Goal: Use online tool/utility

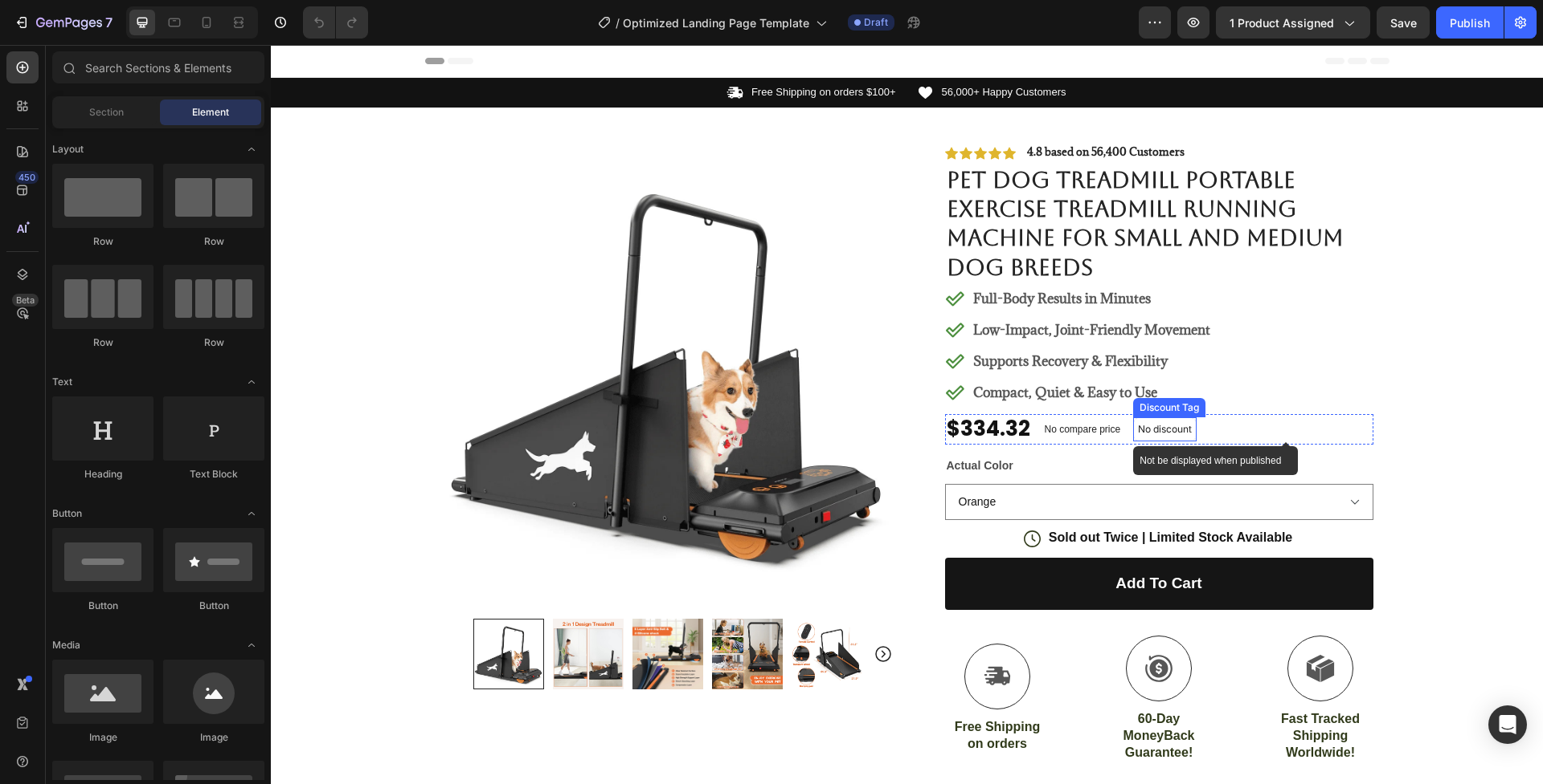
click at [1149, 428] on p "No discount" at bounding box center [1164, 429] width 54 height 15
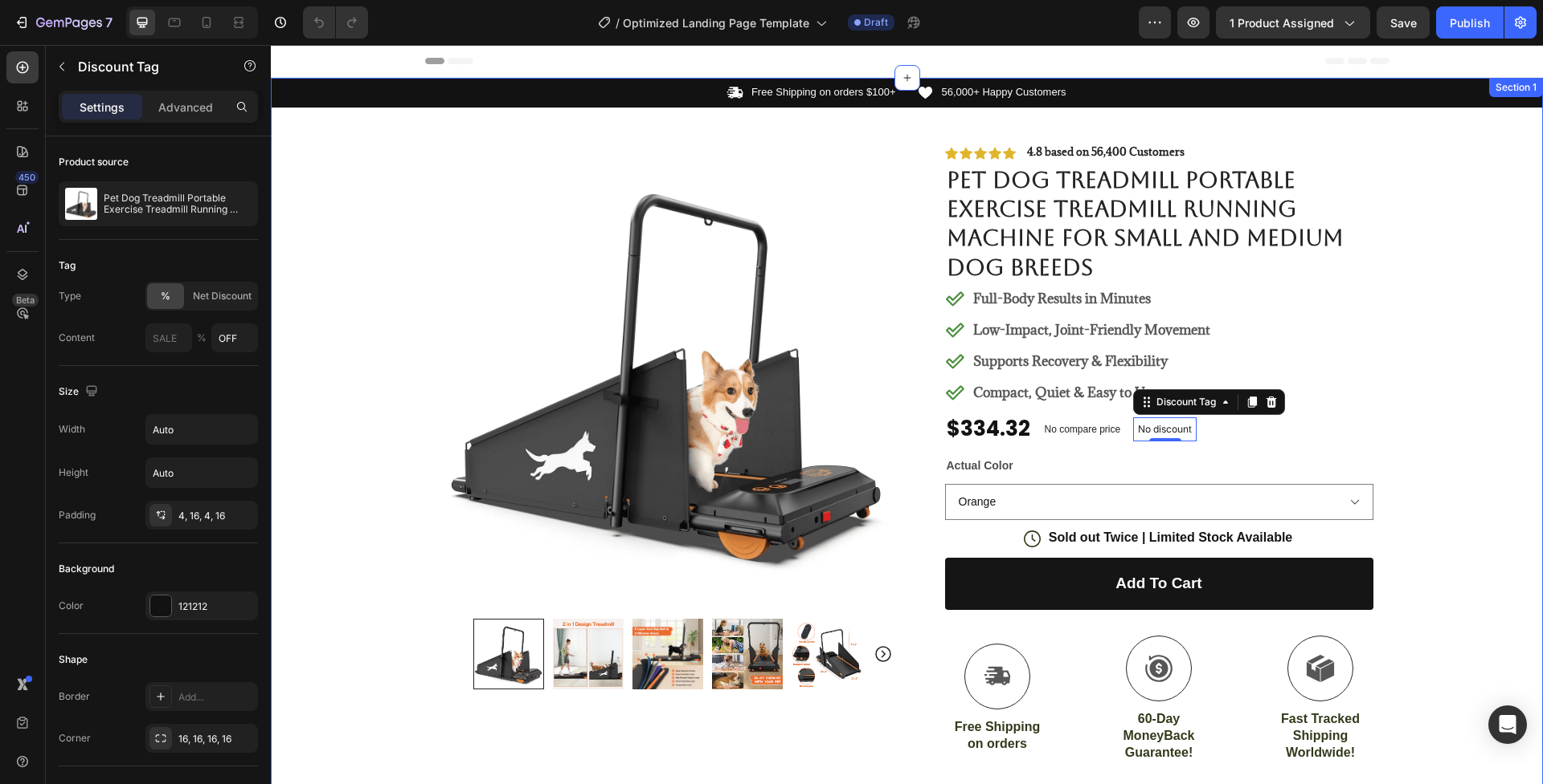
click at [390, 445] on div "Icon Free Shipping on orders $100+ Text Block Row Icon 56,000+ Happy Customers …" at bounding box center [907, 576] width 1272 height 996
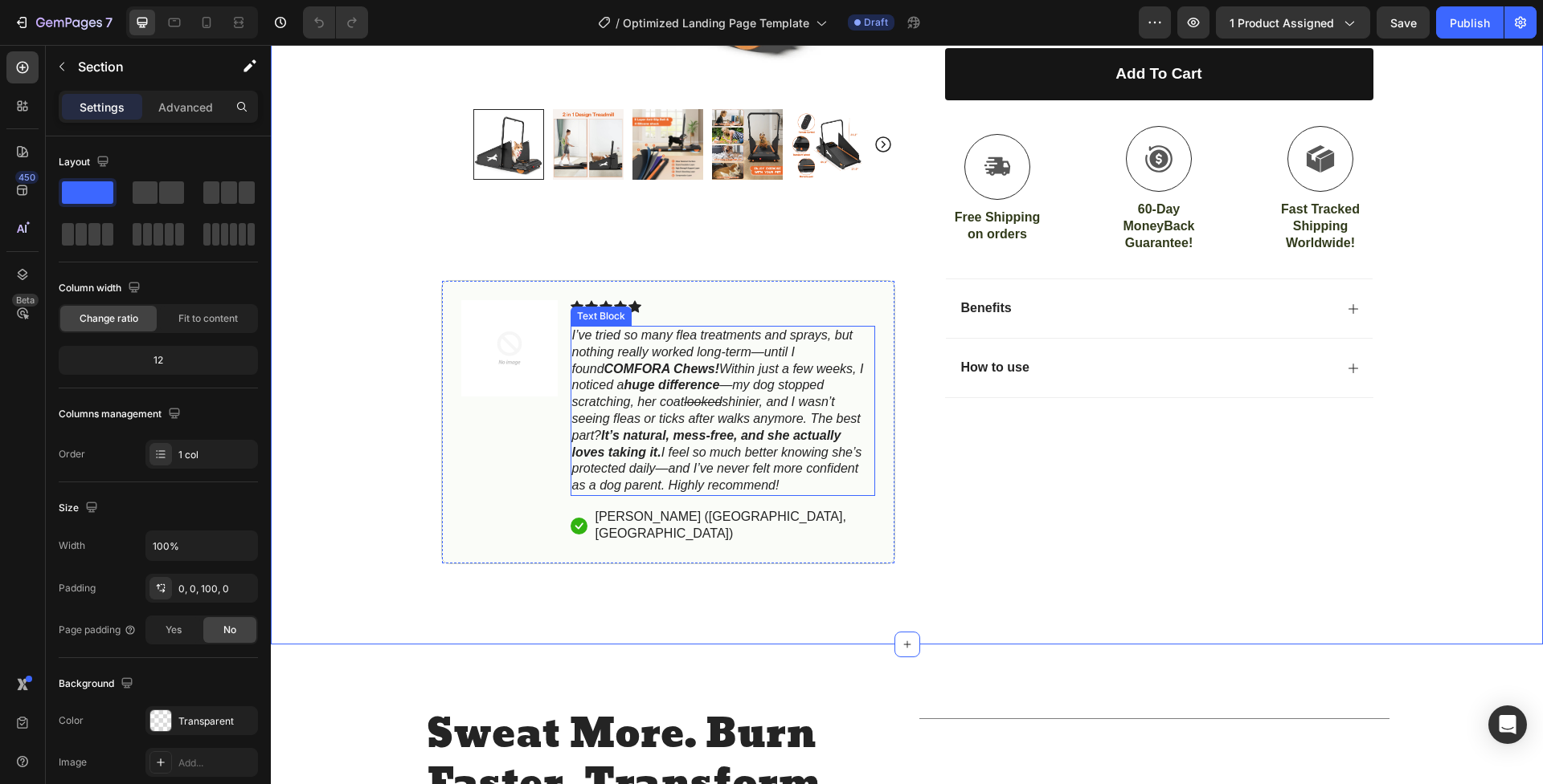
scroll to position [534, 0]
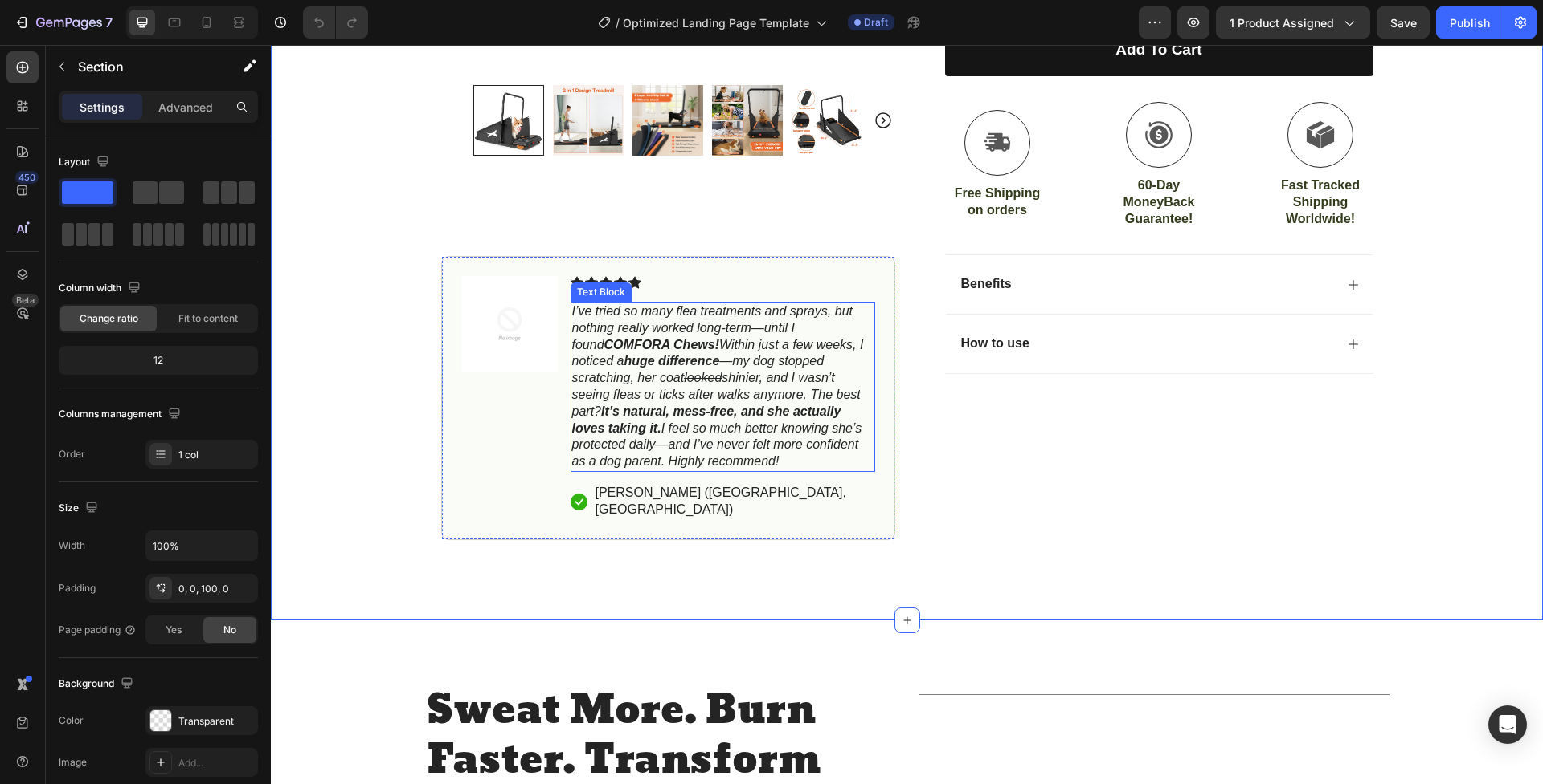
click at [640, 384] on icon "I’ve tried so many flea treatments and sprays, but nothing really worked long-t…" at bounding box center [718, 386] width 292 height 163
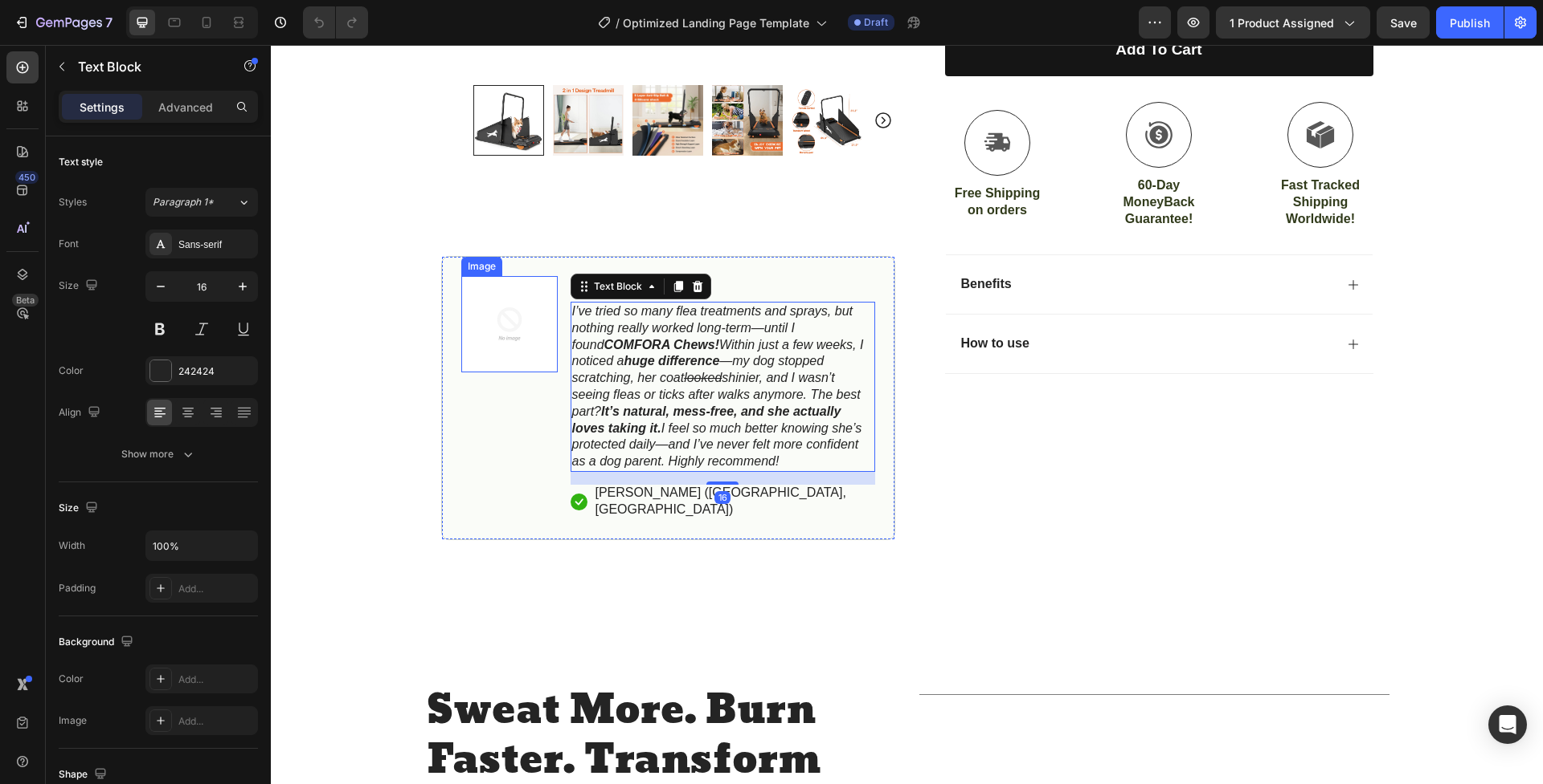
click at [511, 335] on img at bounding box center [509, 324] width 97 height 97
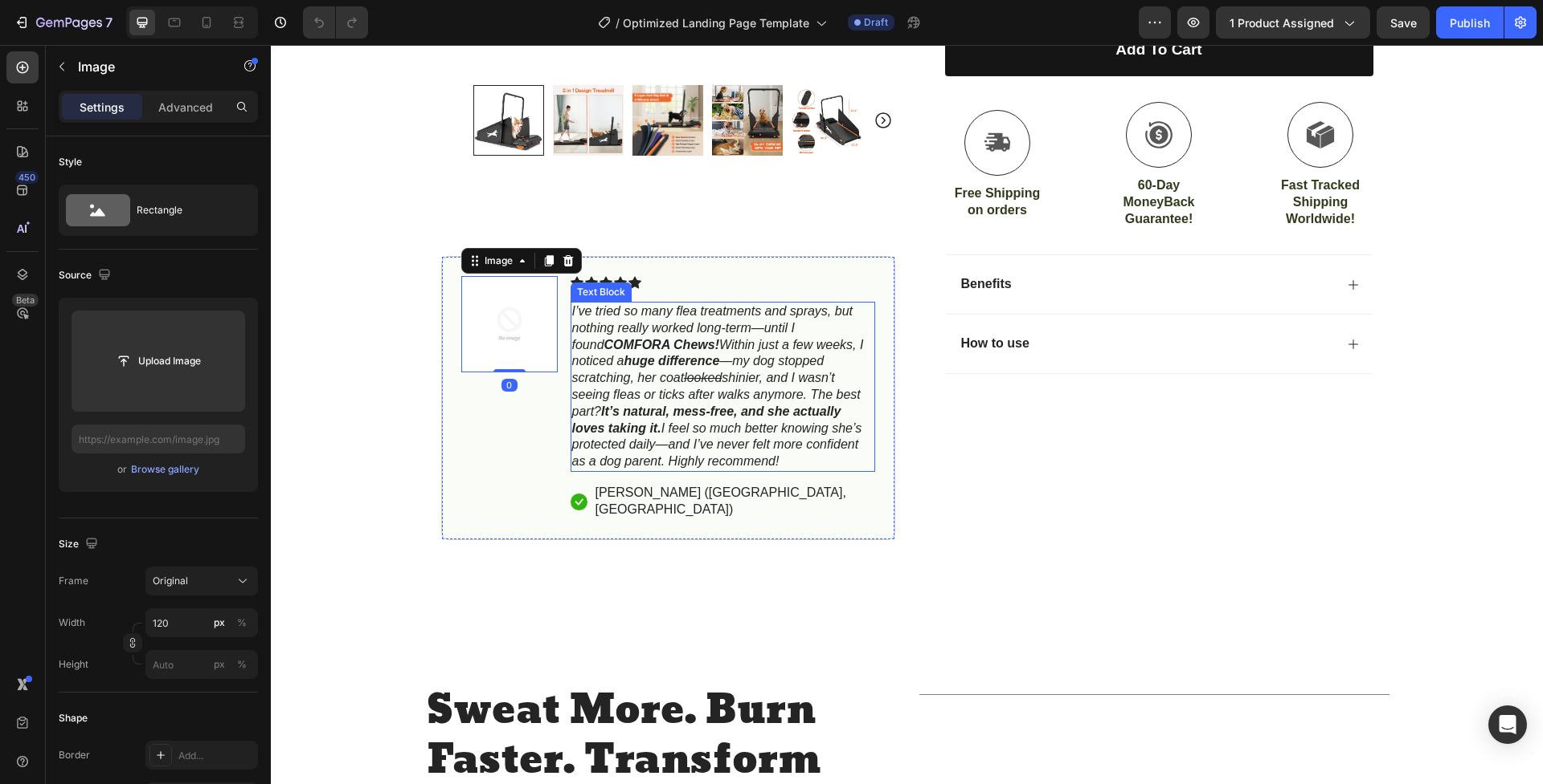
click at [641, 354] on strong "huge difference" at bounding box center [671, 361] width 96 height 14
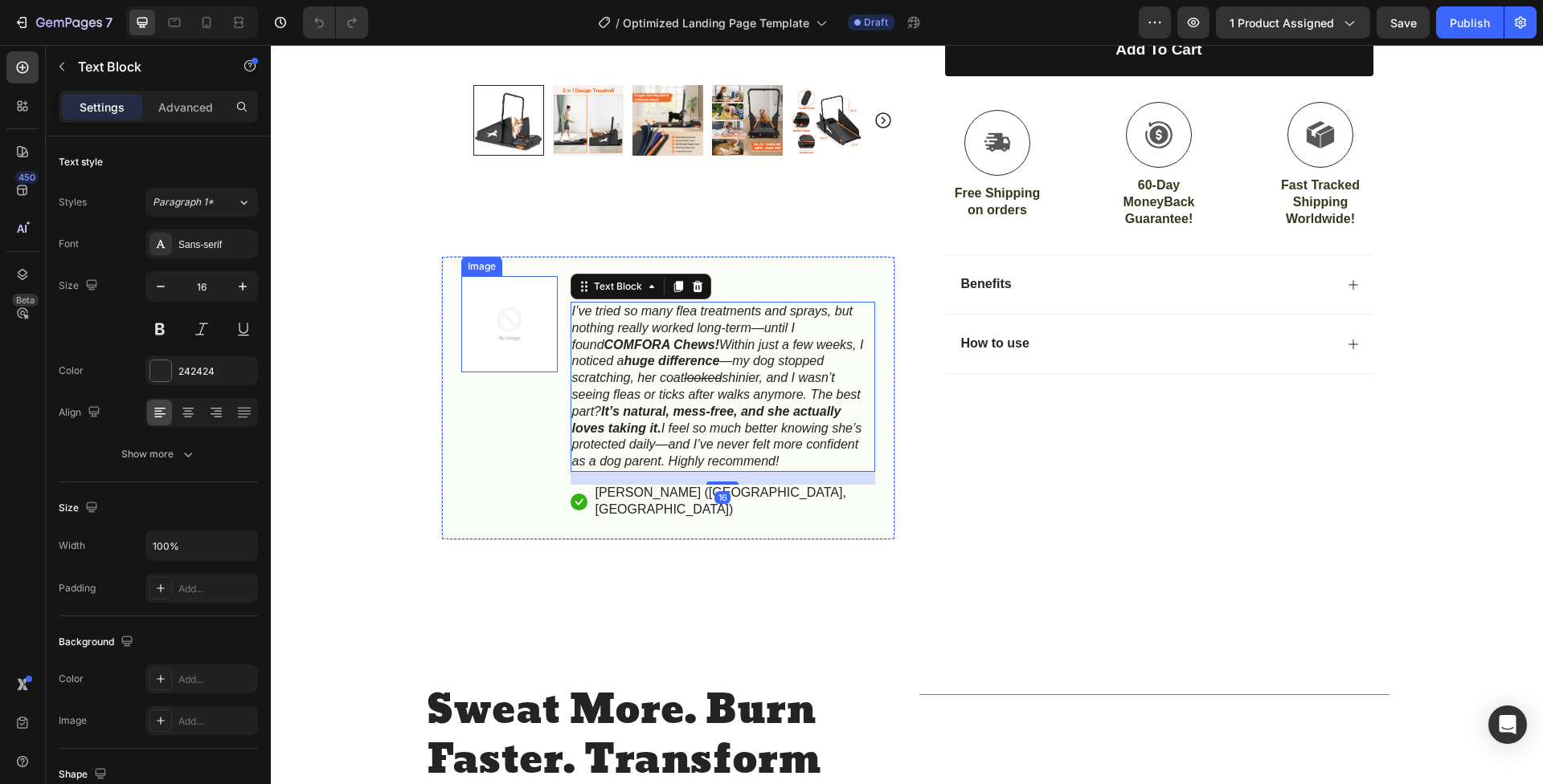
click at [520, 336] on img at bounding box center [509, 324] width 97 height 97
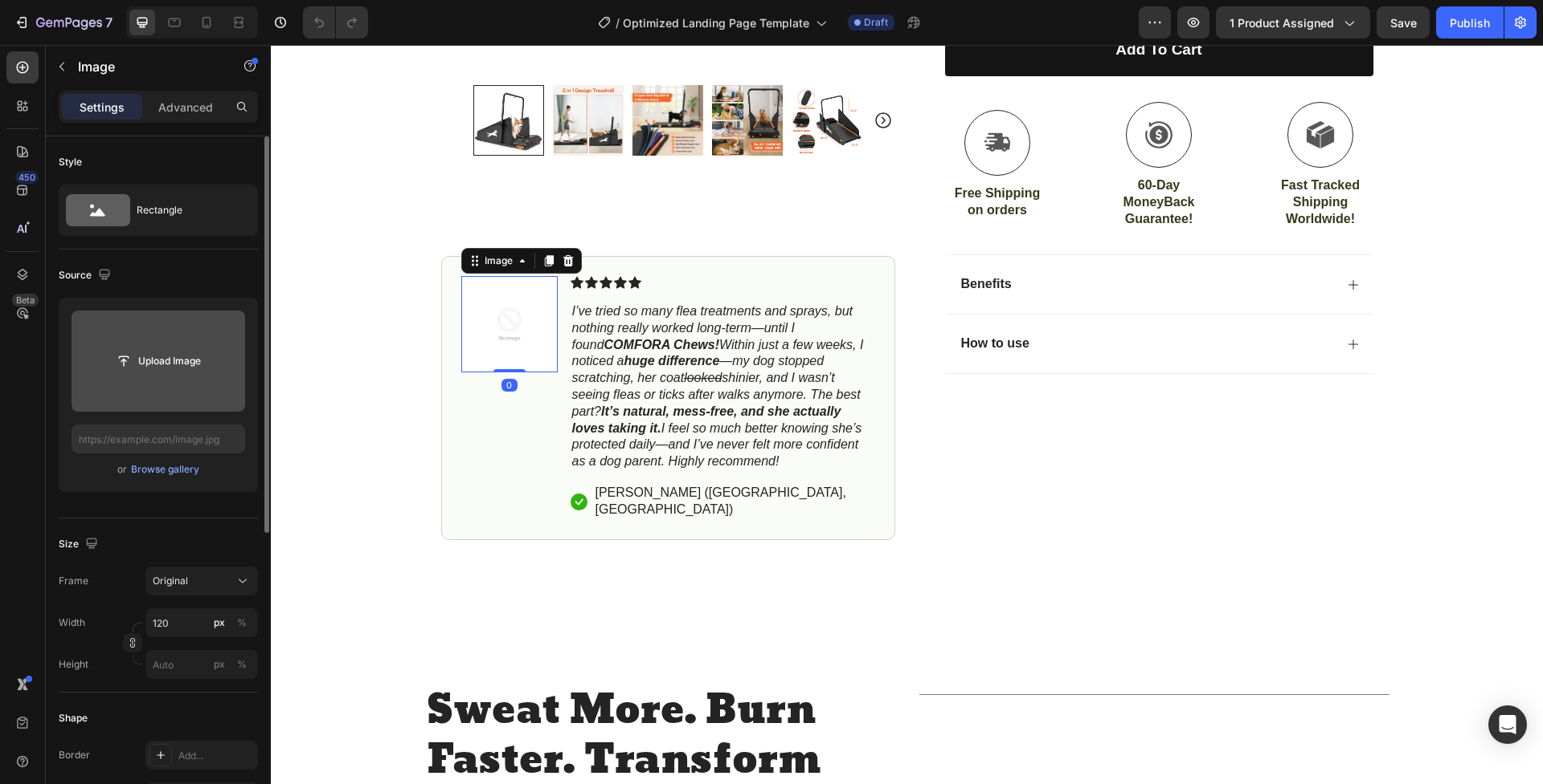
click at [164, 368] on input "file" at bounding box center [157, 361] width 111 height 27
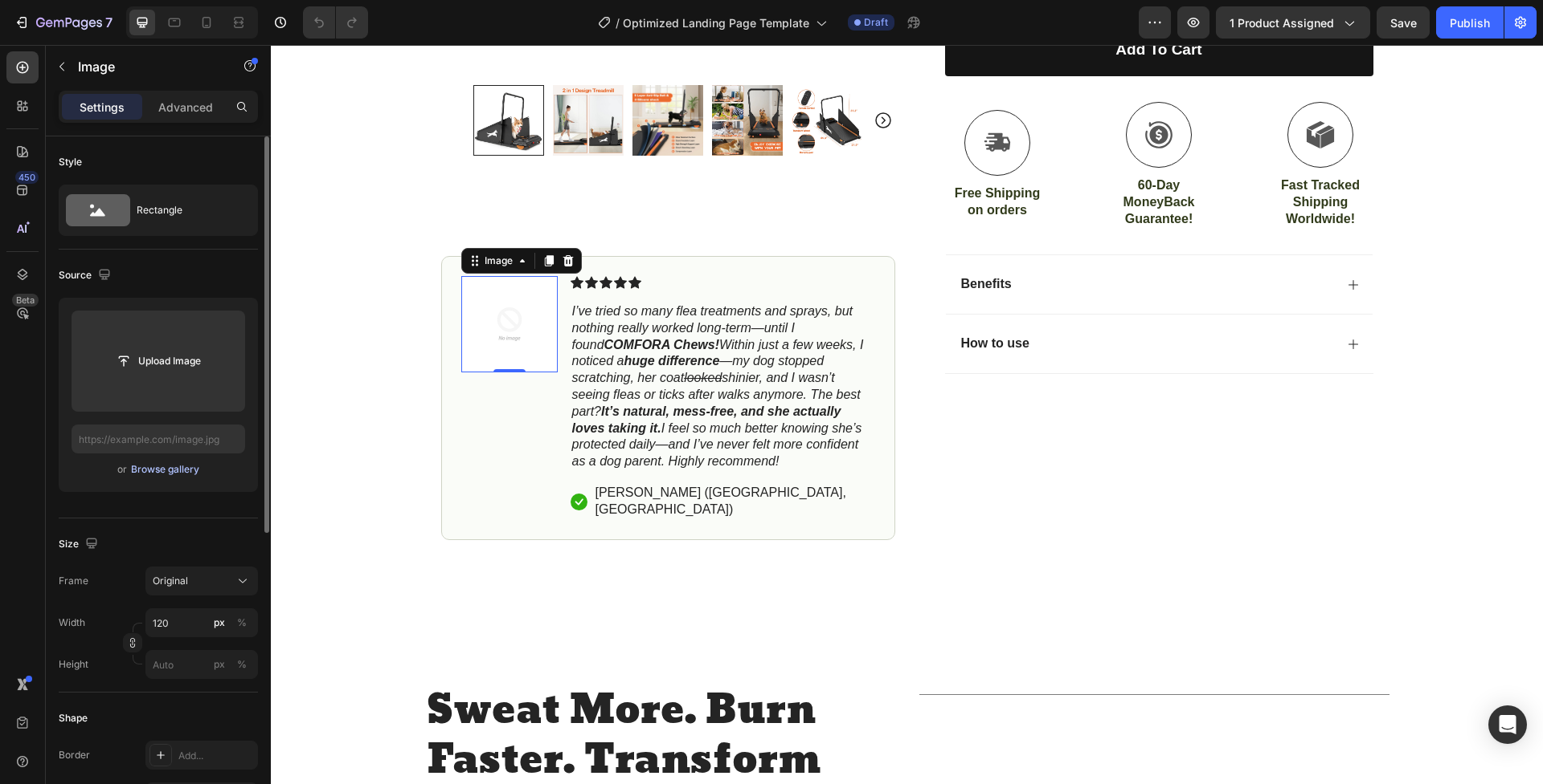
click at [186, 471] on div "Browse gallery" at bounding box center [164, 469] width 69 height 15
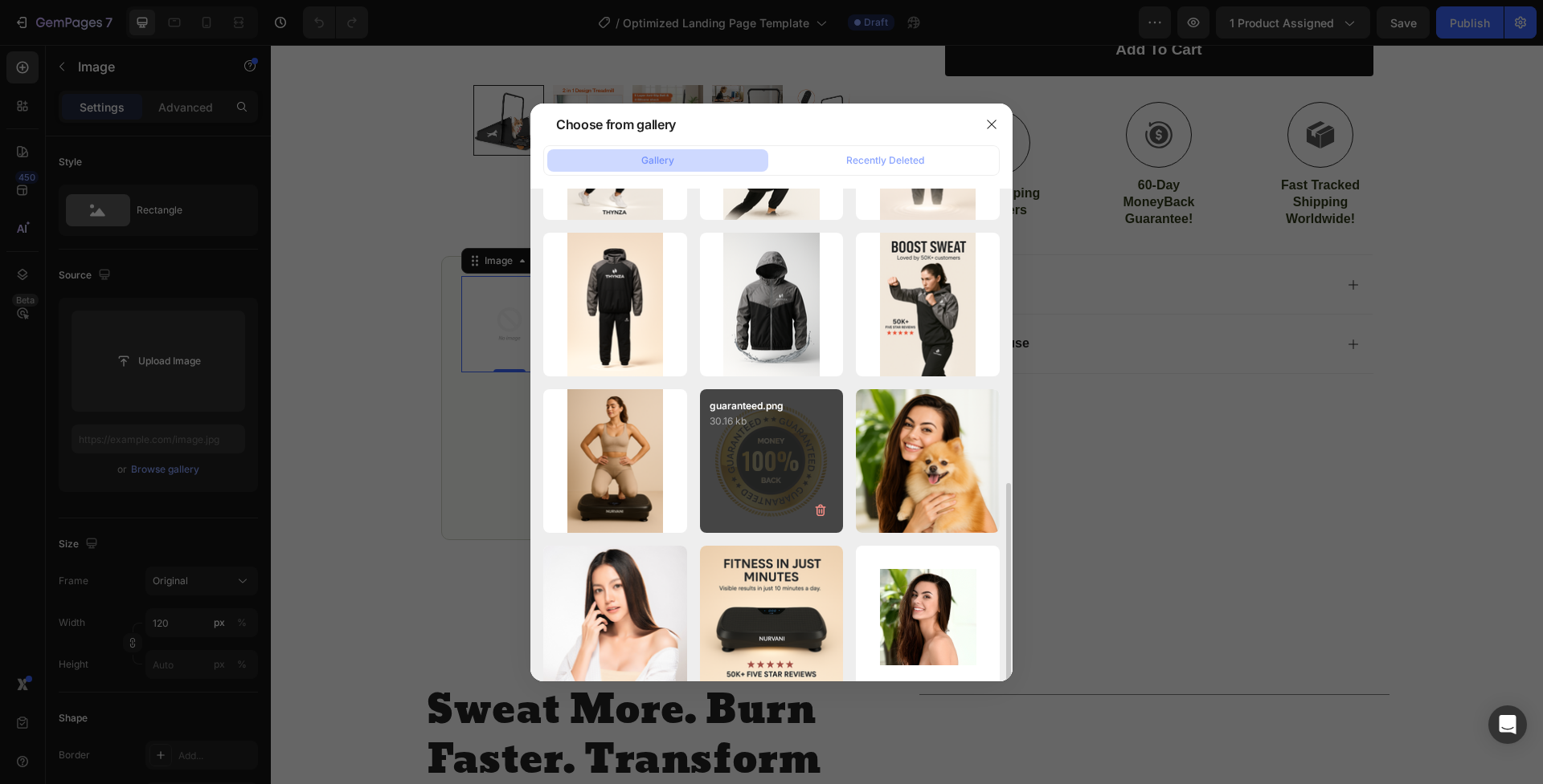
scroll to position [615, 0]
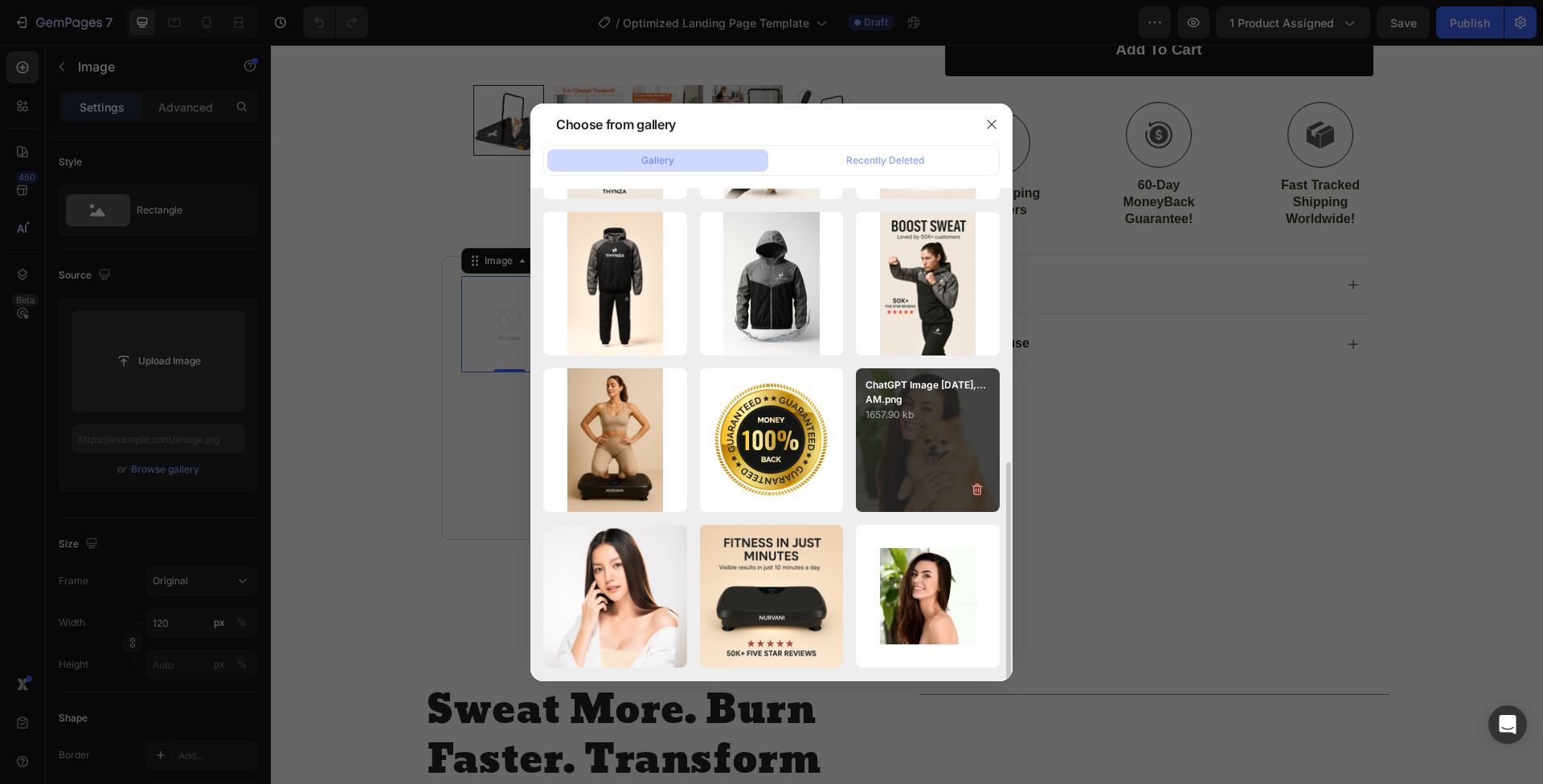
click at [918, 457] on div "ChatGPT Image [DATE],...AM.png 1657.90 kb" at bounding box center [927, 440] width 144 height 143
type input "[URL][DOMAIN_NAME]"
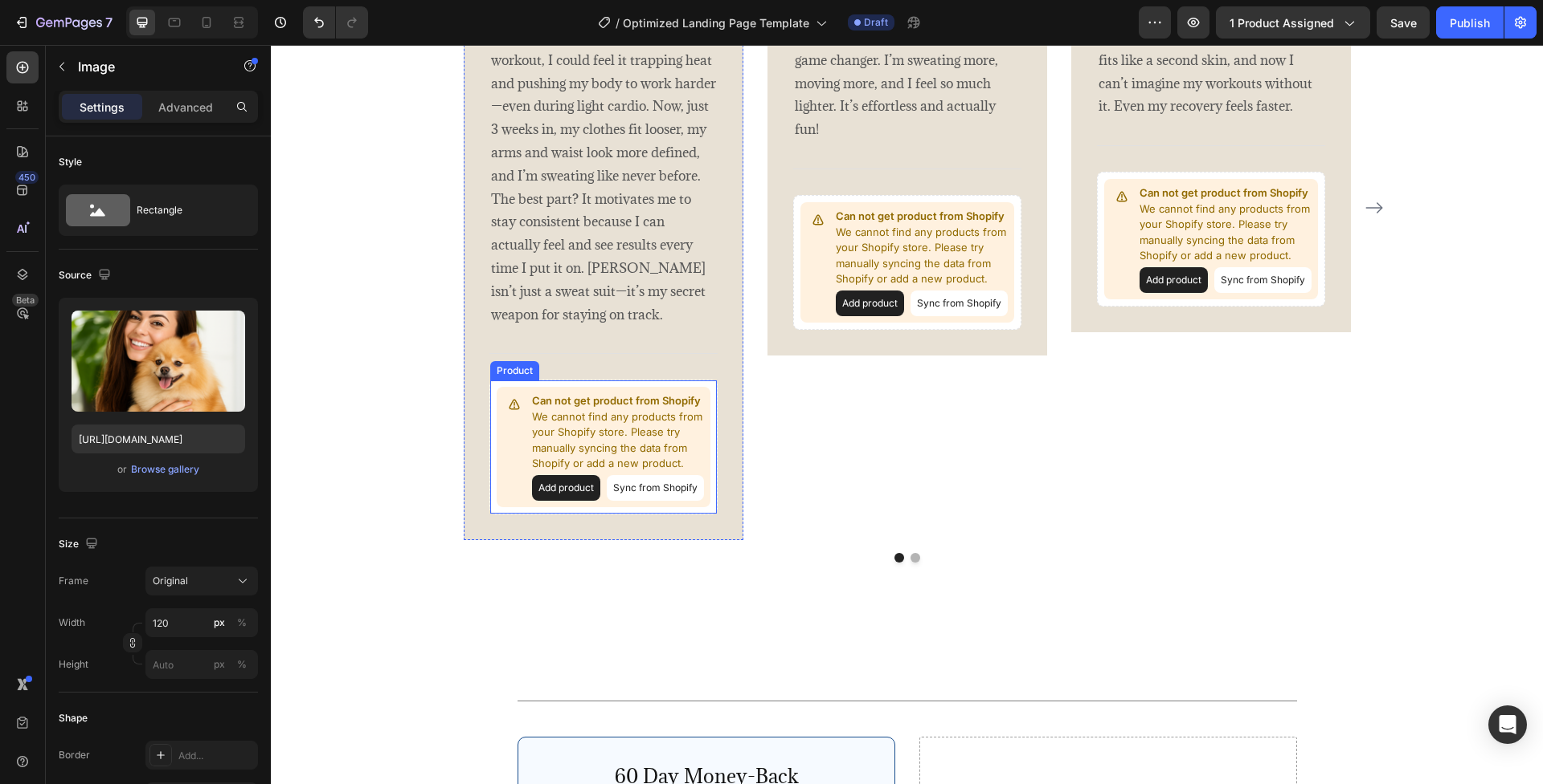
scroll to position [3131, 0]
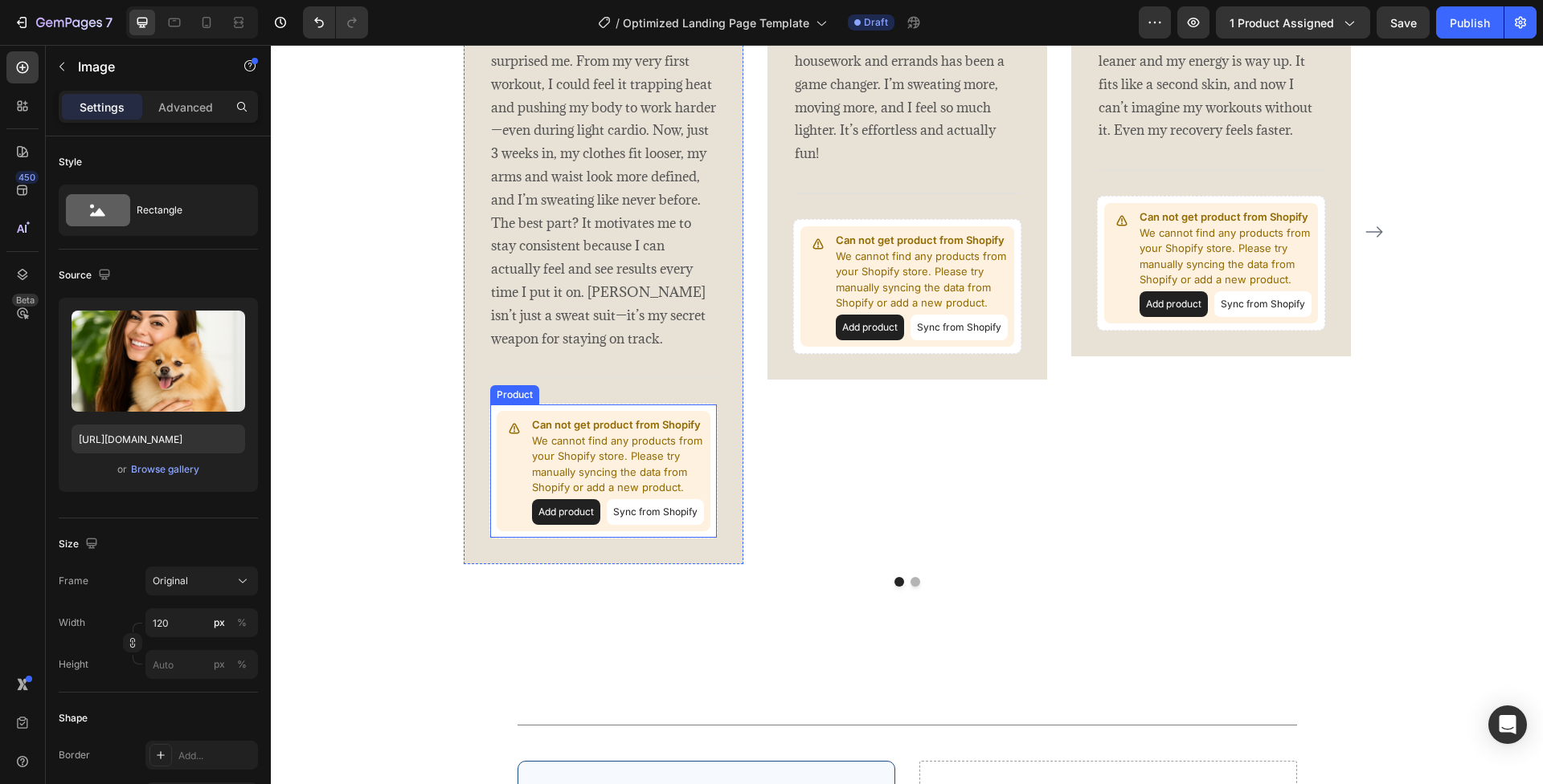
click at [607, 518] on button "Sync from Shopify" at bounding box center [656, 512] width 98 height 26
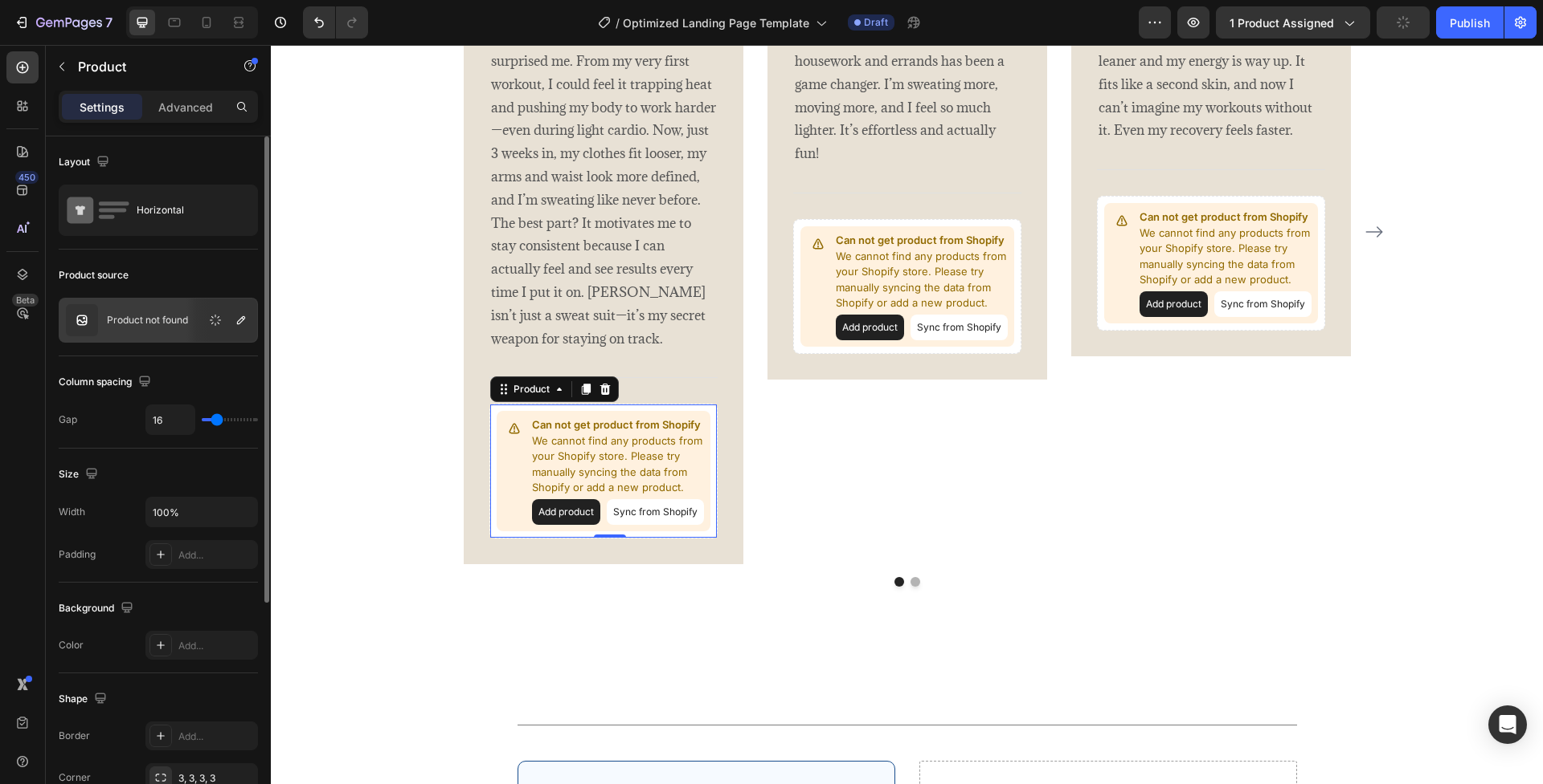
click at [85, 320] on img at bounding box center [82, 320] width 32 height 32
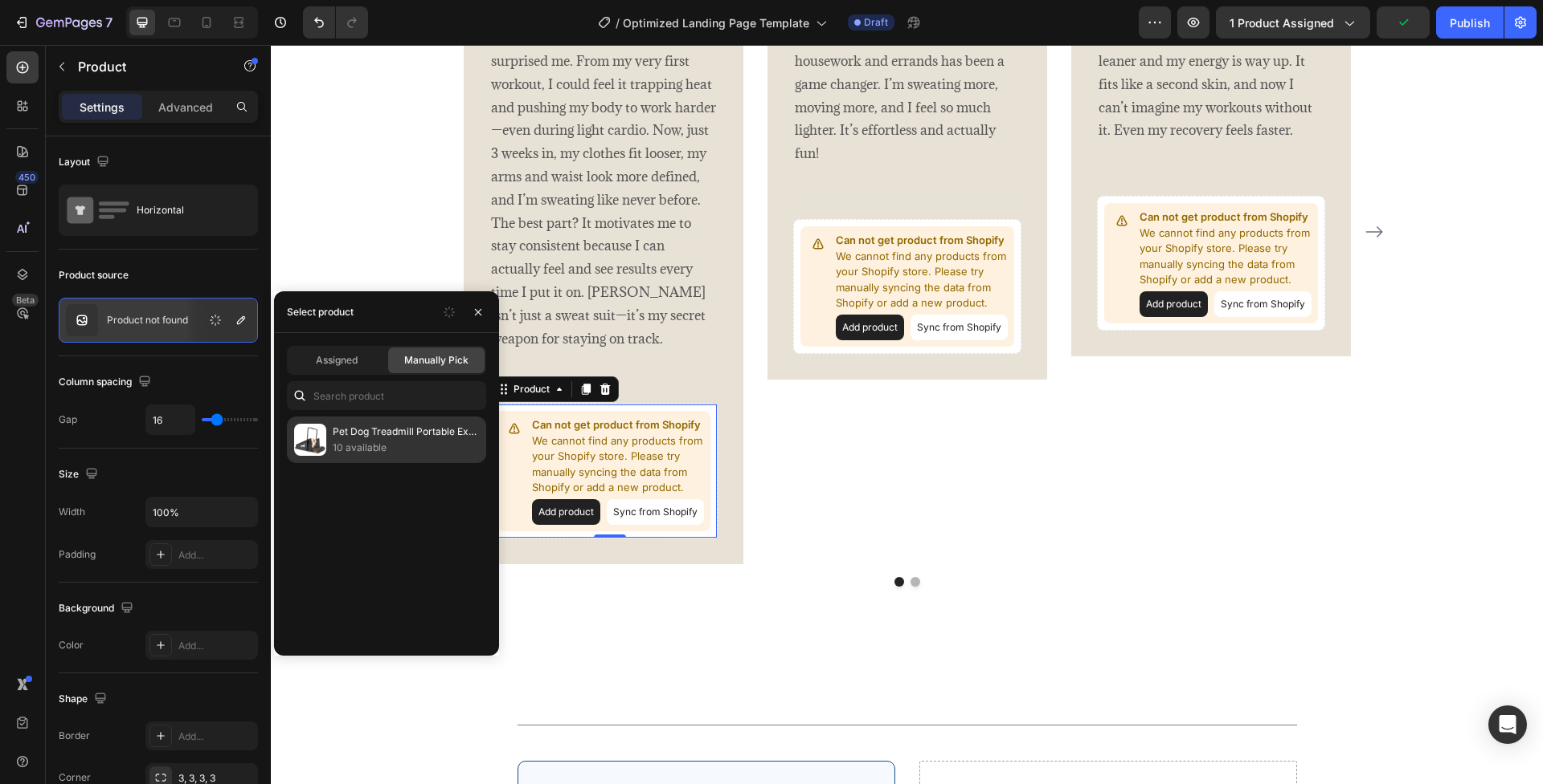
click at [354, 437] on p "Pet Dog Treadmill Portable Exercise Treadmill Running Machine for Small and Med…" at bounding box center [406, 432] width 147 height 16
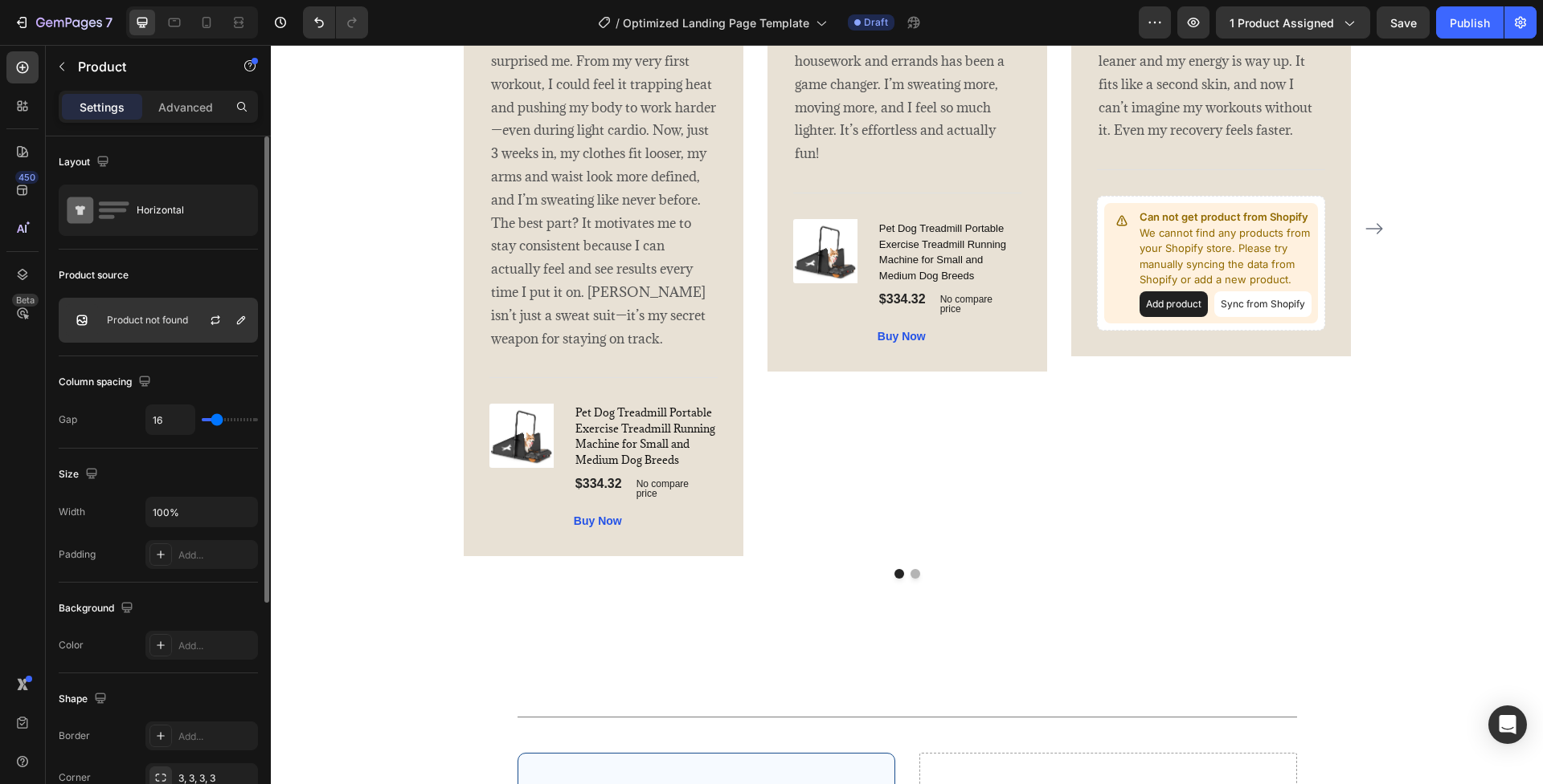
click at [180, 329] on div "Product not found" at bounding box center [158, 320] width 199 height 45
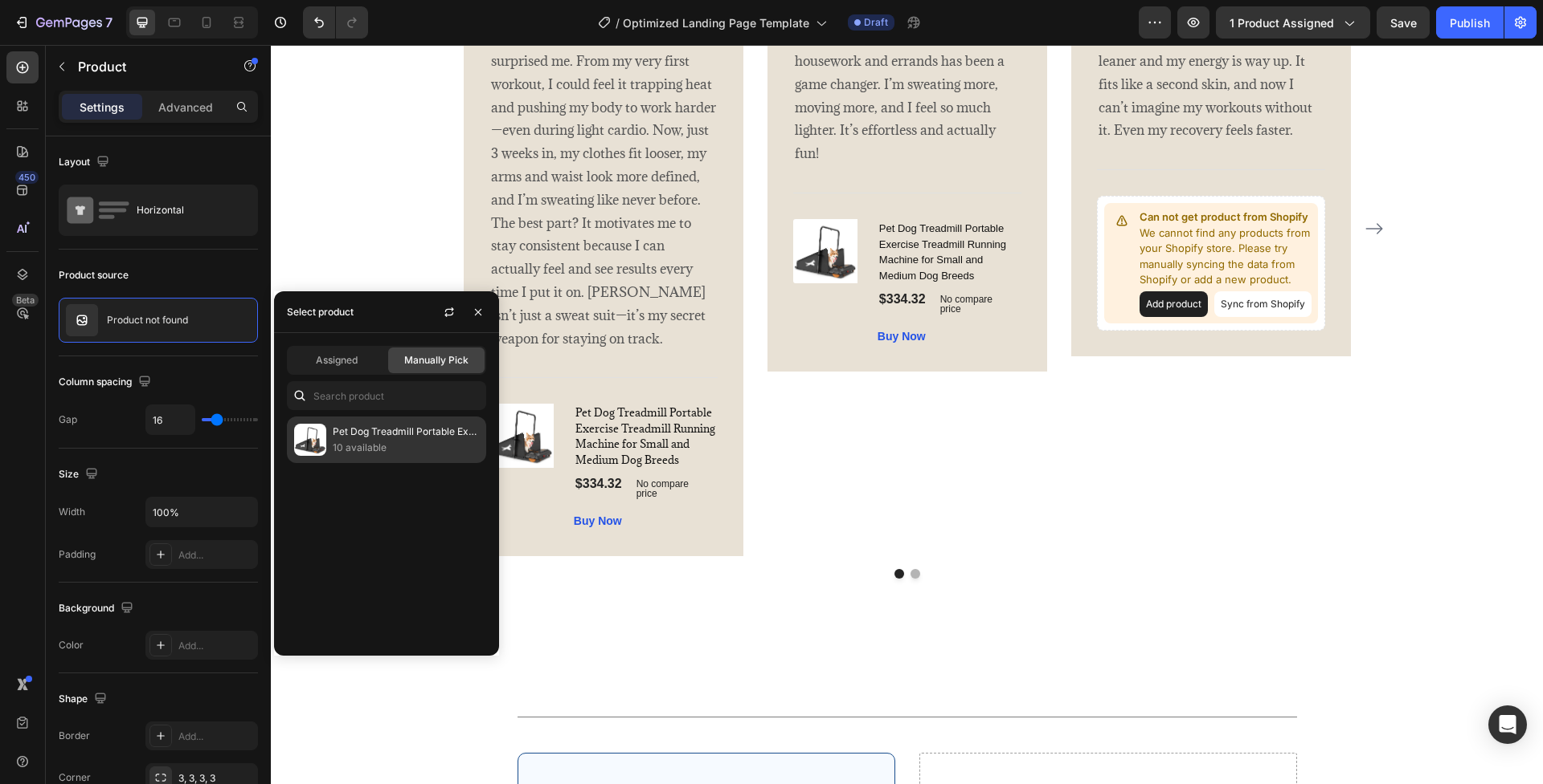
click at [339, 440] on p "Pet Dog Treadmill Portable Exercise Treadmill Running Machine for Small and Med…" at bounding box center [406, 432] width 147 height 16
click at [321, 449] on img at bounding box center [310, 440] width 32 height 32
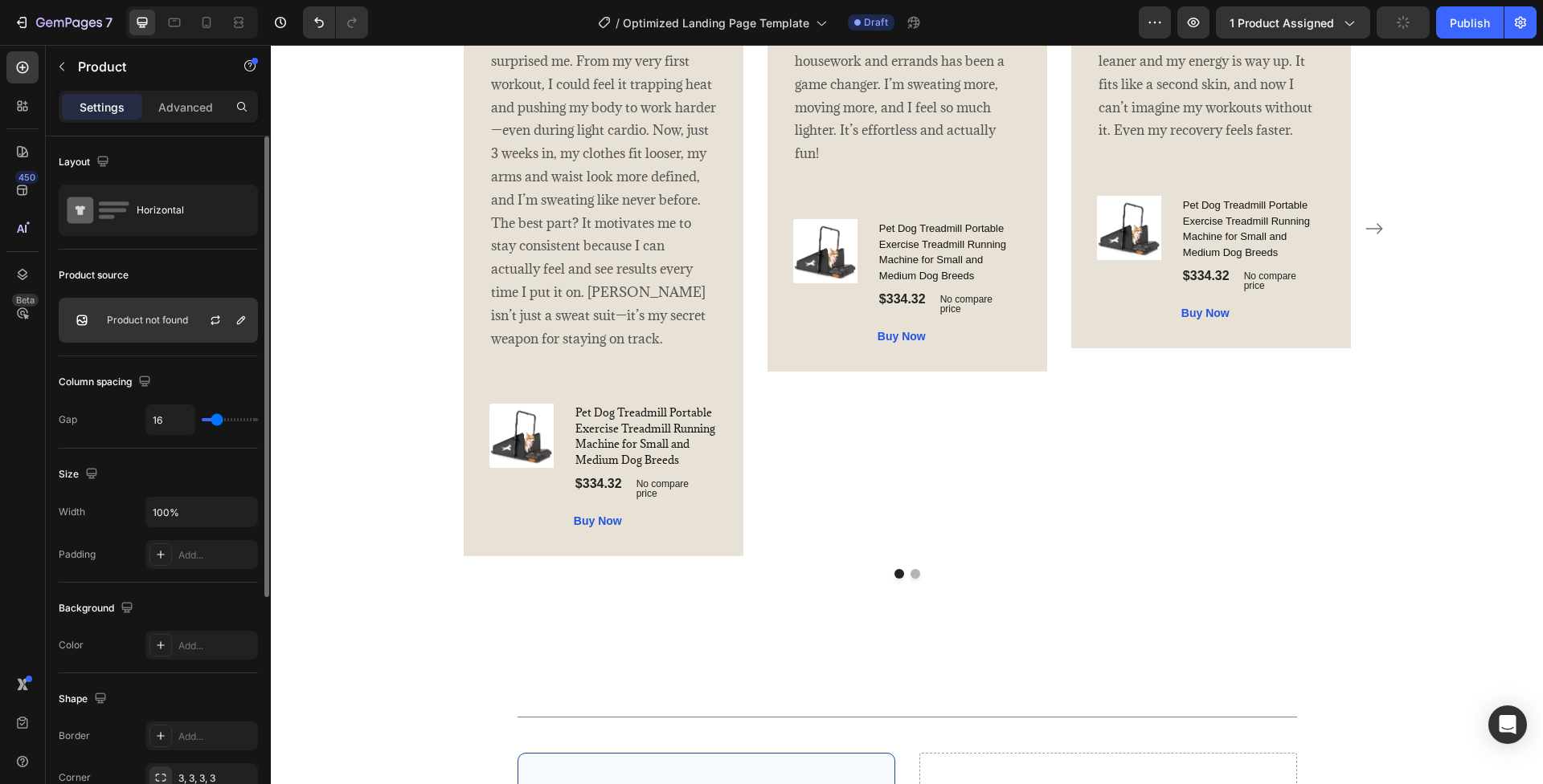
click at [171, 313] on div "Product not found" at bounding box center [158, 320] width 199 height 45
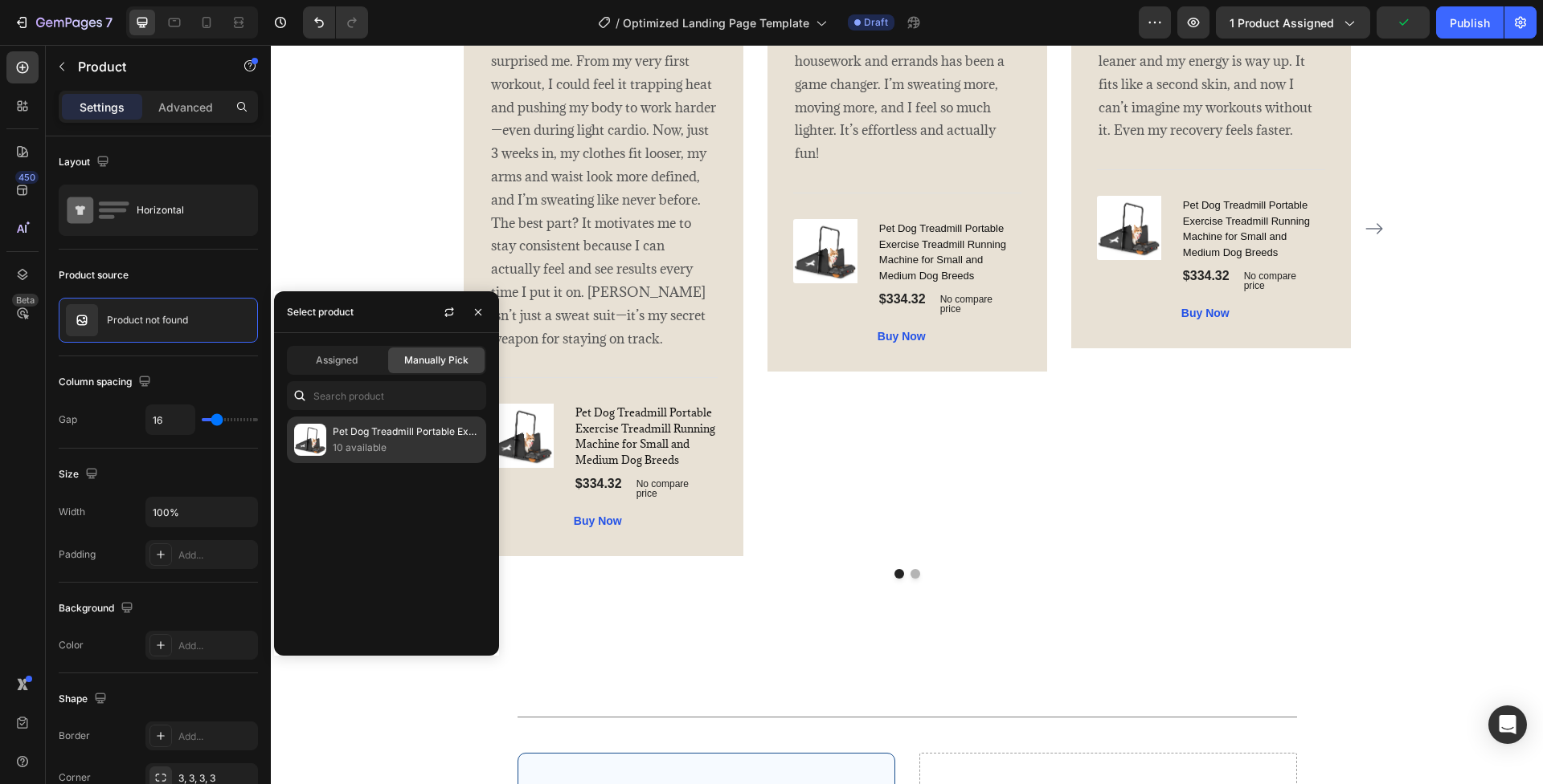
click at [362, 449] on div "Pet Dog Treadmill Portable Exercise Treadmill Running Machine for Small and Med…" at bounding box center [387, 439] width 199 height 47
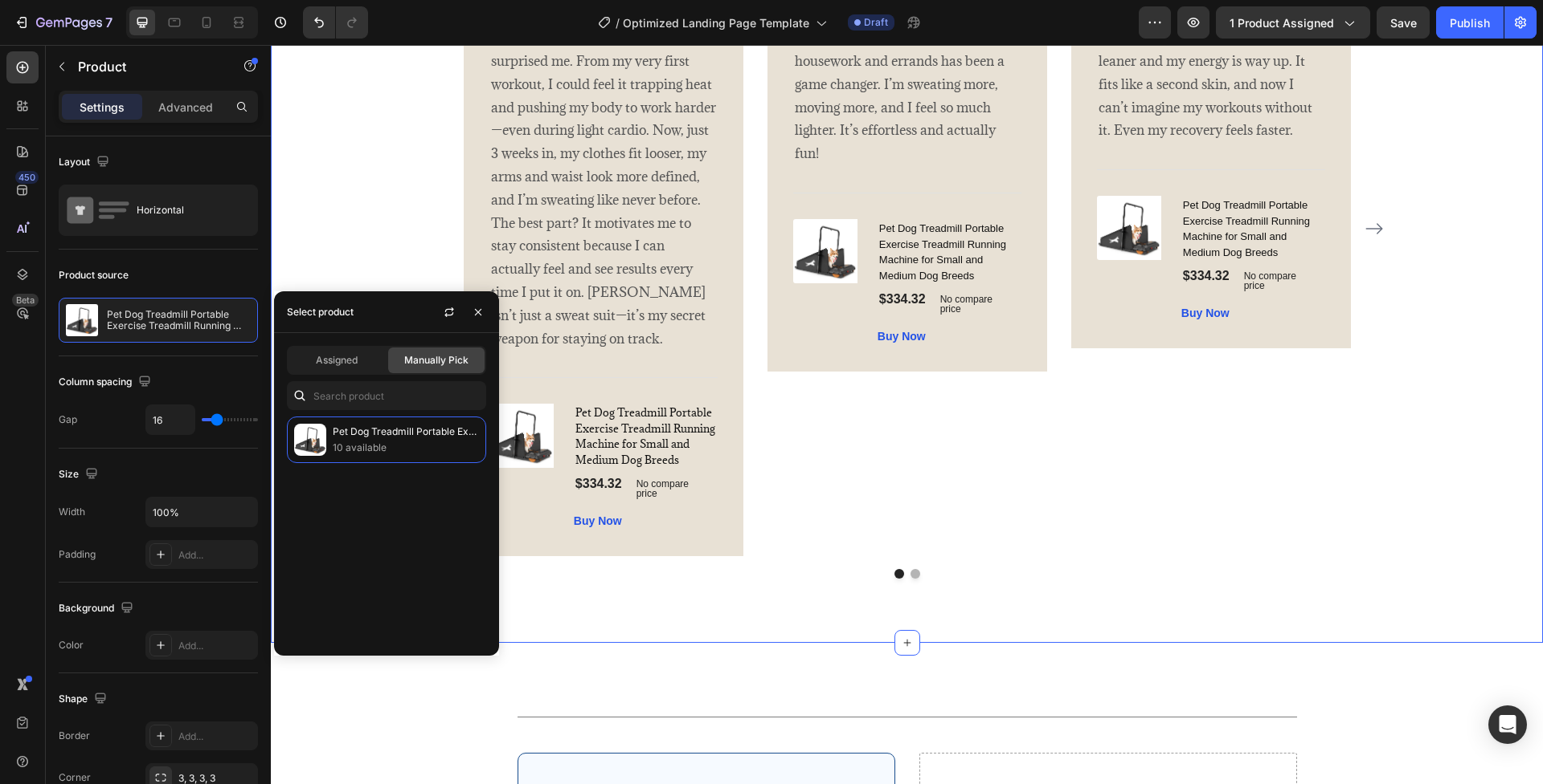
click at [404, 251] on div "What Our Customers Are Saying Heading Image Icon Icon Icon Icon Icon Row [PERSO…" at bounding box center [907, 211] width 1248 height 737
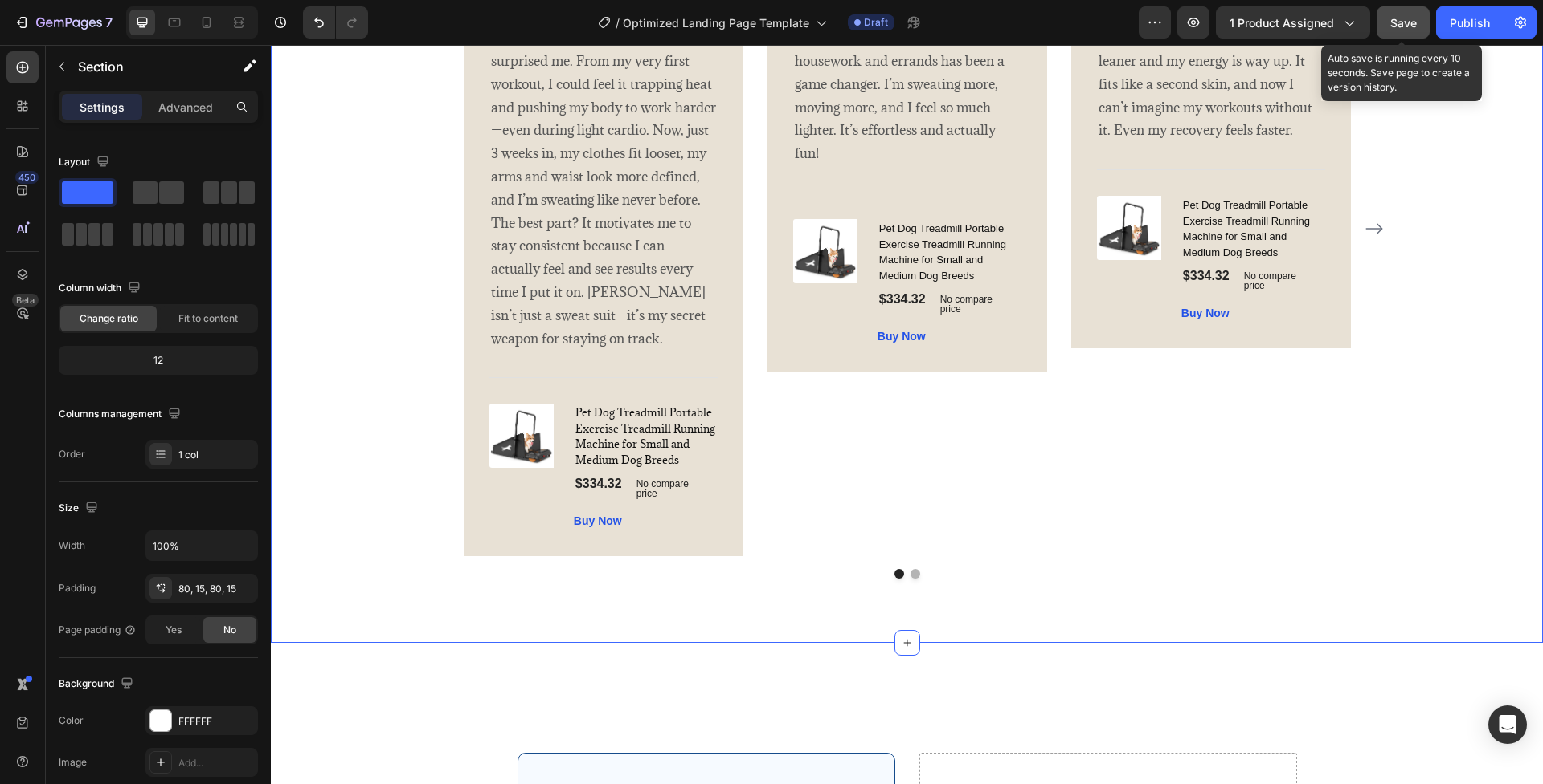
click at [1412, 33] on button "Save" at bounding box center [1402, 22] width 53 height 32
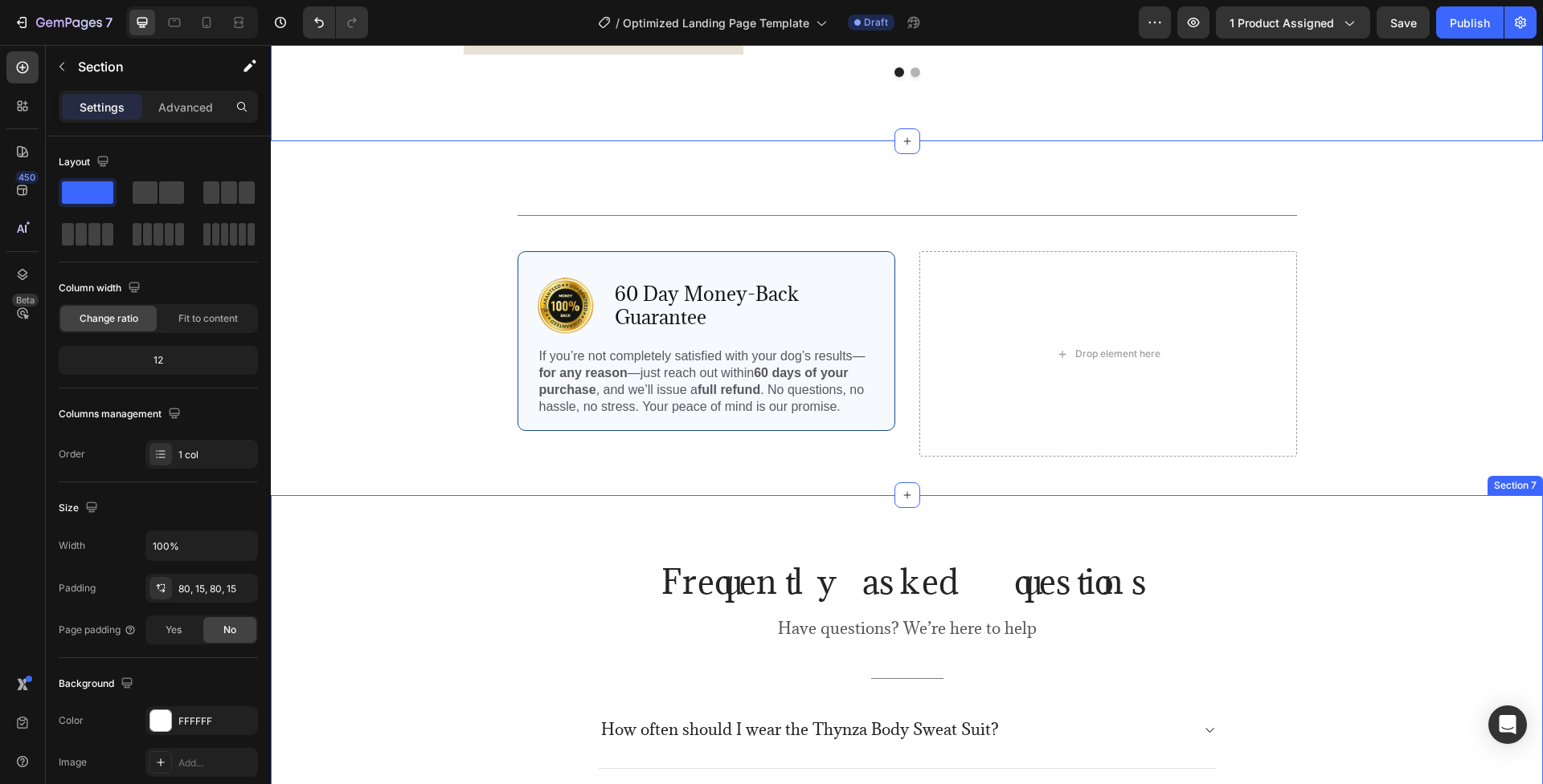
scroll to position [4150, 0]
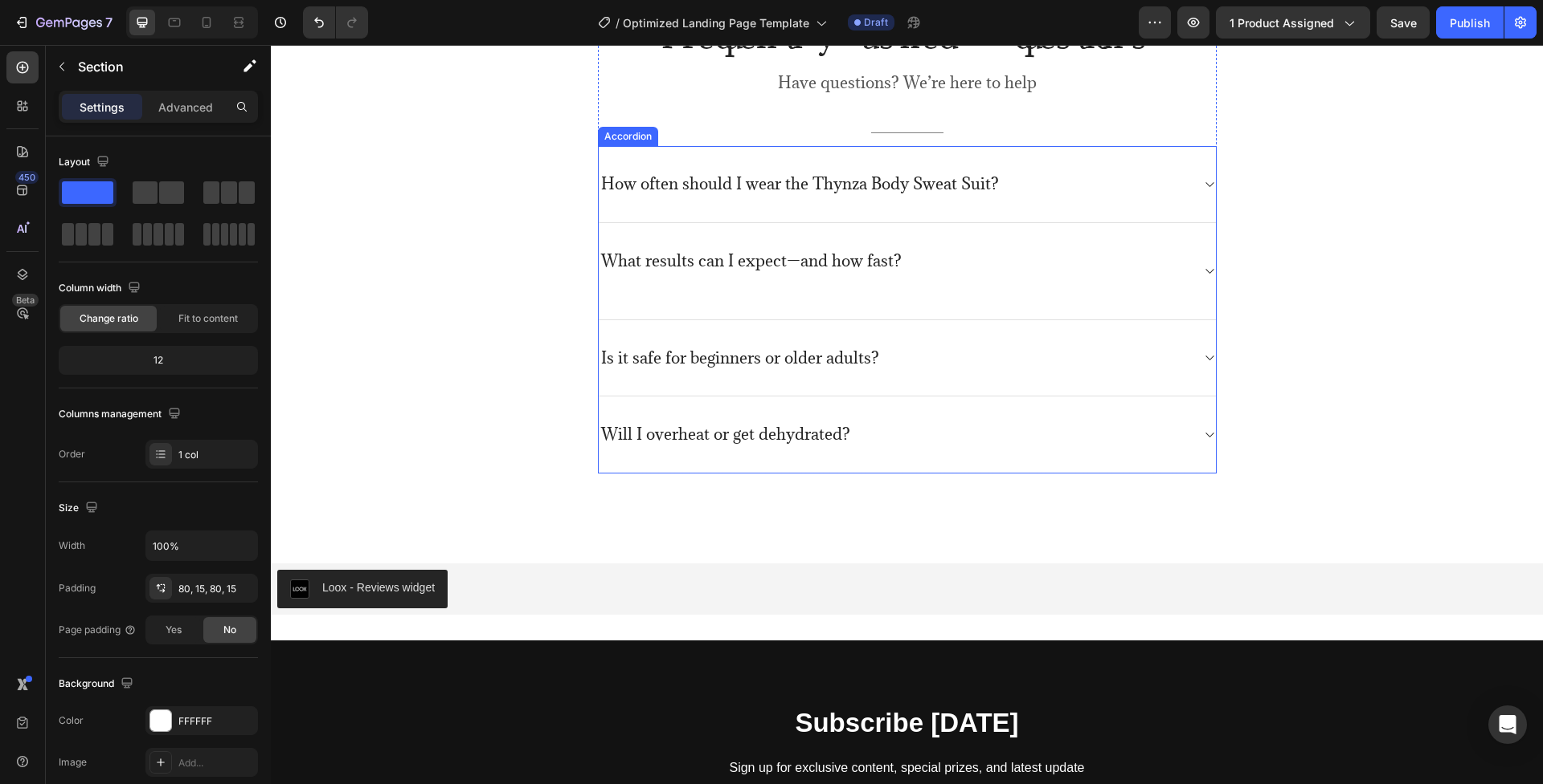
click at [1185, 190] on div "How often should I wear the Thynza Body Sweat Suit?" at bounding box center [906, 184] width 617 height 77
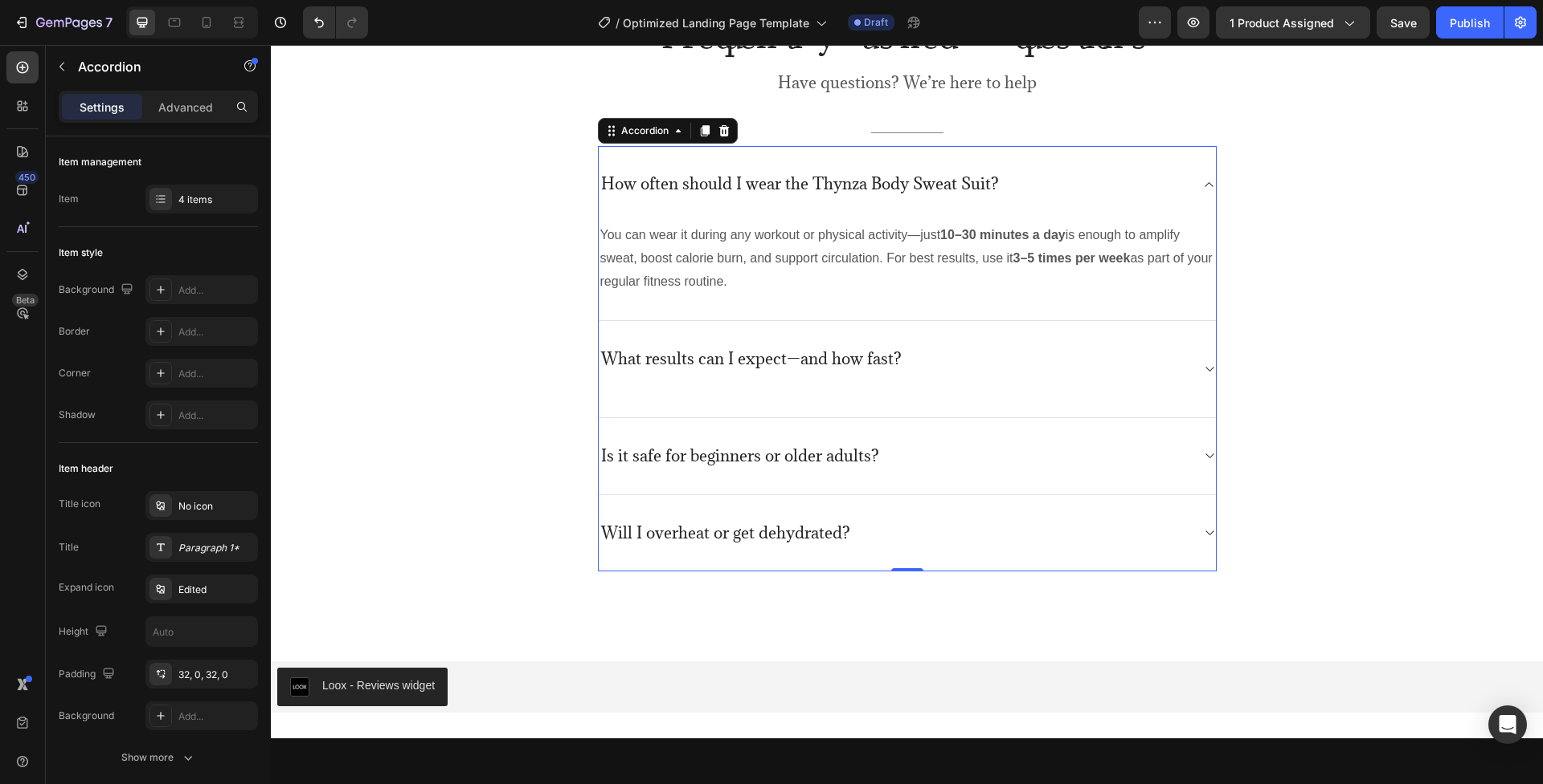
click at [1148, 371] on div "What results can I expect—and how fast?" at bounding box center [893, 369] width 591 height 44
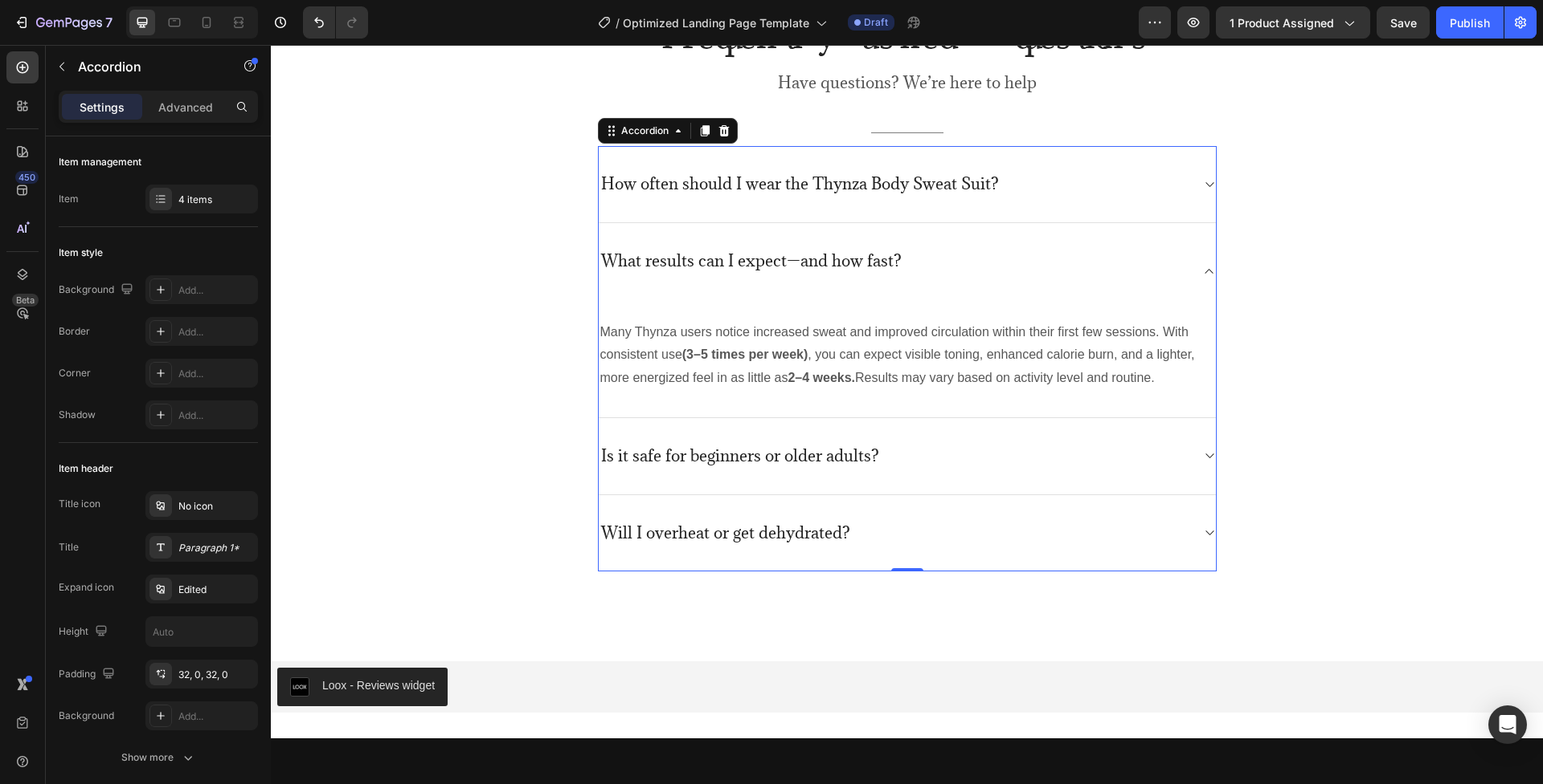
click at [1135, 477] on div "Is it safe for beginners or older adults?" at bounding box center [906, 456] width 617 height 77
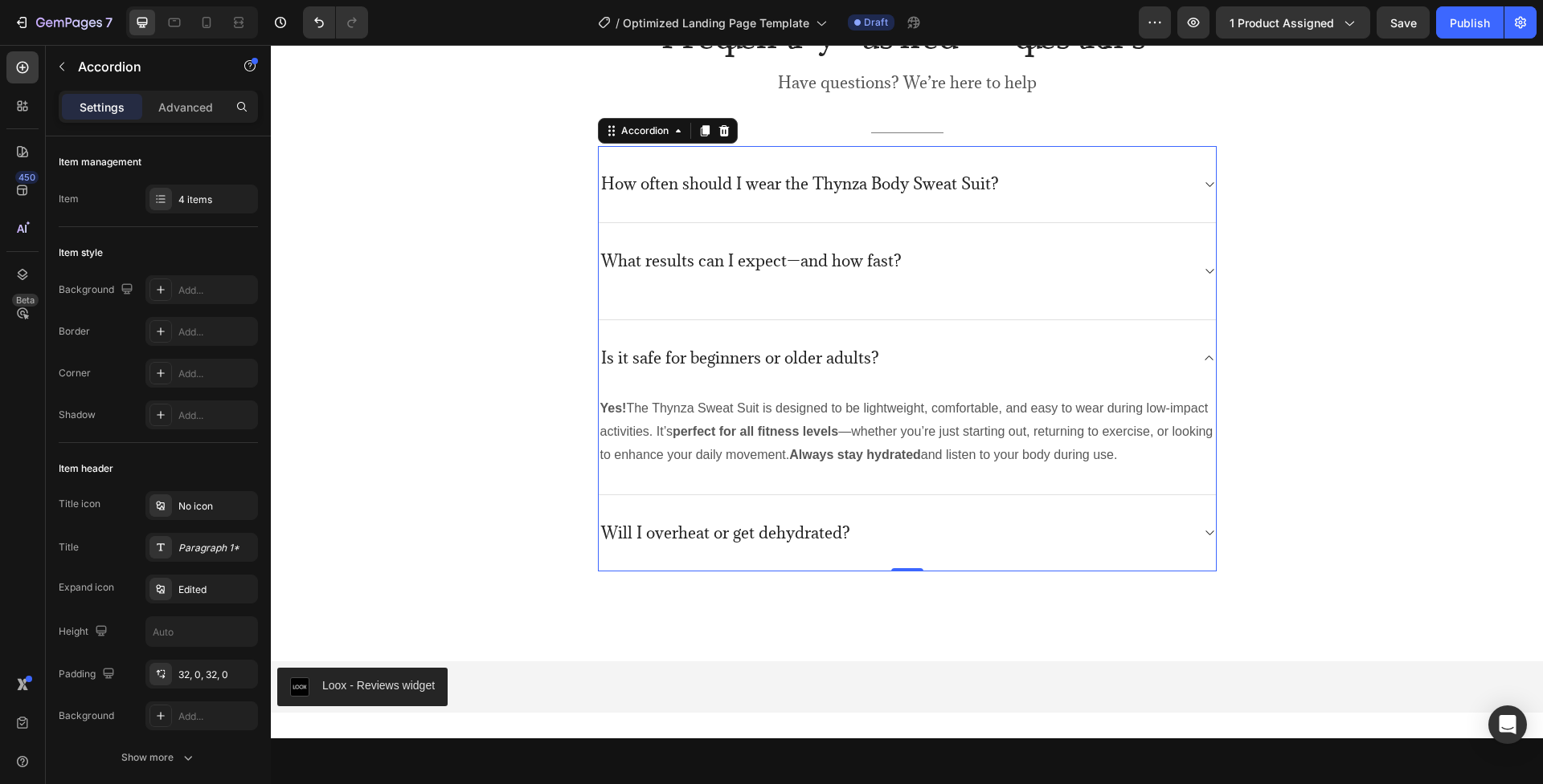
click at [1132, 524] on div "Will I overheat or get dehydrated?" at bounding box center [893, 533] width 591 height 25
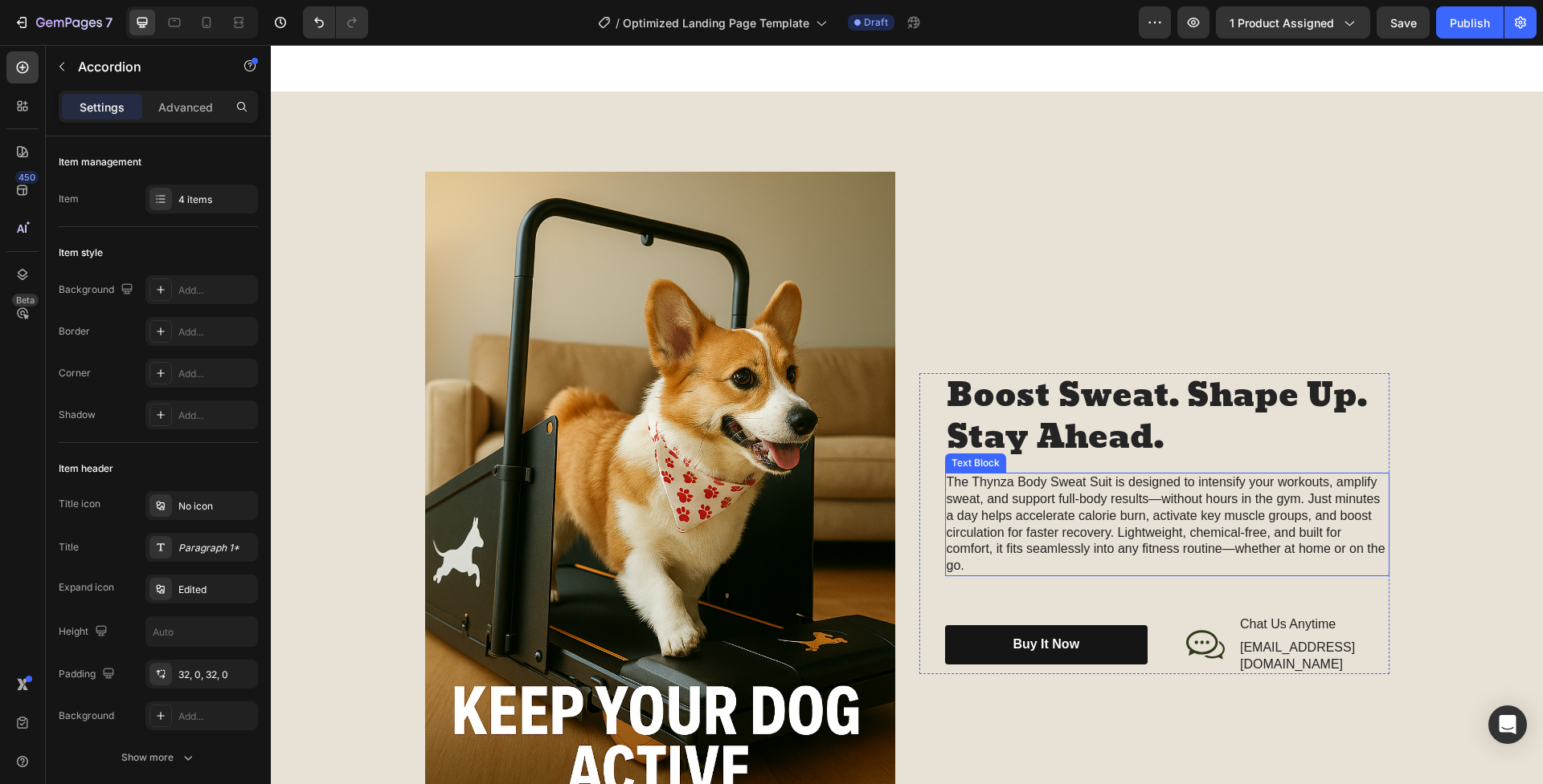
scroll to position [1463, 0]
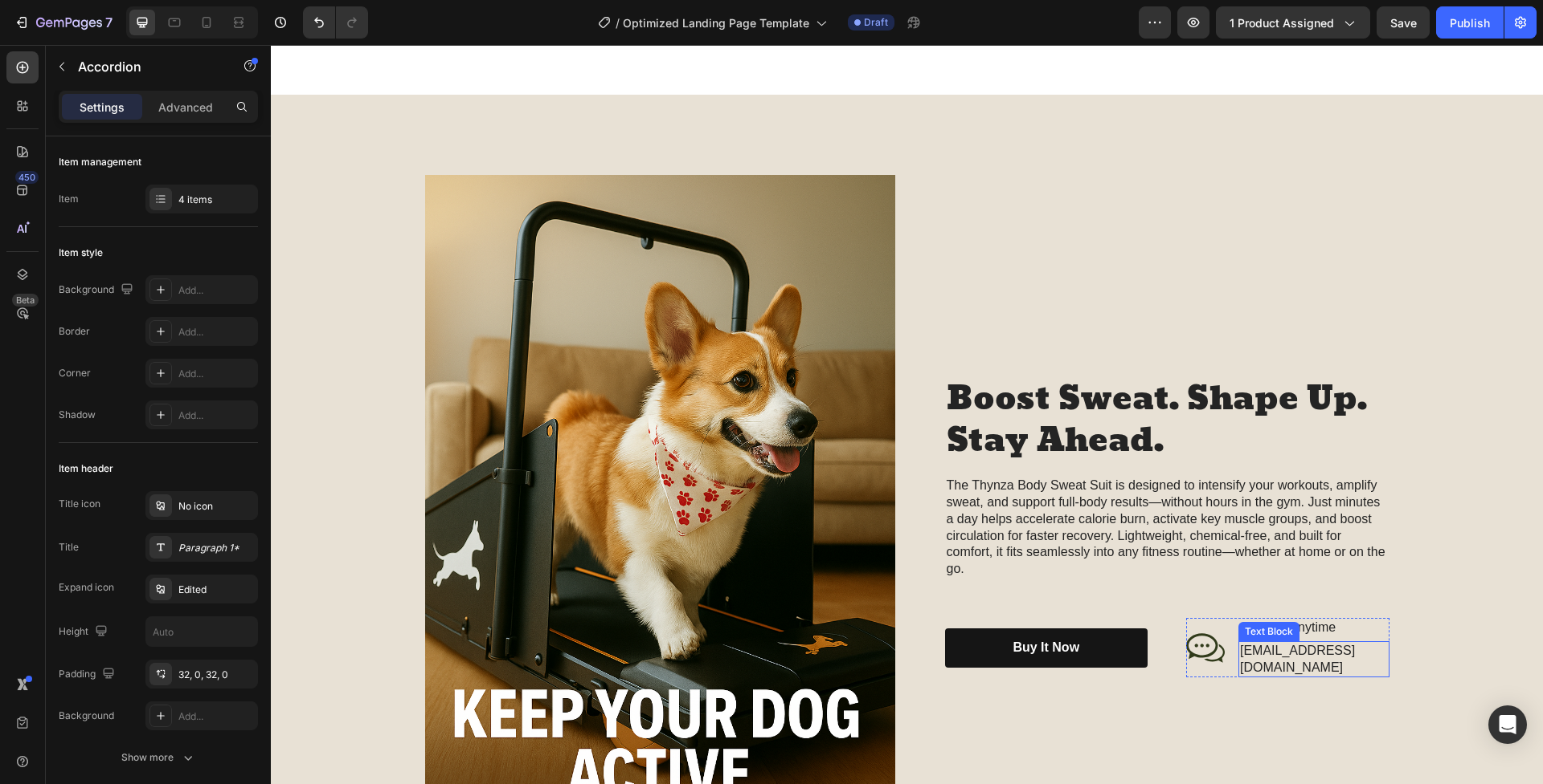
click at [1310, 650] on p "[EMAIL_ADDRESS][DOMAIN_NAME]" at bounding box center [1314, 660] width 148 height 34
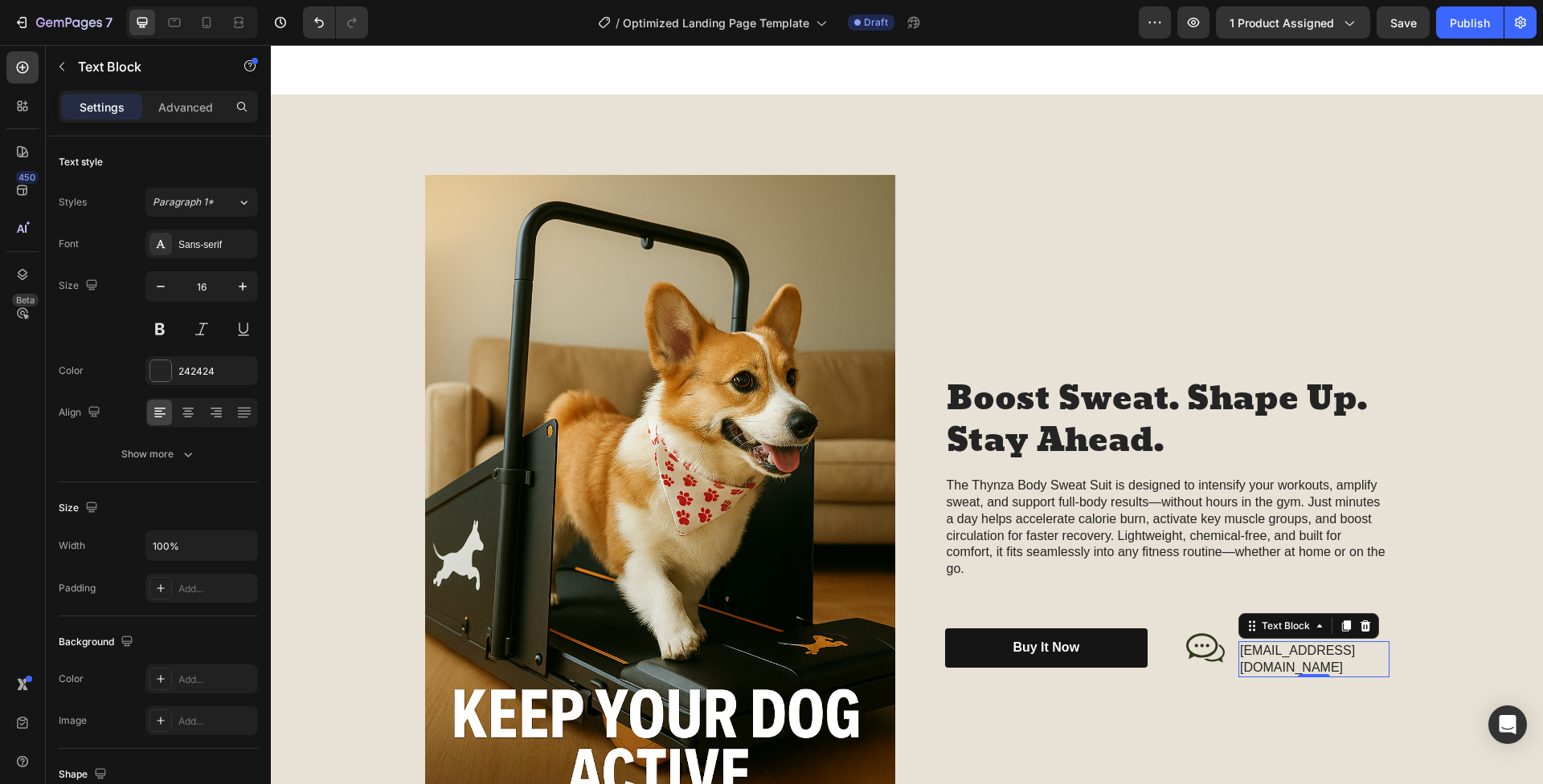
click at [1348, 654] on p "[EMAIL_ADDRESS][DOMAIN_NAME]" at bounding box center [1314, 660] width 148 height 34
click at [1337, 654] on p "[EMAIL_ADDRESS][DOMAIN_NAME]" at bounding box center [1314, 660] width 148 height 34
click at [1350, 655] on p "[EMAIL_ADDRESS][DOMAIN_NAME]" at bounding box center [1314, 660] width 148 height 34
click at [1345, 655] on p "[EMAIL_ADDRESS][DOMAIN_NAME]" at bounding box center [1314, 660] width 148 height 34
click at [1267, 654] on p "[EMAIL_ADDRESS][DOMAIN_NAME]" at bounding box center [1314, 660] width 148 height 34
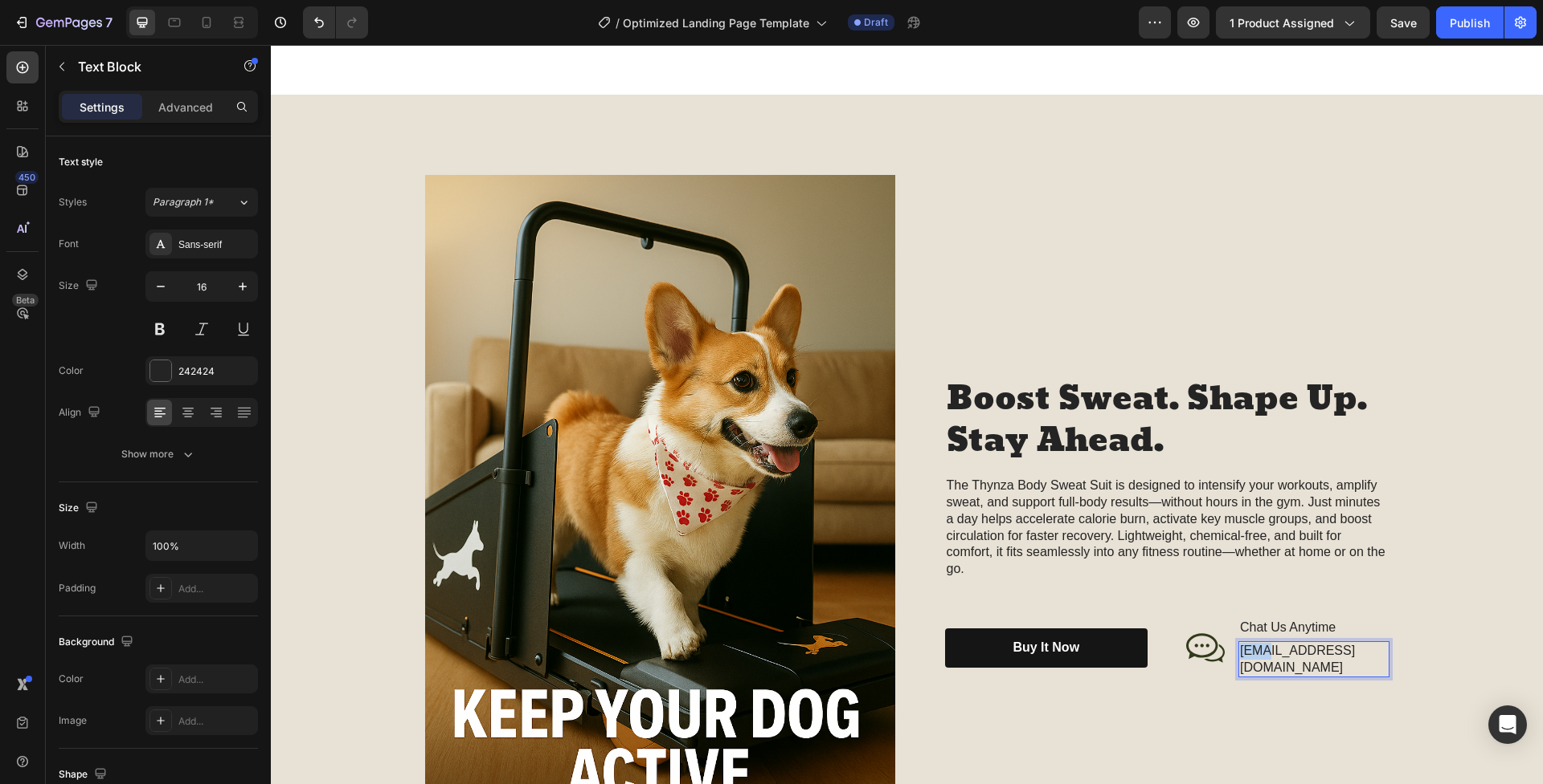
click at [1267, 654] on p "[EMAIL_ADDRESS][DOMAIN_NAME]" at bounding box center [1314, 660] width 148 height 34
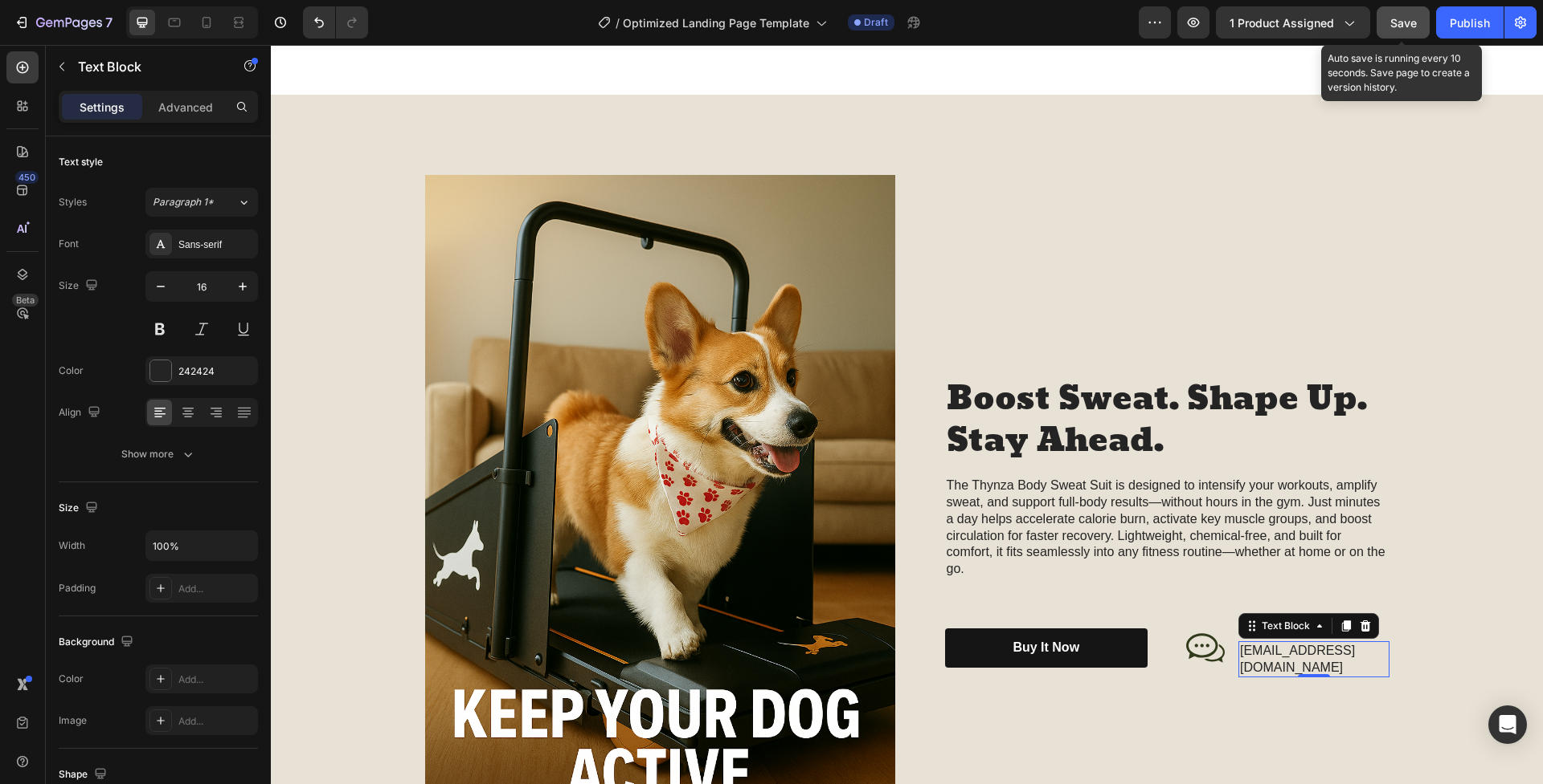
click at [1401, 35] on button "Save" at bounding box center [1402, 22] width 53 height 32
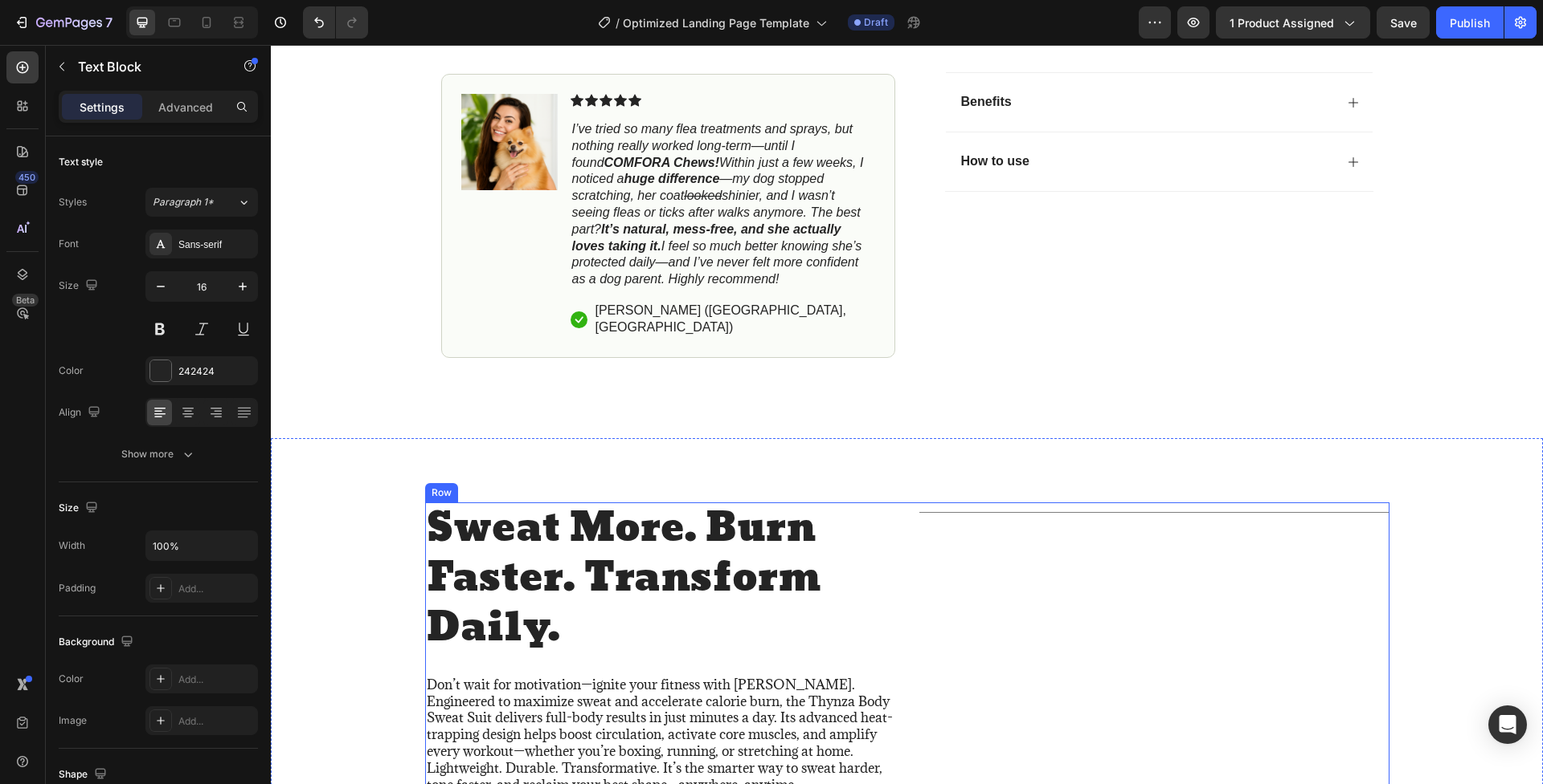
scroll to position [1008, 0]
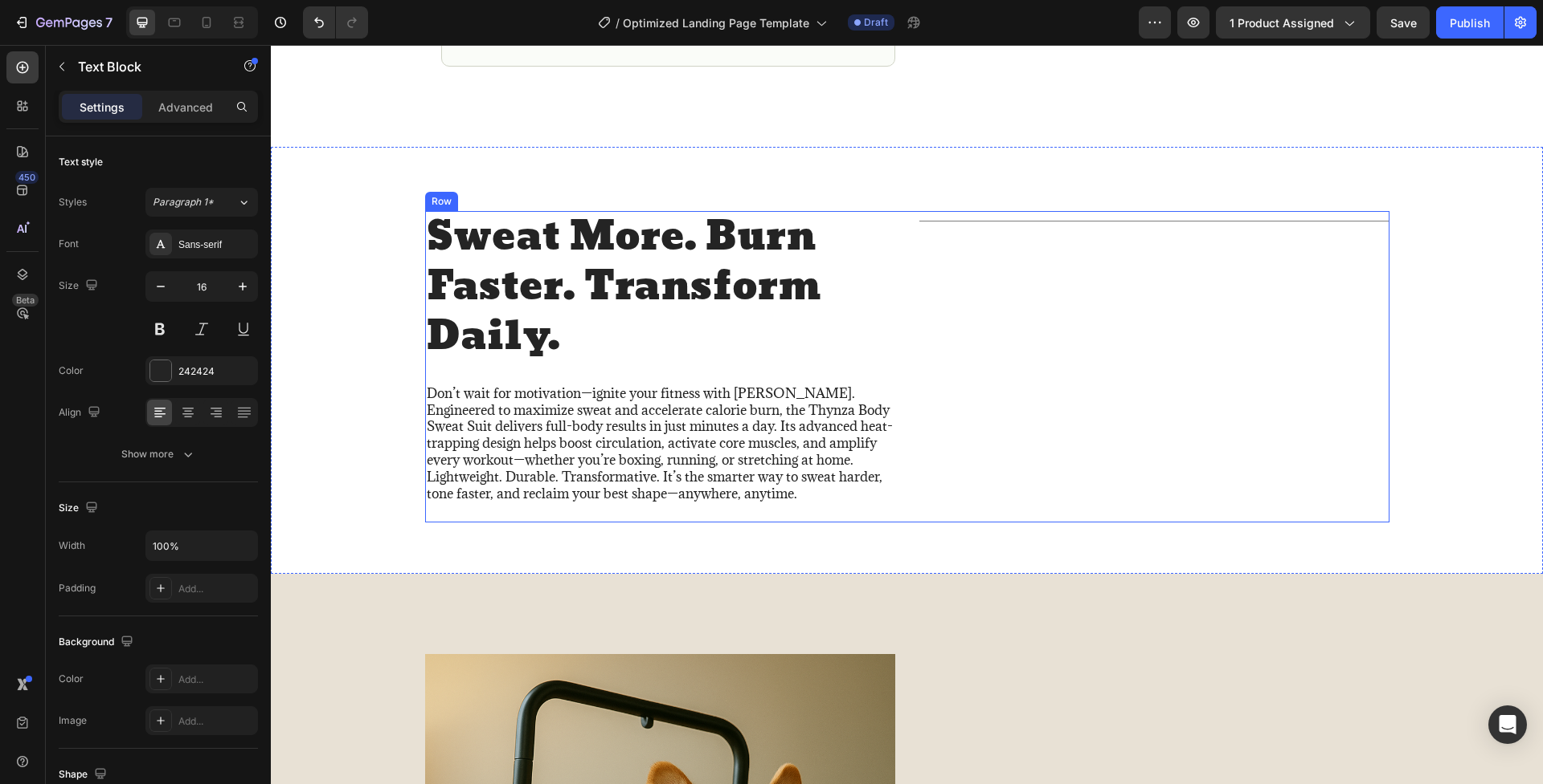
click at [1130, 377] on div "Title Line" at bounding box center [1154, 368] width 470 height 313
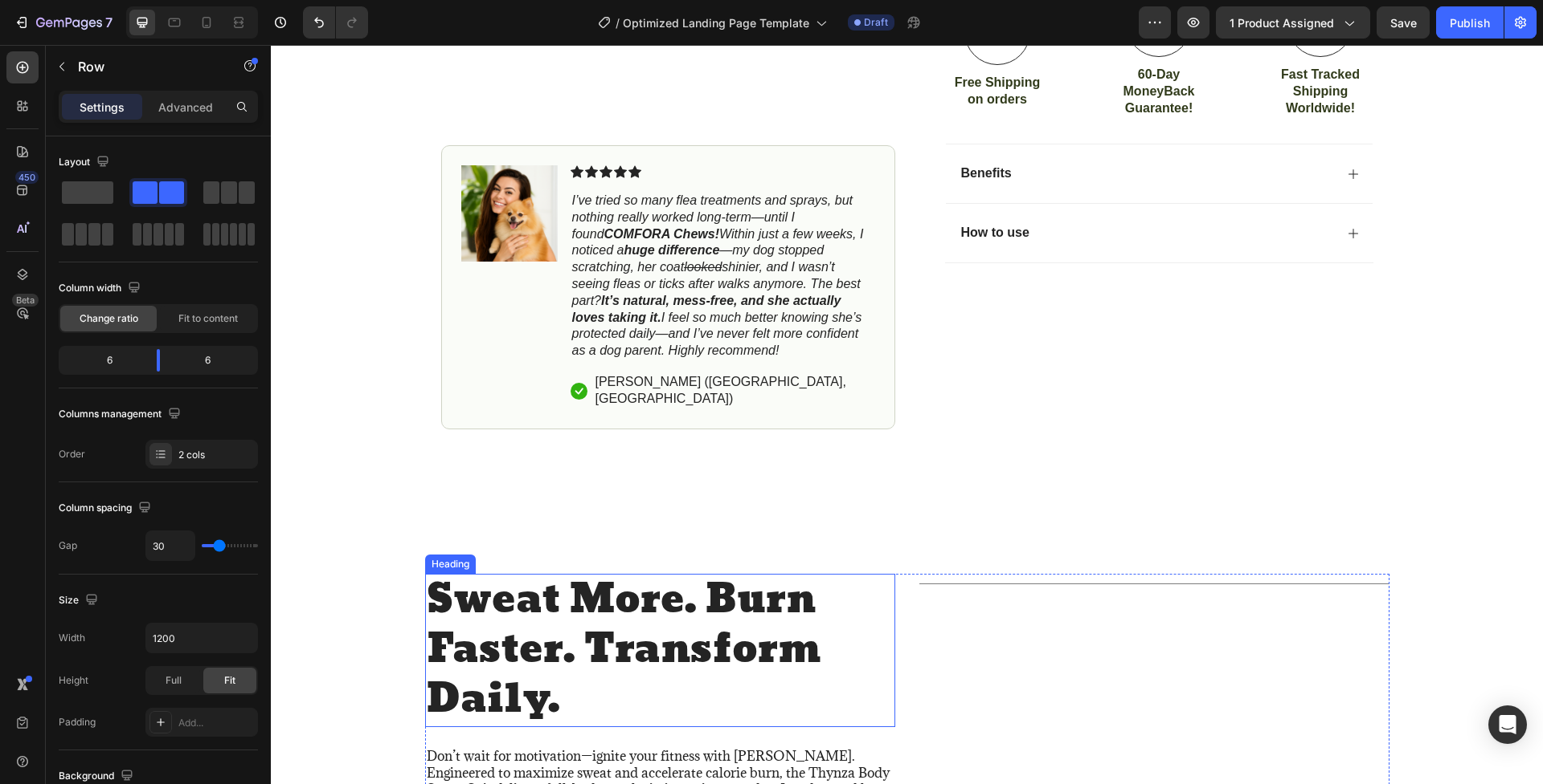
scroll to position [958, 0]
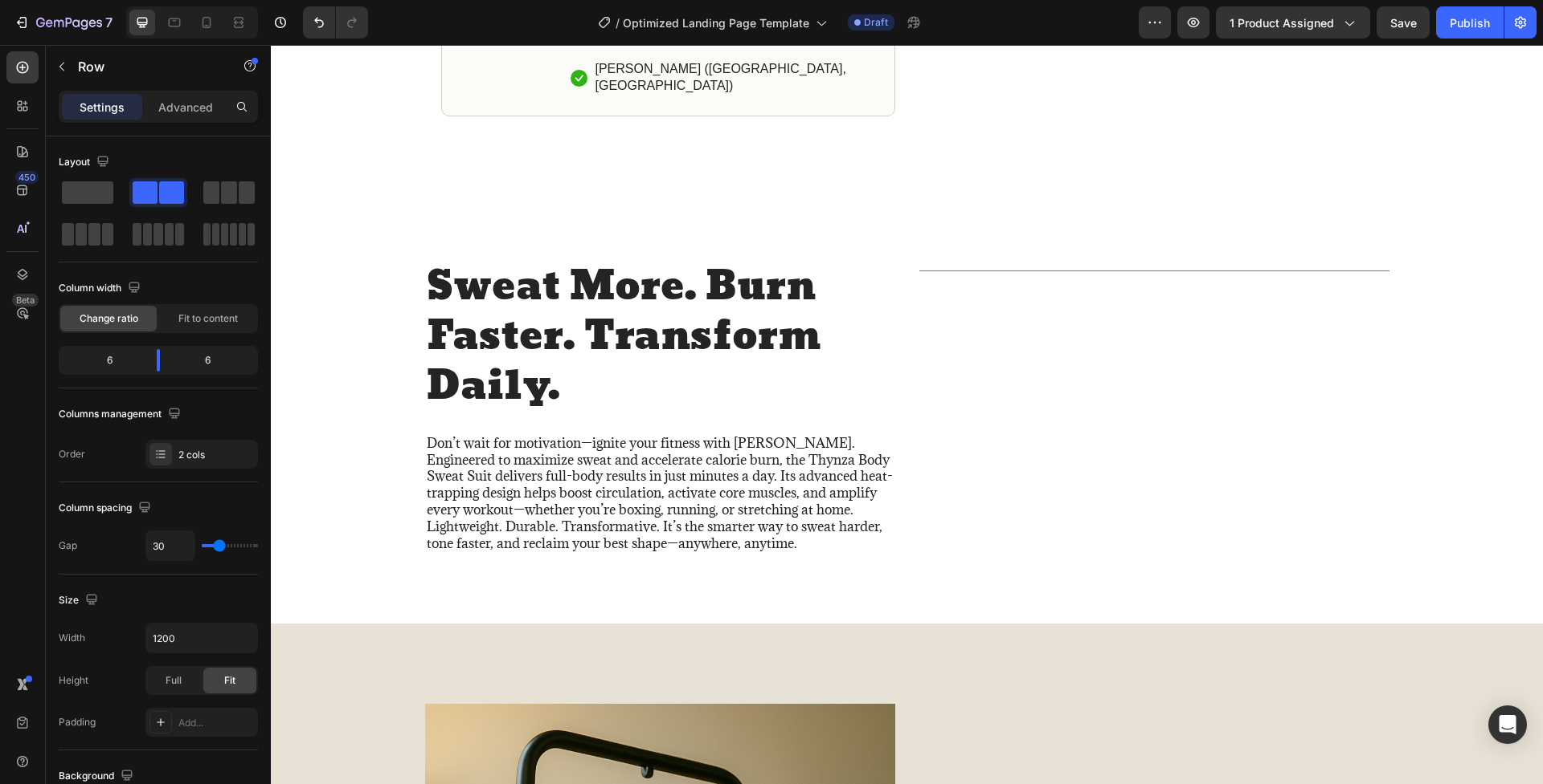
click at [1038, 428] on div "Title Line" at bounding box center [1154, 417] width 470 height 313
click at [1061, 416] on div "Title Line" at bounding box center [1154, 417] width 470 height 313
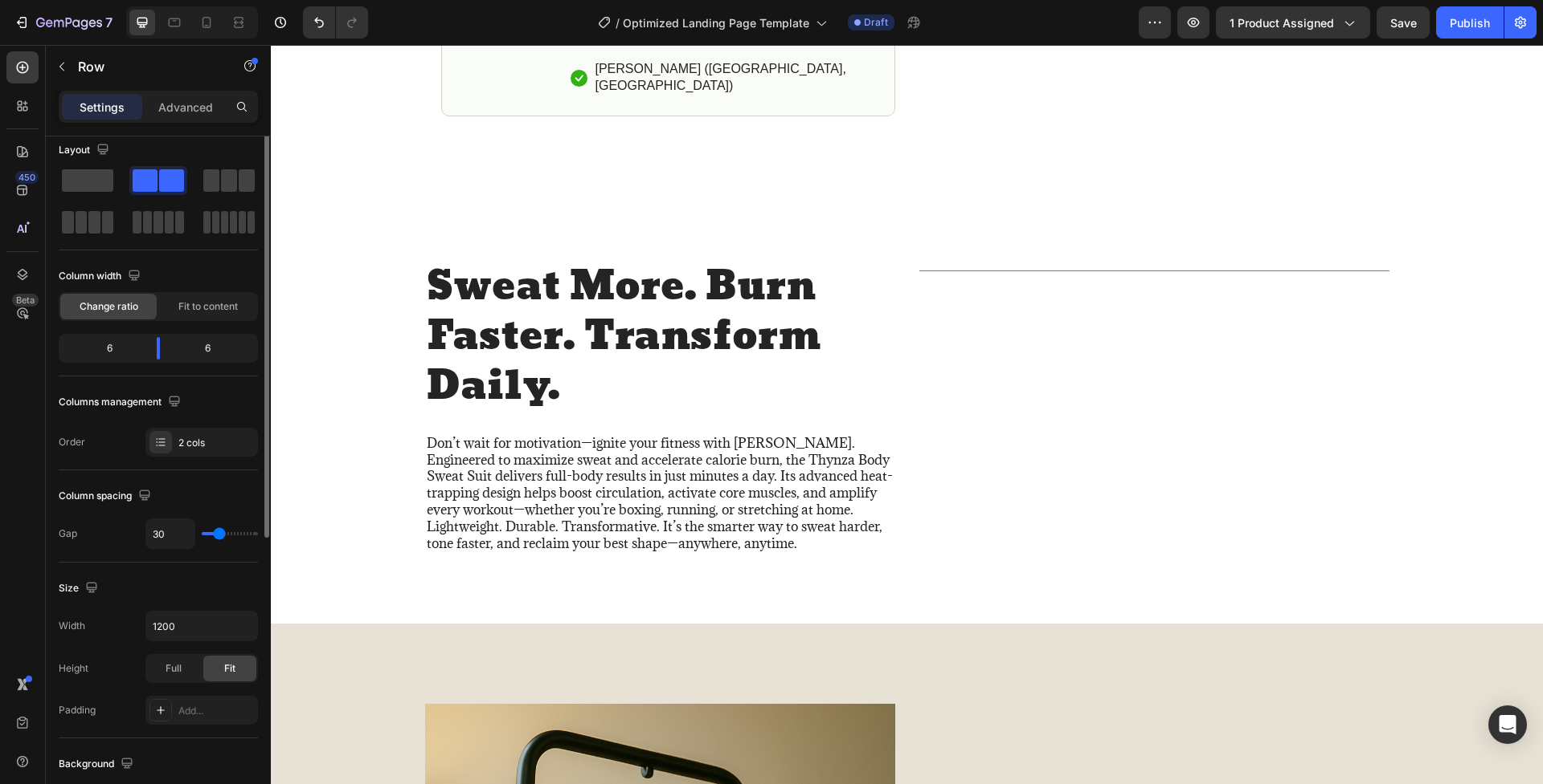
scroll to position [0, 0]
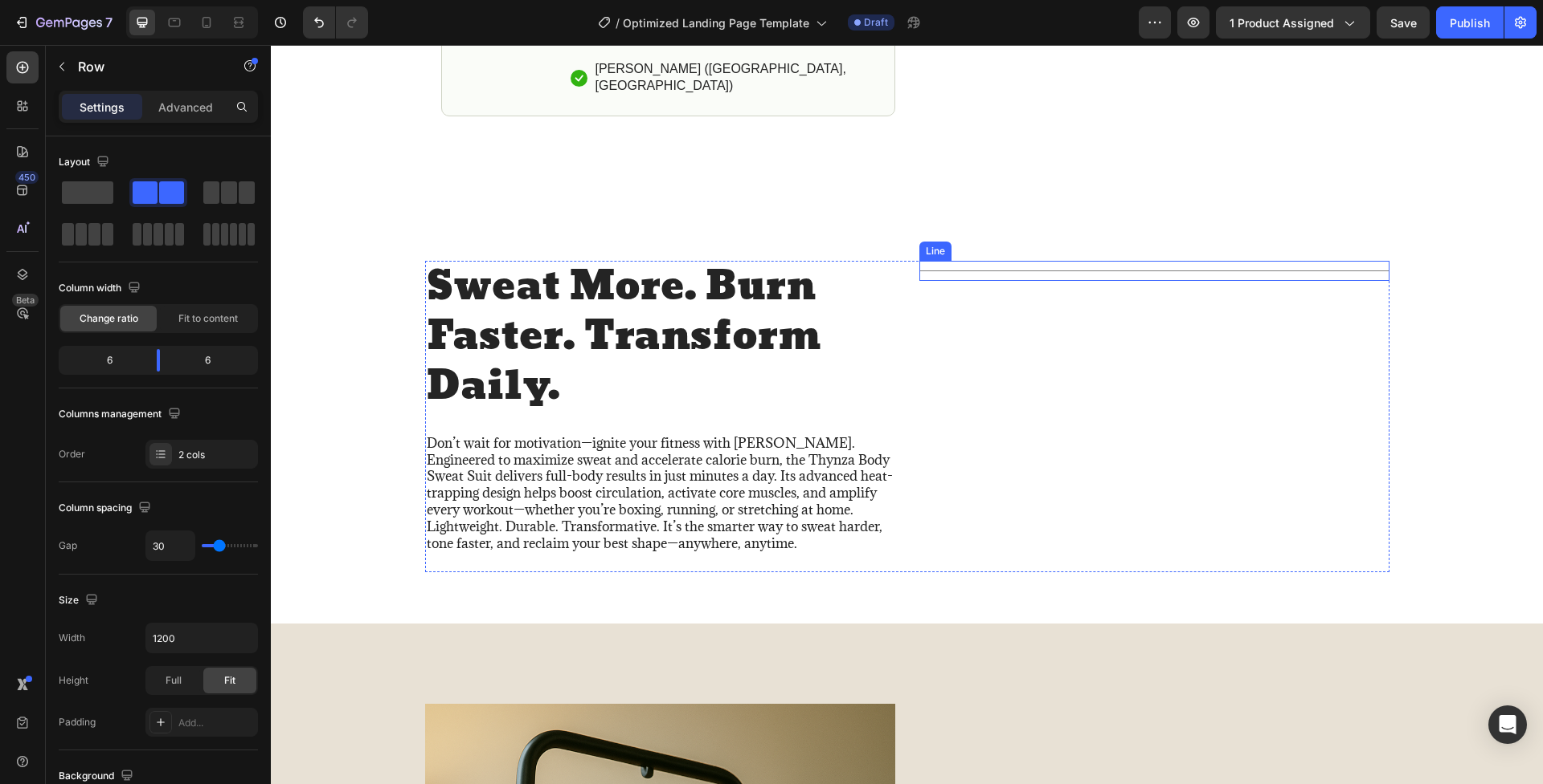
click at [1095, 226] on div "Sweat More. Burn Faster. Transform Daily. Heading Don’t wait for motivation—ign…" at bounding box center [907, 410] width 1272 height 428
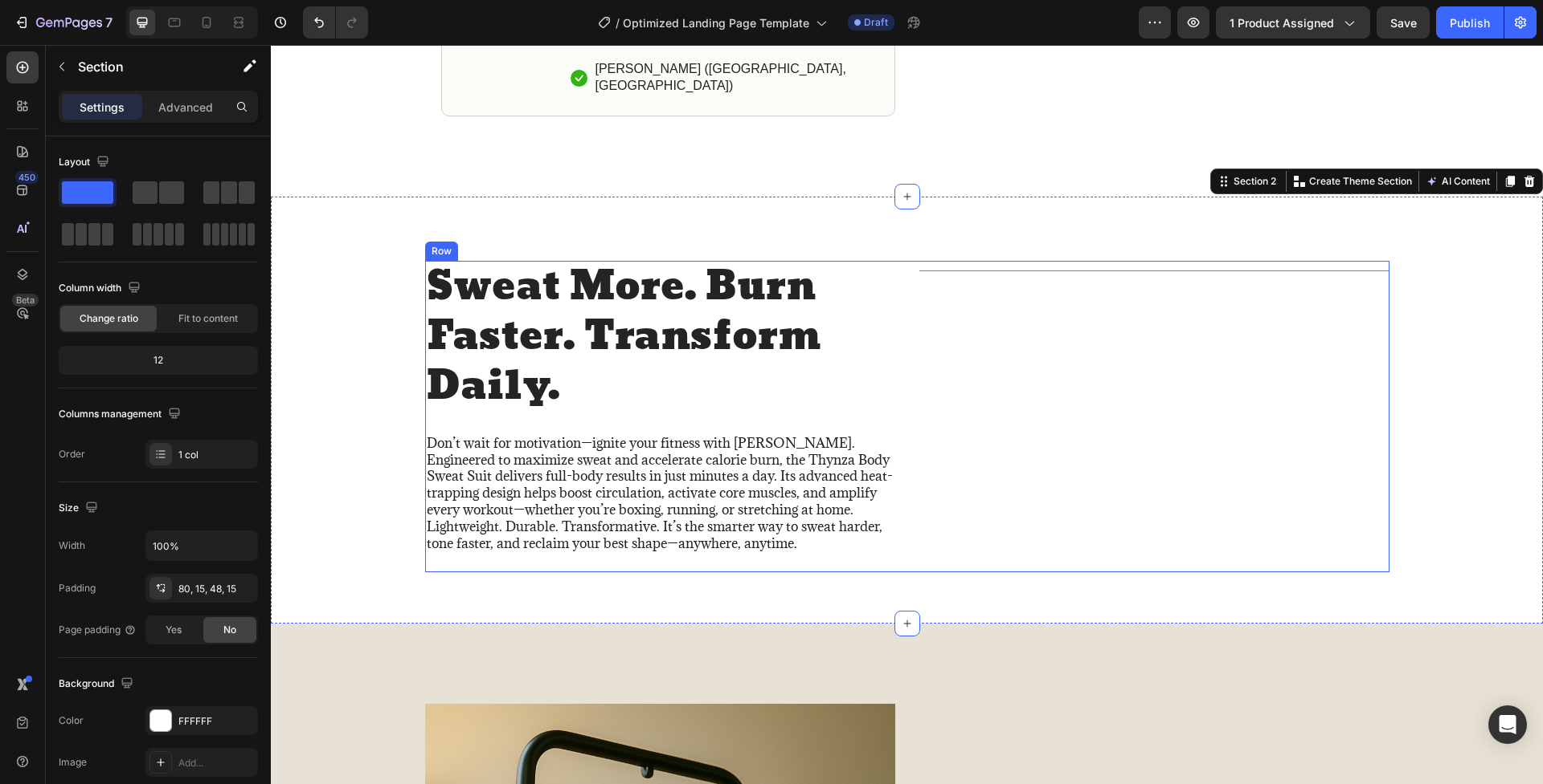
click at [1087, 315] on div "Title Line" at bounding box center [1154, 417] width 470 height 313
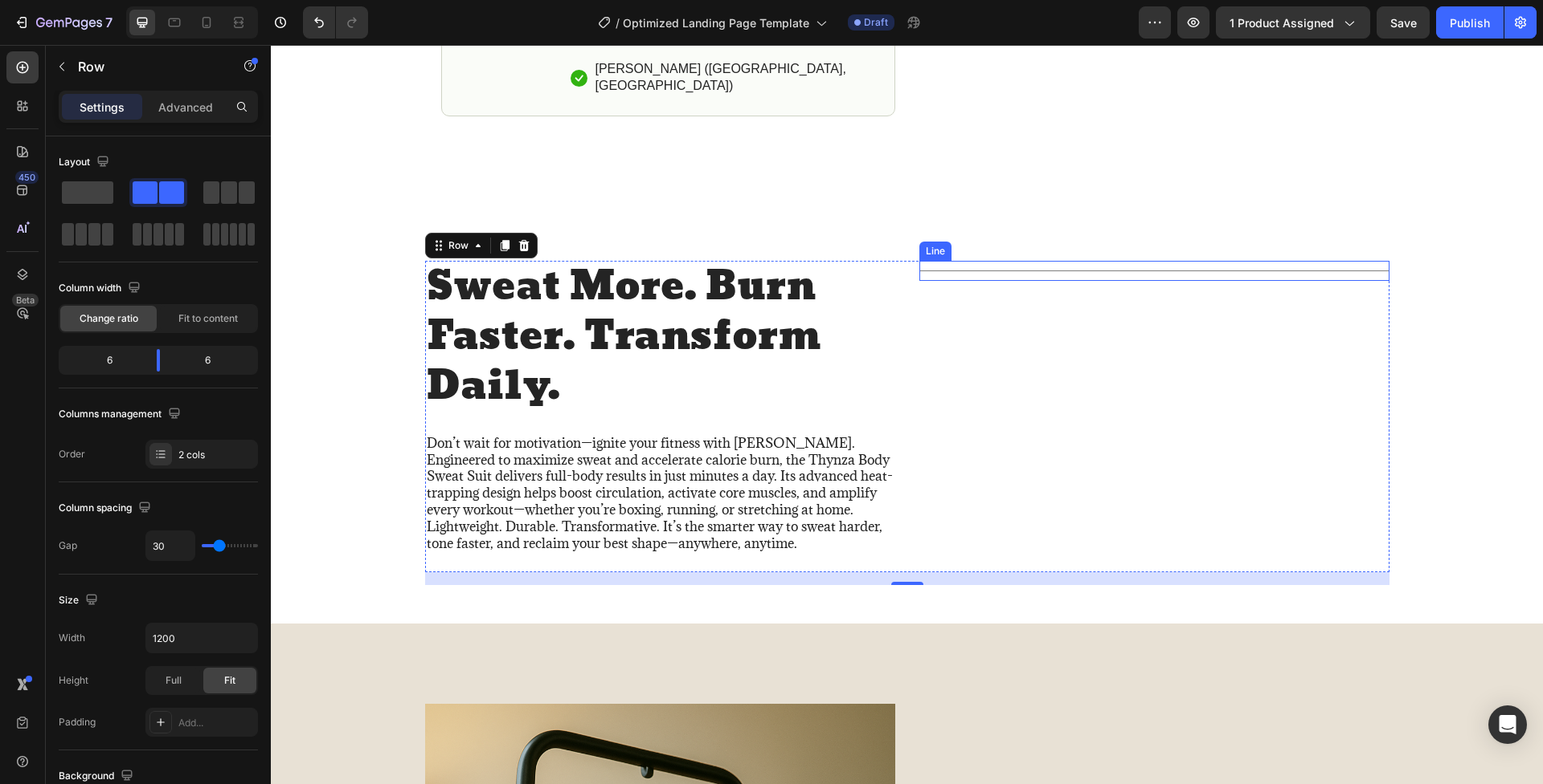
click at [1094, 261] on div "Title Line" at bounding box center [1154, 271] width 470 height 20
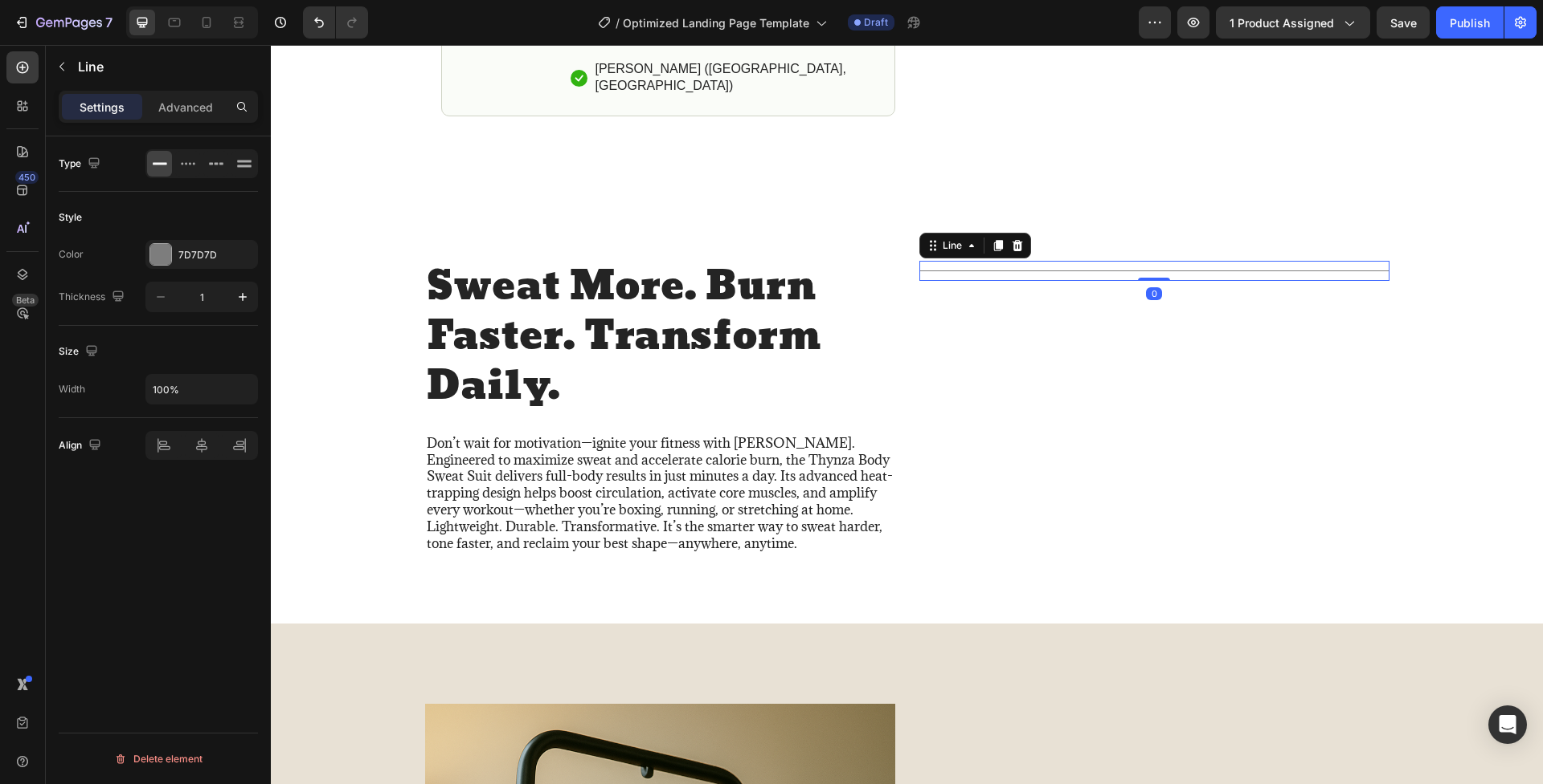
click at [1090, 261] on div "Title Line 0" at bounding box center [1154, 271] width 470 height 20
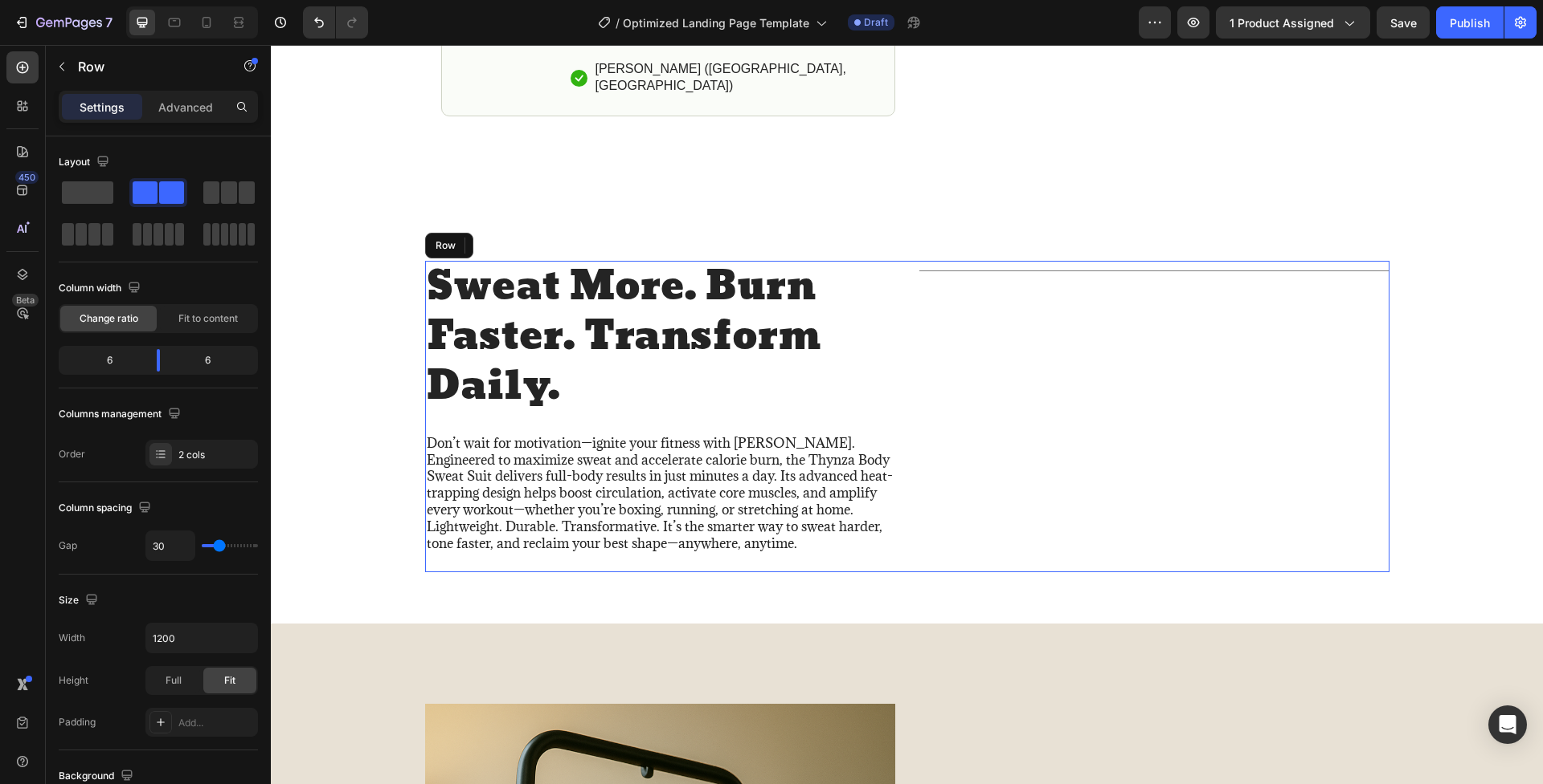
click at [1103, 338] on div "Title Line 0" at bounding box center [1154, 417] width 470 height 313
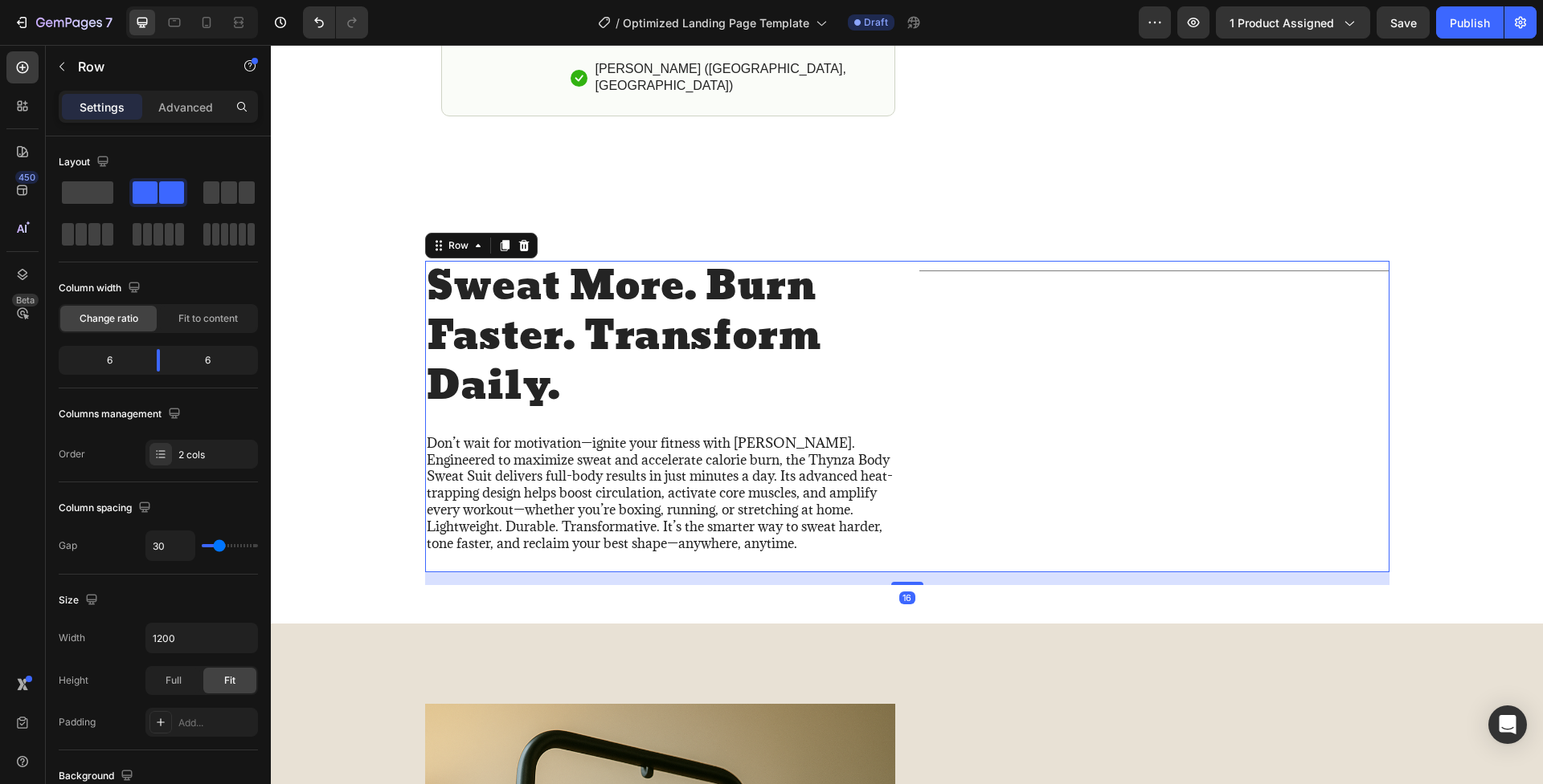
click at [1125, 500] on div "Title Line" at bounding box center [1154, 417] width 470 height 313
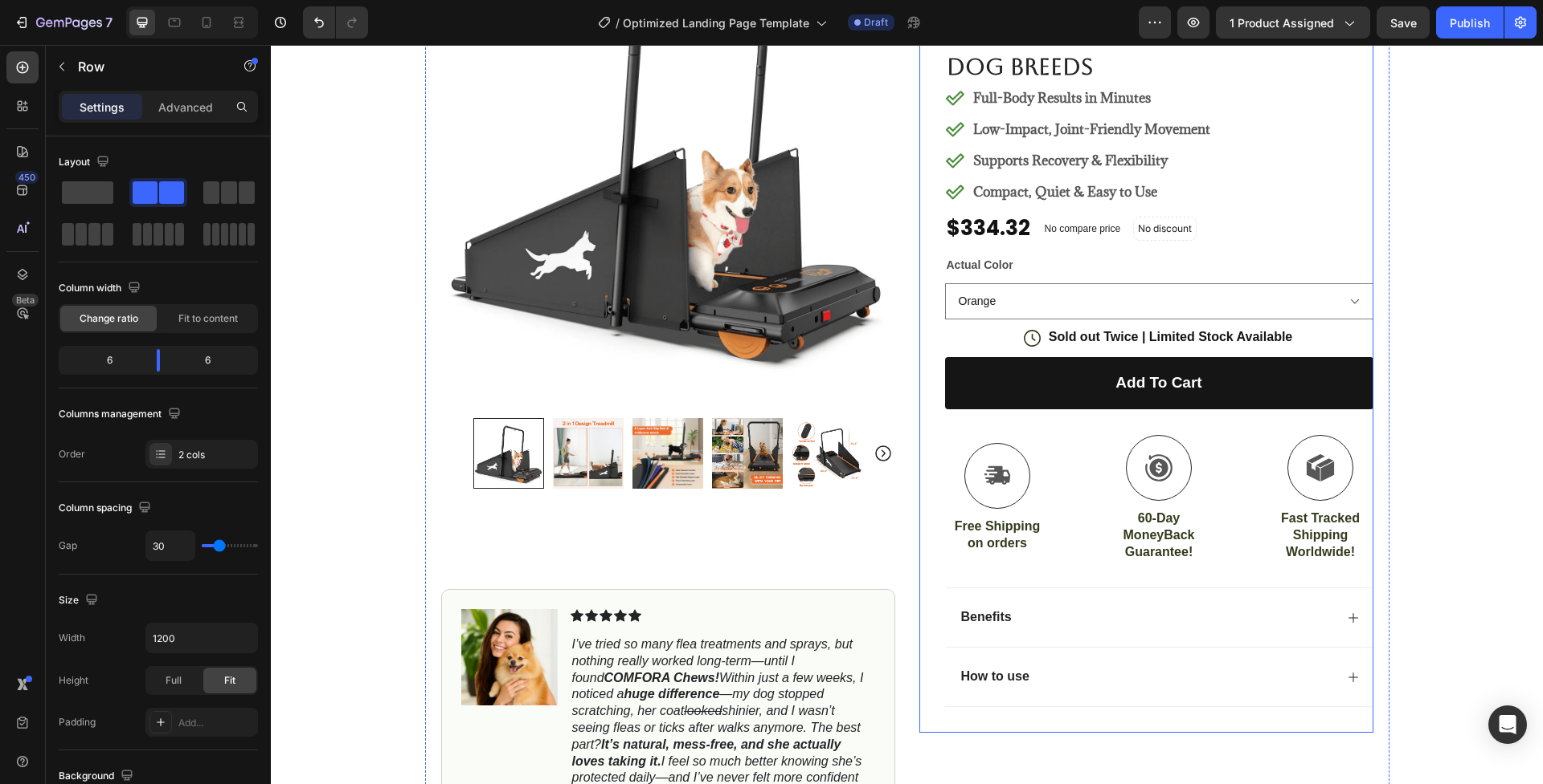
scroll to position [946, 0]
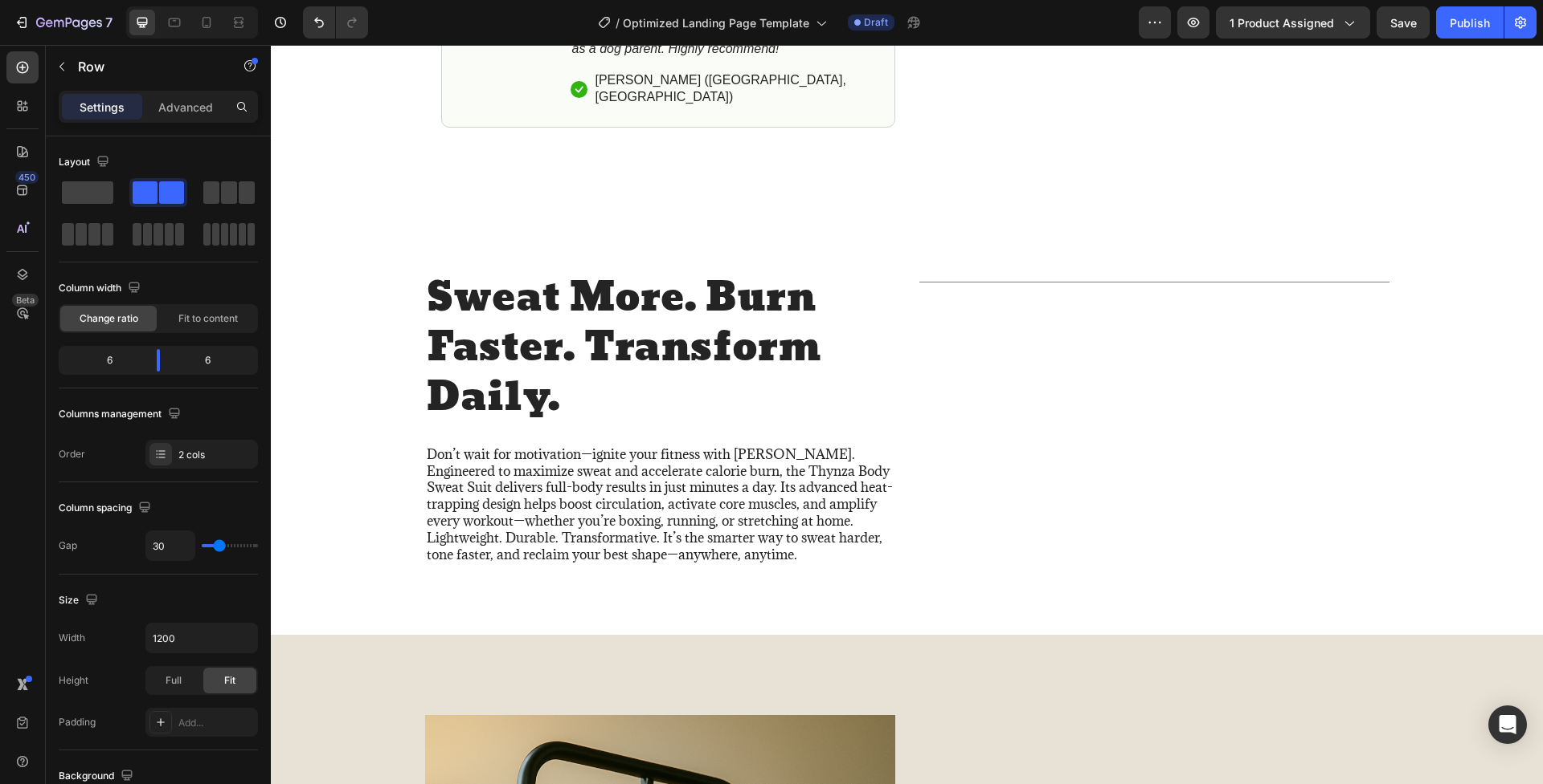
click at [1095, 312] on div "Title Line" at bounding box center [1154, 428] width 470 height 313
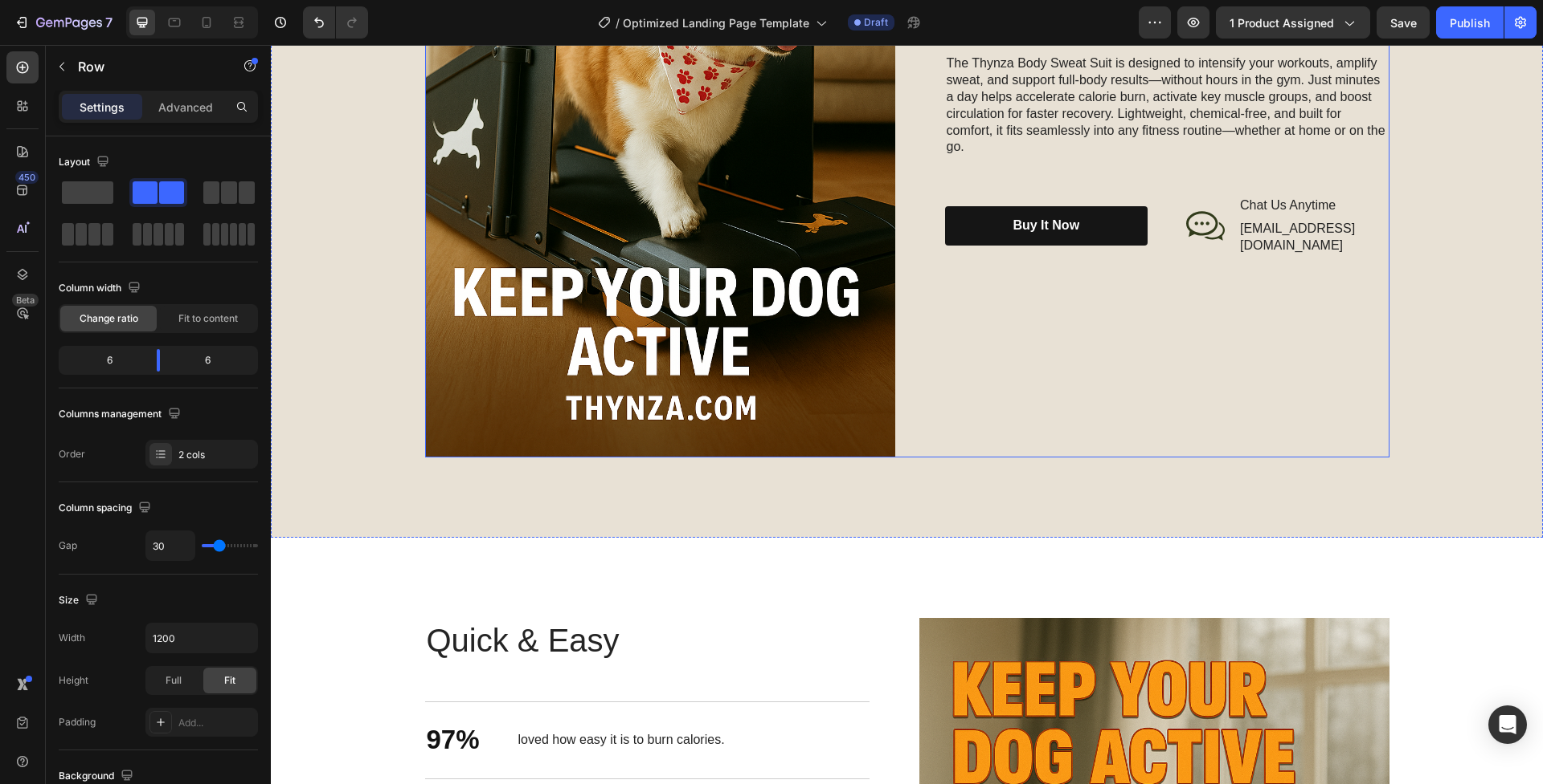
scroll to position [1555, 0]
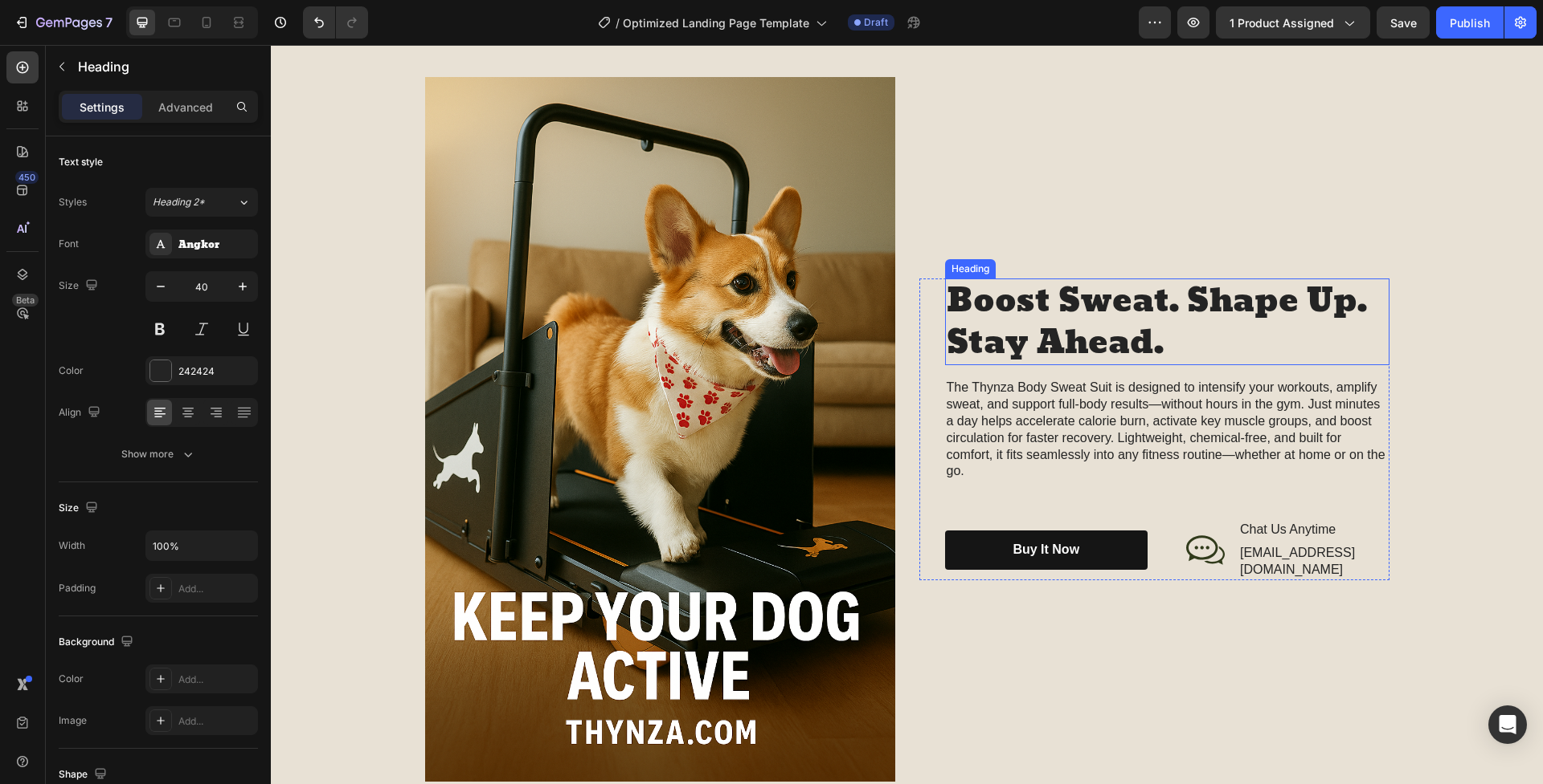
click at [1027, 326] on h2 "Boost Sweat. Shape Up. Stay Ahead." at bounding box center [1167, 322] width 445 height 87
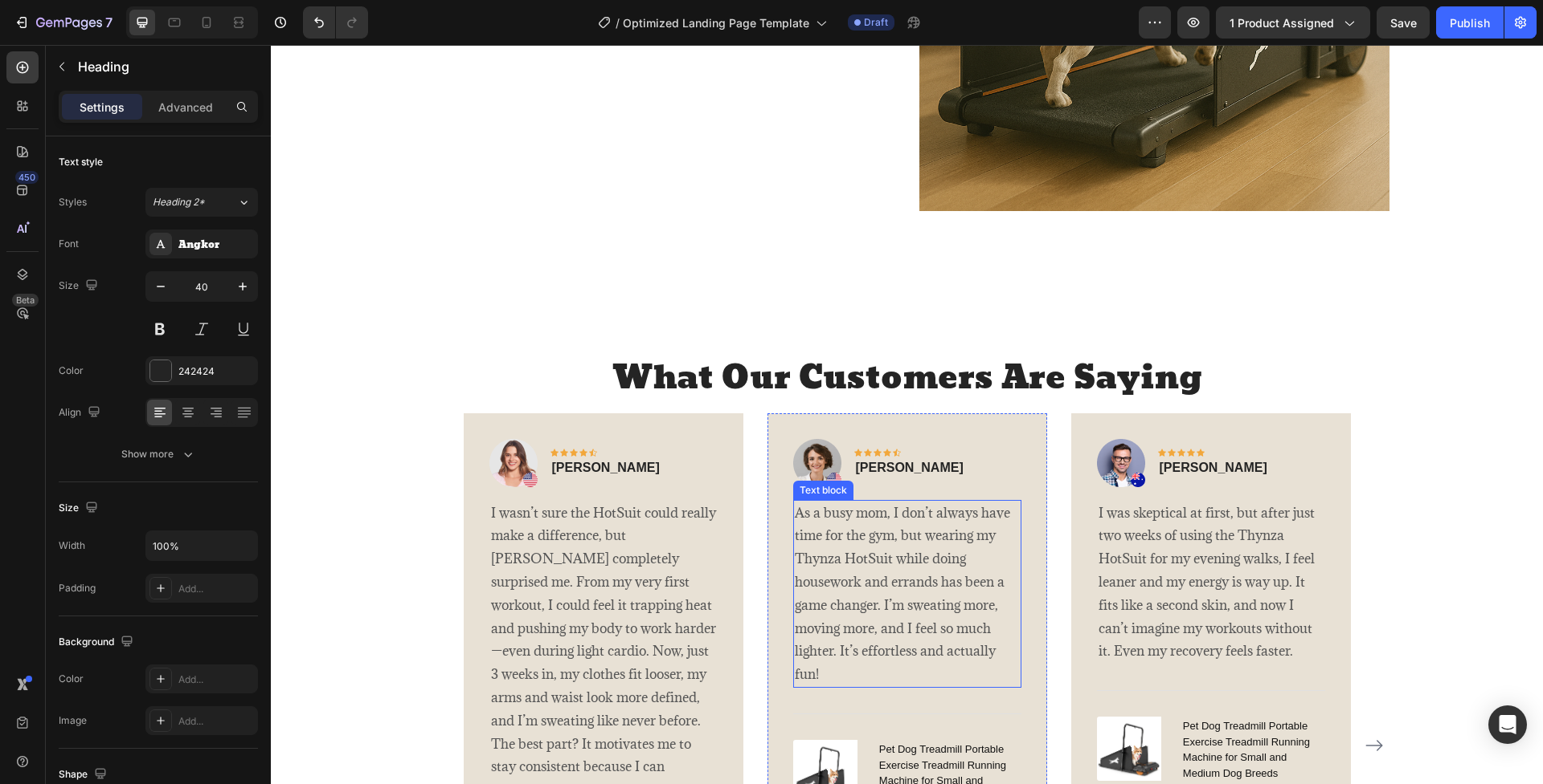
scroll to position [2627, 0]
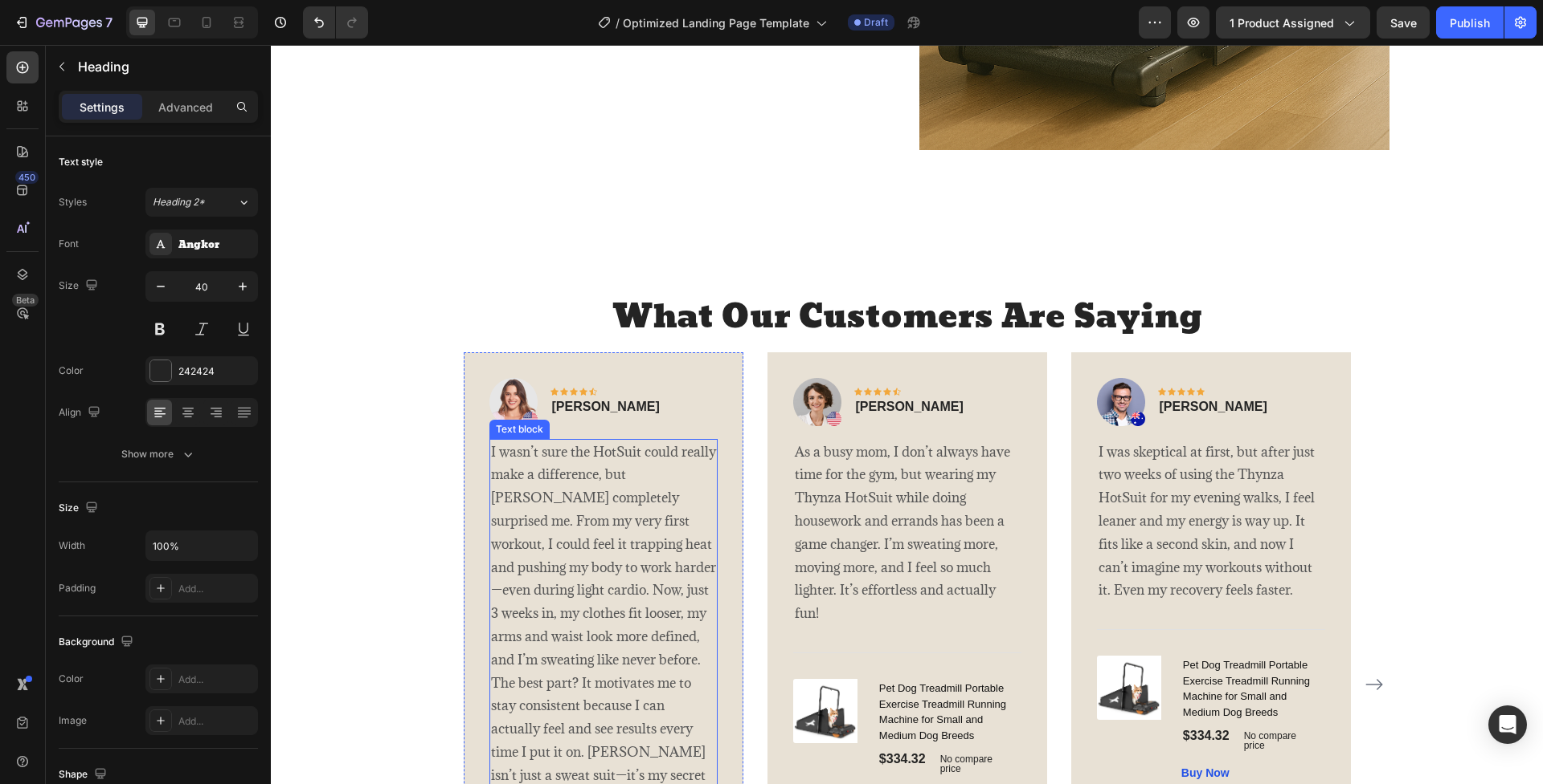
click at [574, 625] on p "I wasn’t sure the HotSuit could really make a difference, but [PERSON_NAME] com…" at bounding box center [603, 626] width 225 height 371
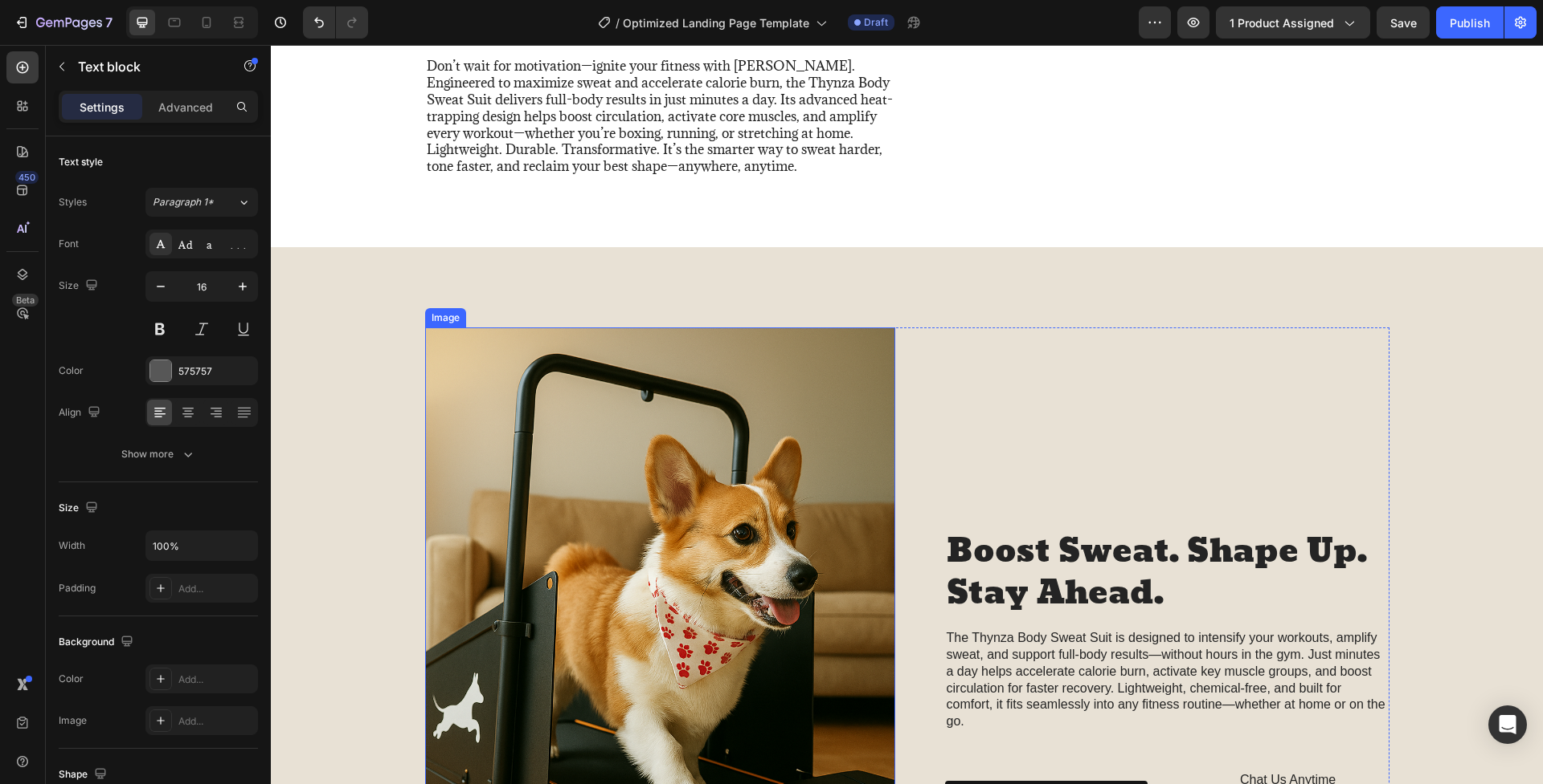
scroll to position [1440, 0]
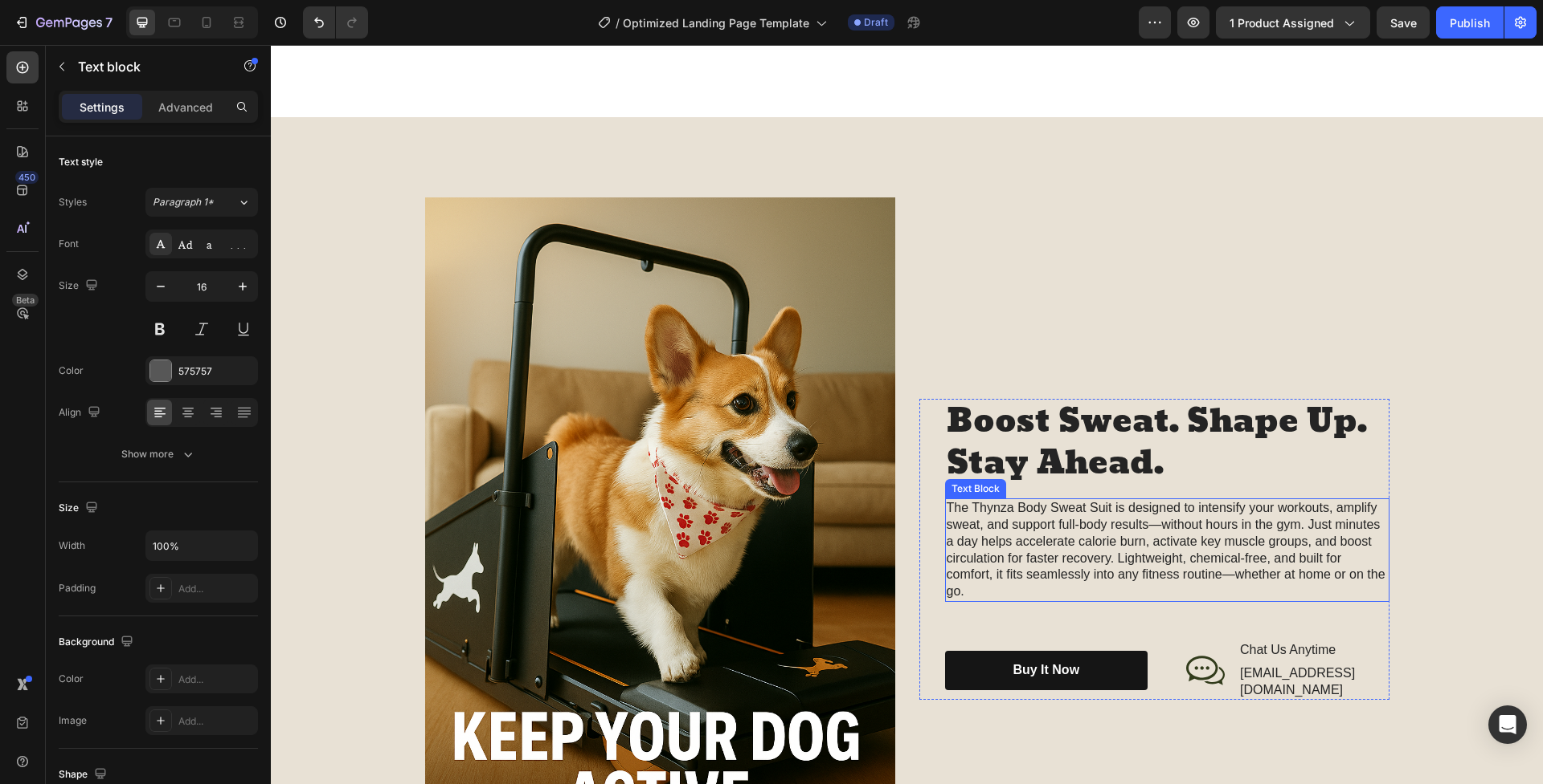
click at [1000, 559] on p "The Thynza Body Sweat Suit is designed to intensify your workouts, amplify swea…" at bounding box center [1166, 550] width 441 height 101
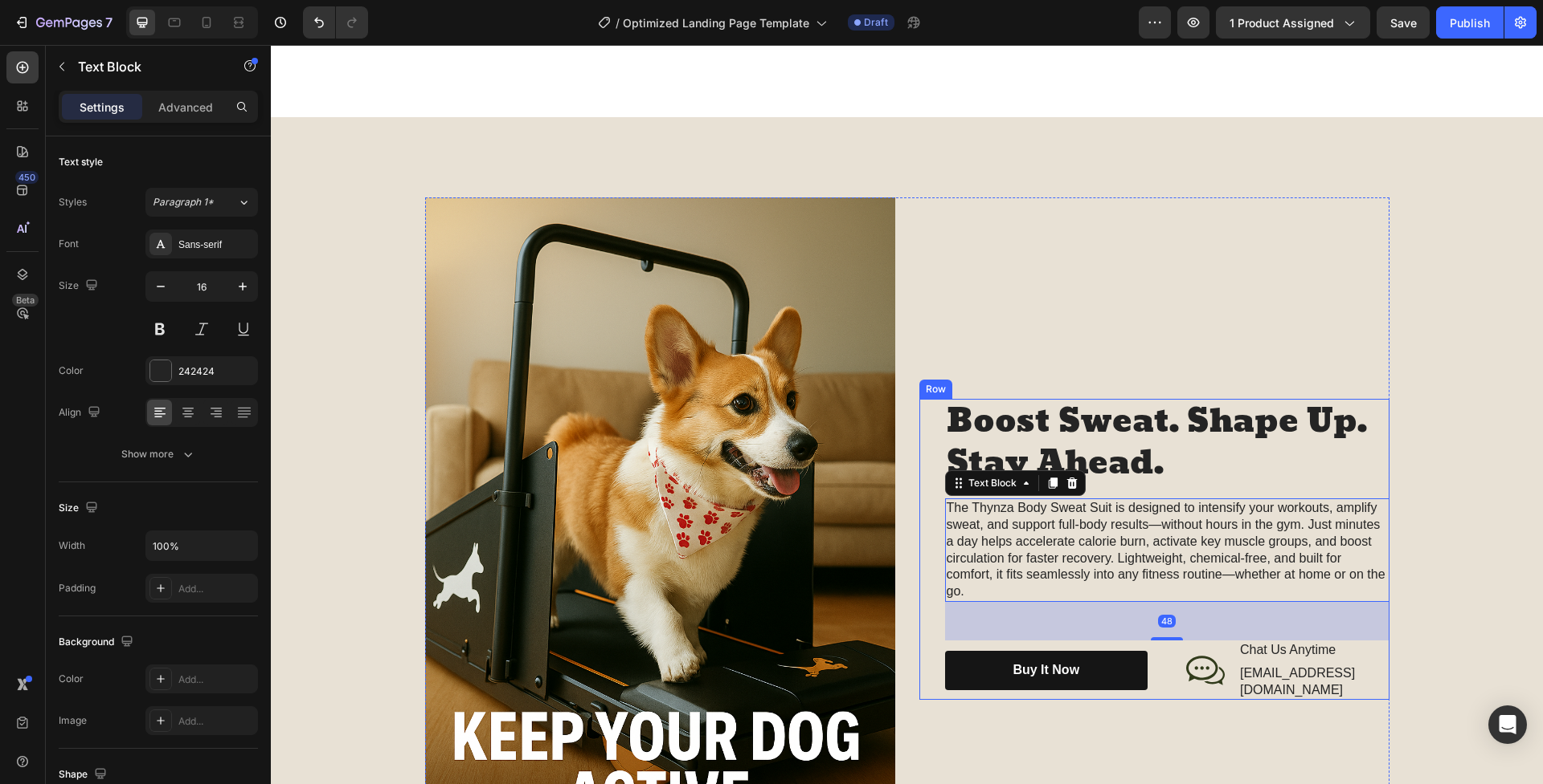
click at [922, 382] on div "Boost Sweat. Shape Up. Stay Ahead. Heading The Thynza Body Sweat Suit is design…" at bounding box center [1154, 550] width 470 height 705
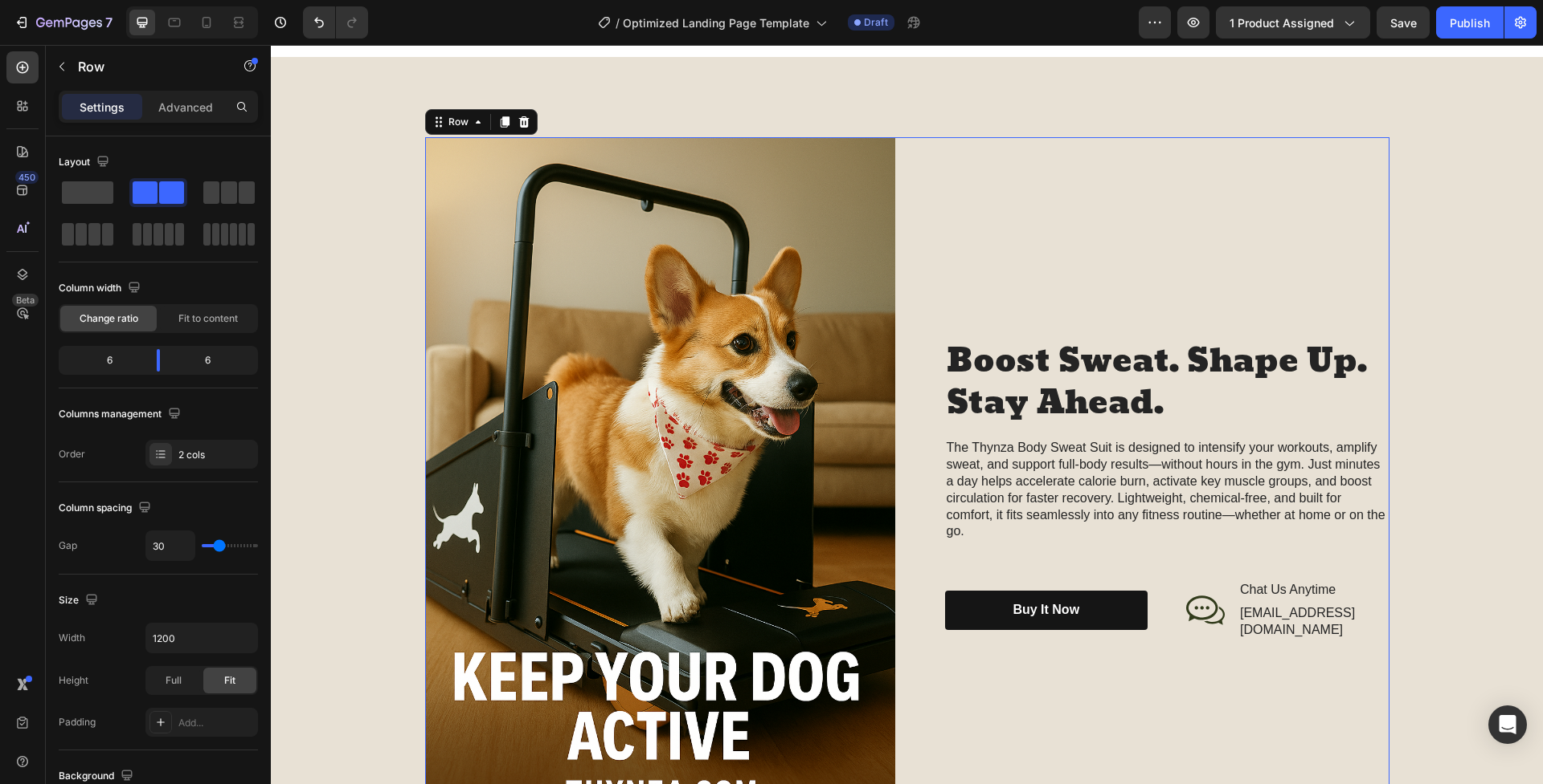
scroll to position [1554, 0]
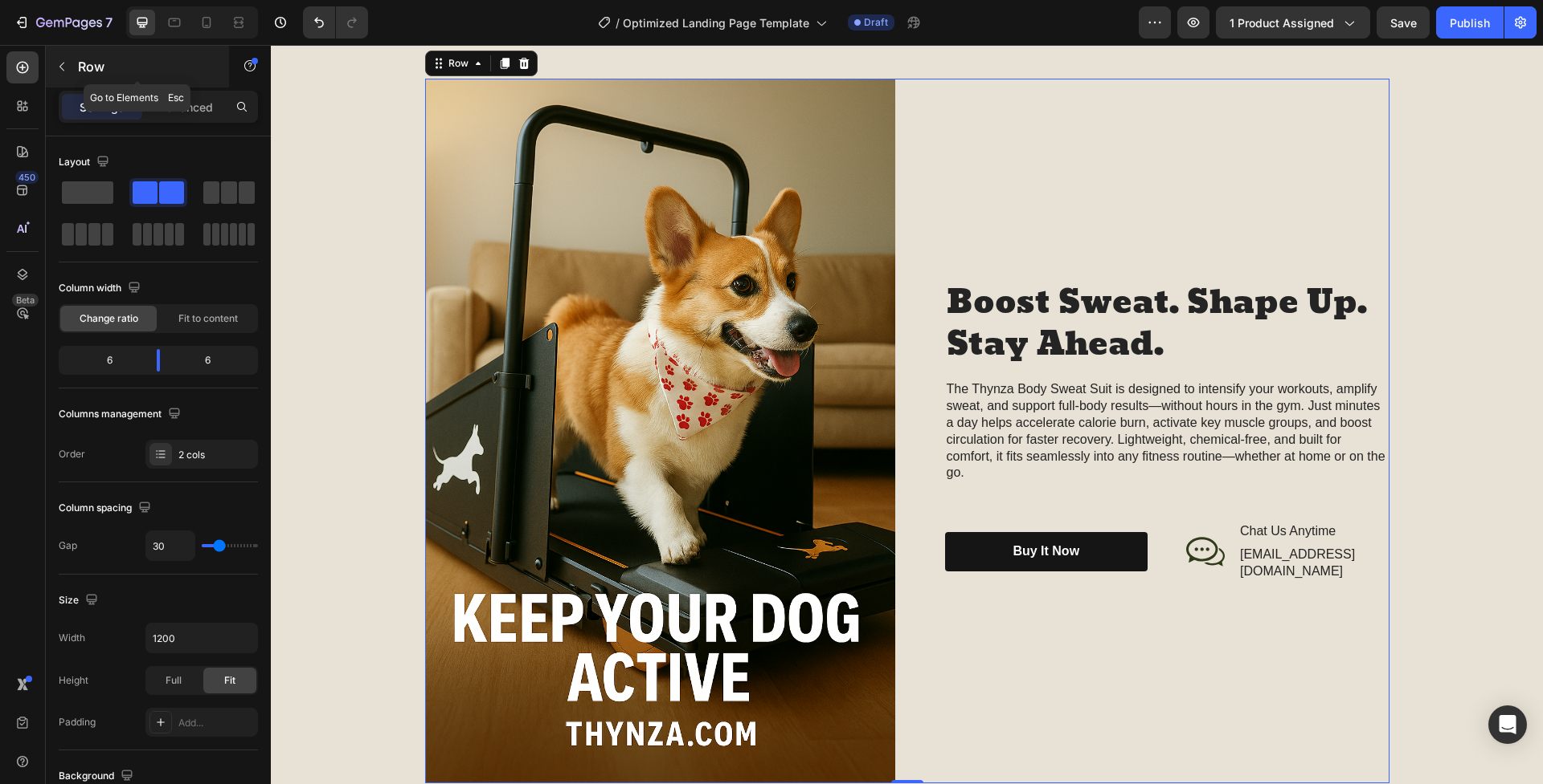
click at [53, 69] on button "button" at bounding box center [62, 67] width 26 height 26
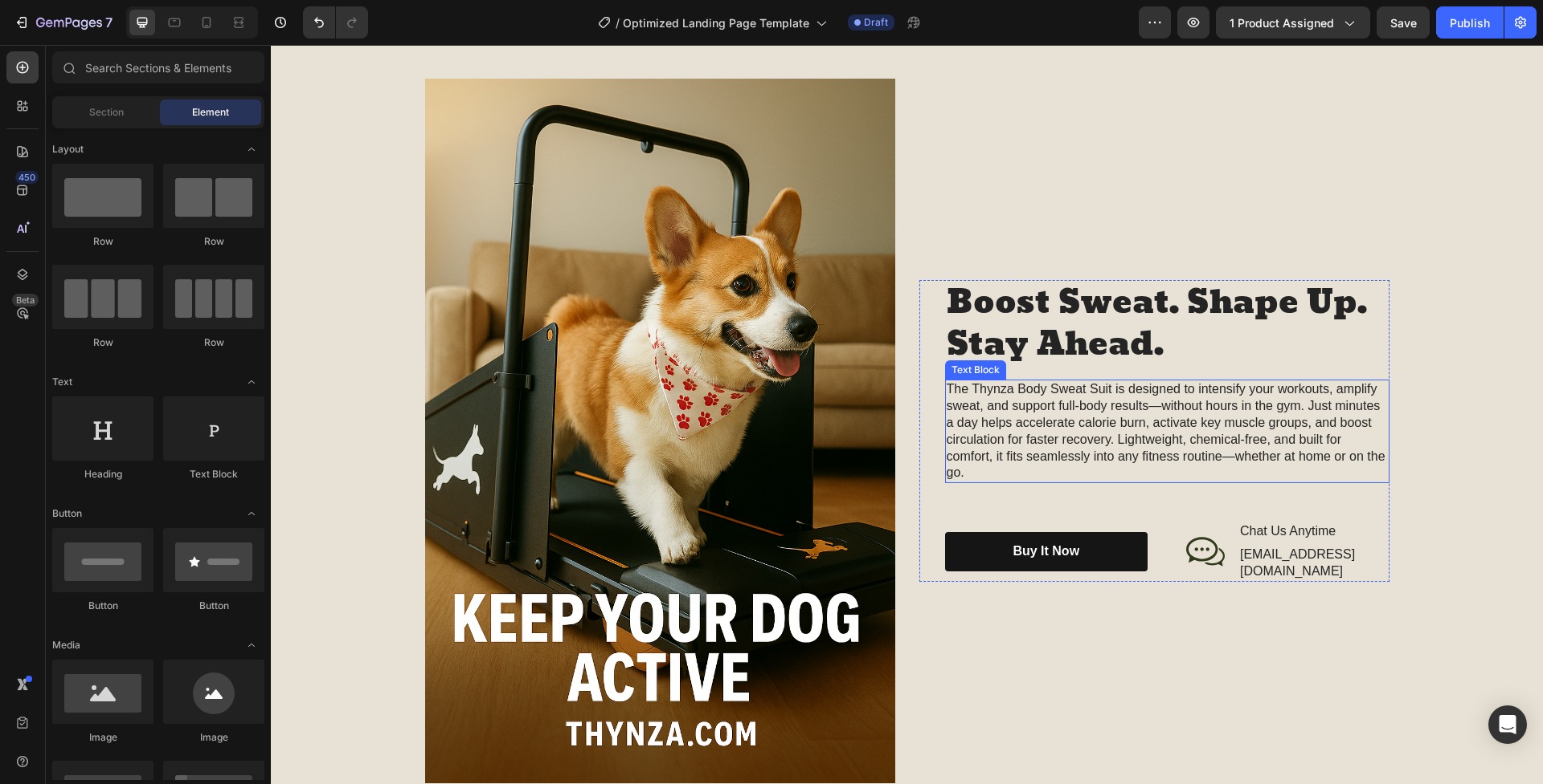
click at [1058, 404] on p "The Thynza Body Sweat Suit is designed to intensify your workouts, amplify swea…" at bounding box center [1166, 431] width 441 height 101
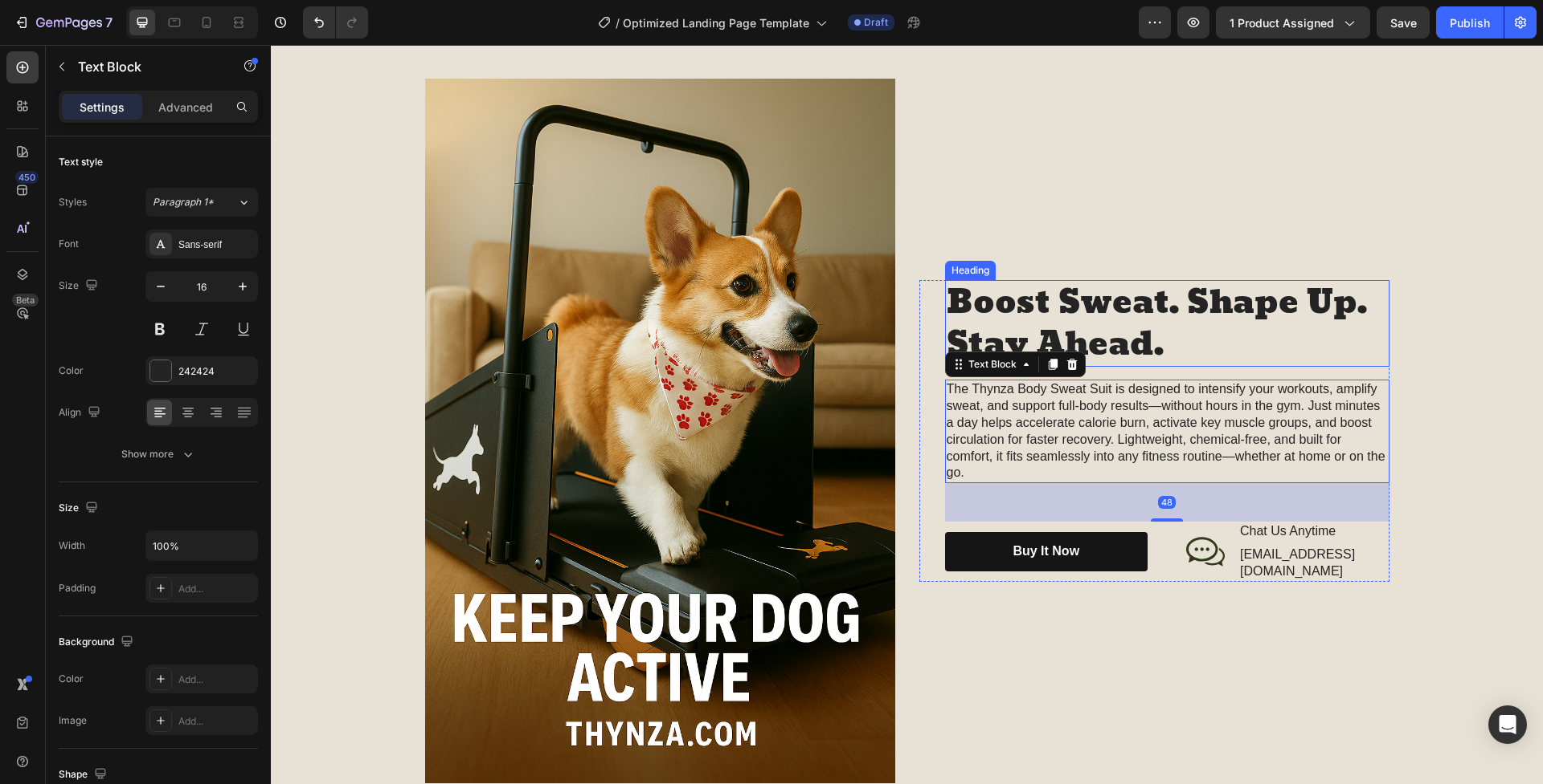
click at [1063, 324] on h2 "Boost Sweat. Shape Up. Stay Ahead." at bounding box center [1167, 323] width 445 height 87
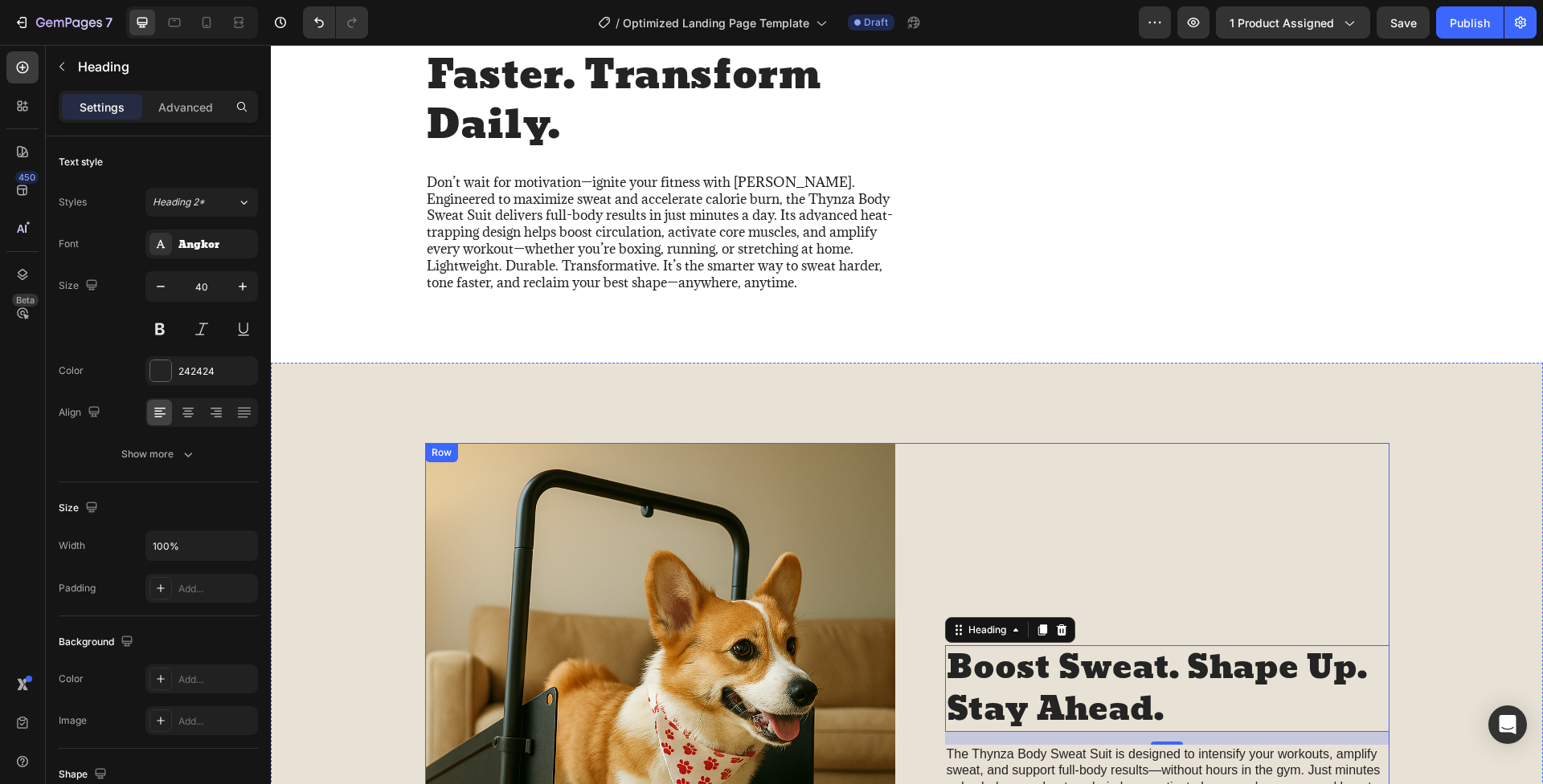
scroll to position [749, 0]
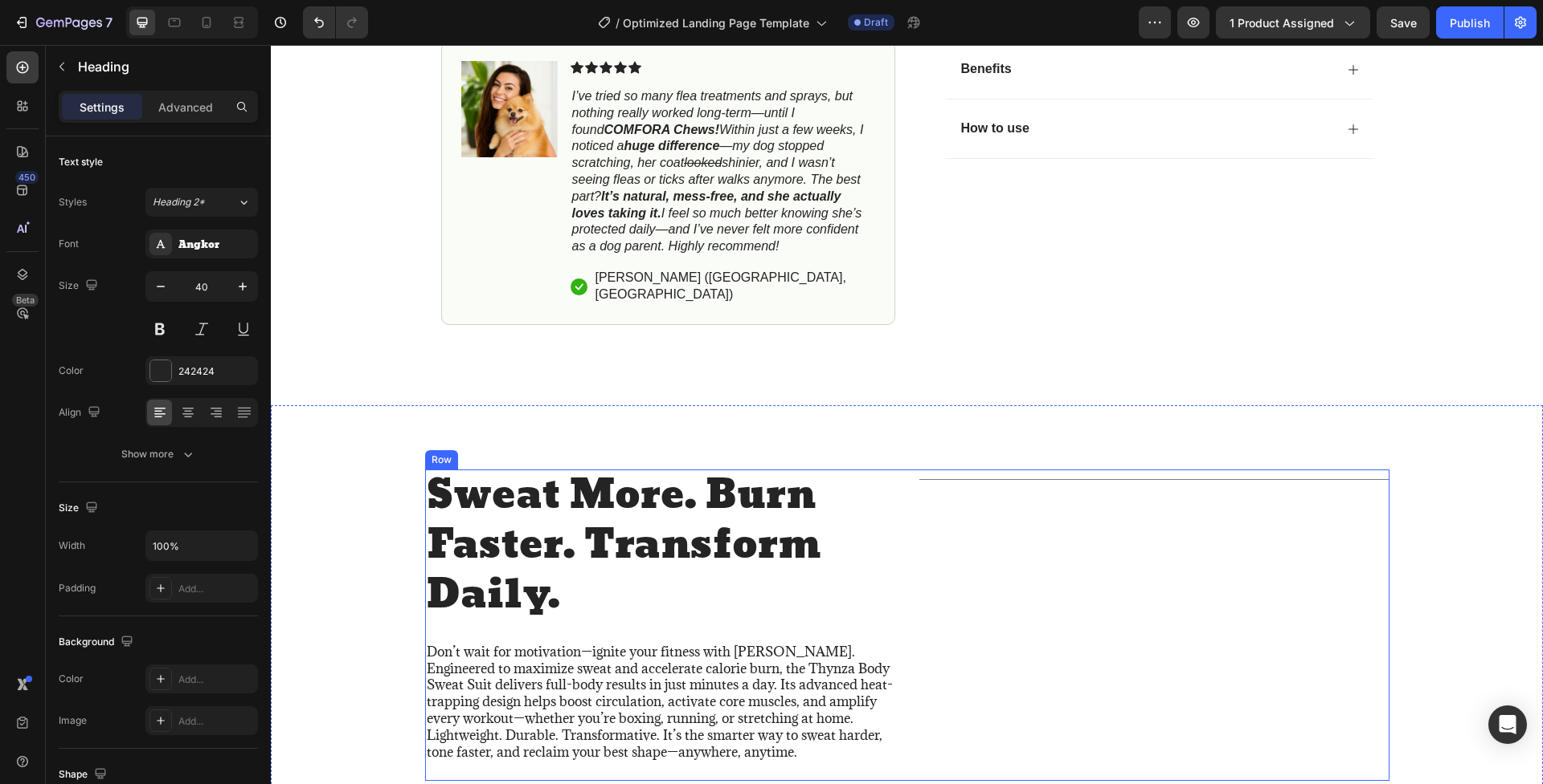
click at [1013, 490] on div "Title Line" at bounding box center [1154, 627] width 470 height 313
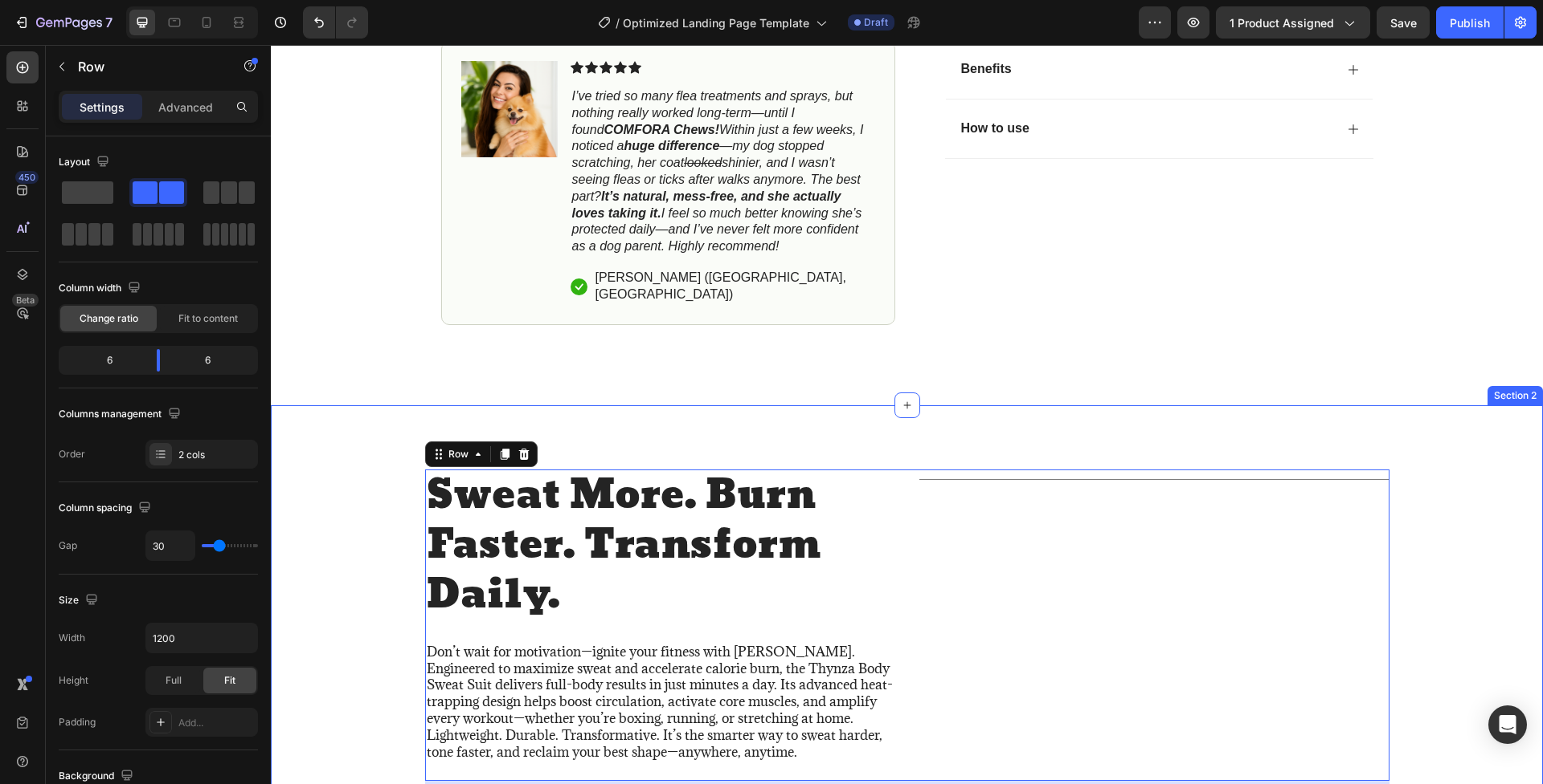
click at [818, 424] on div "Sweat More. Burn Faster. Transform Daily. Heading Don’t wait for motivation—ign…" at bounding box center [907, 620] width 1272 height 428
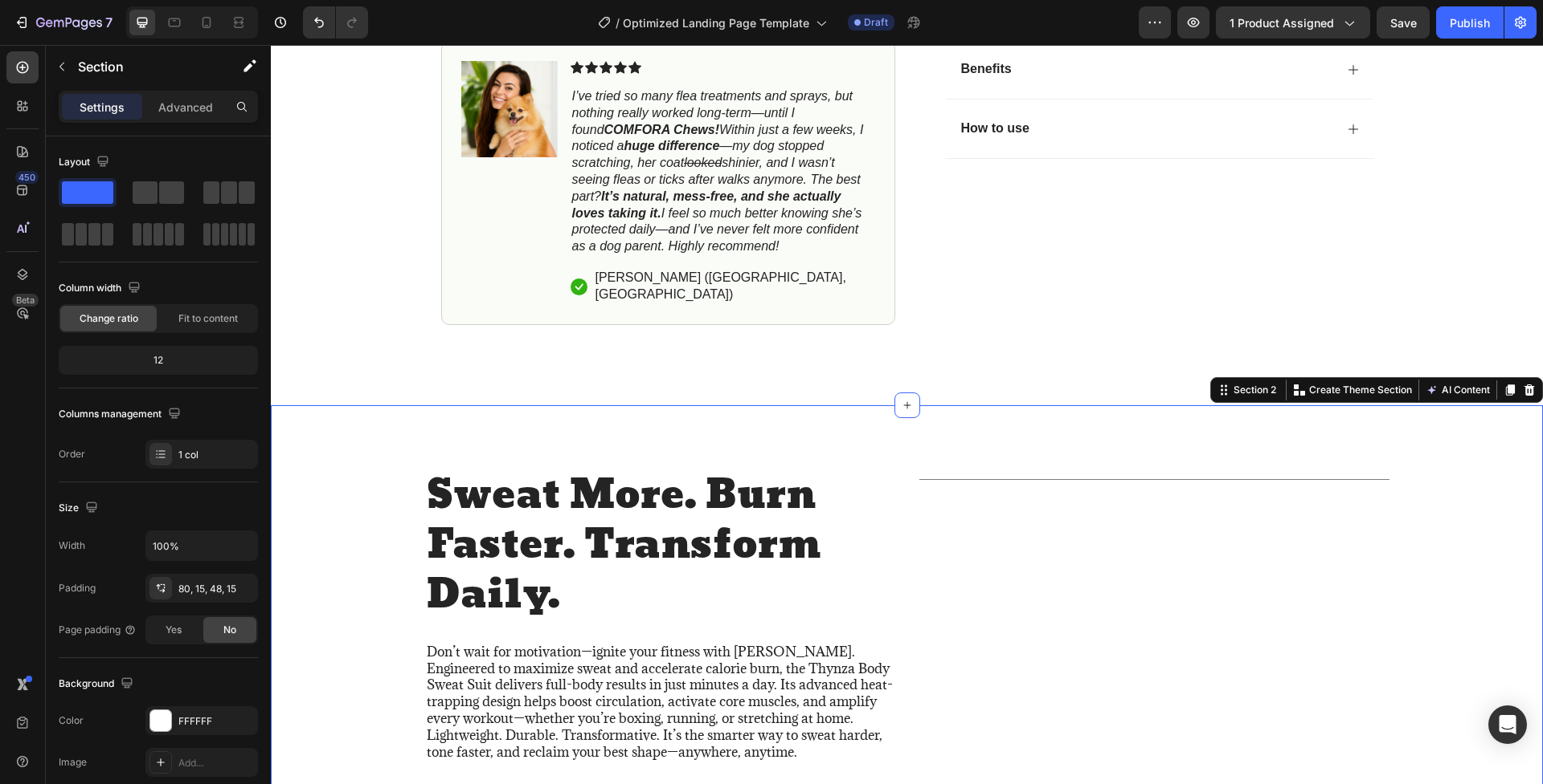
click at [834, 420] on div "Sweat More. Burn Faster. Transform Daily. Heading Don’t wait for motivation—ign…" at bounding box center [907, 620] width 1272 height 428
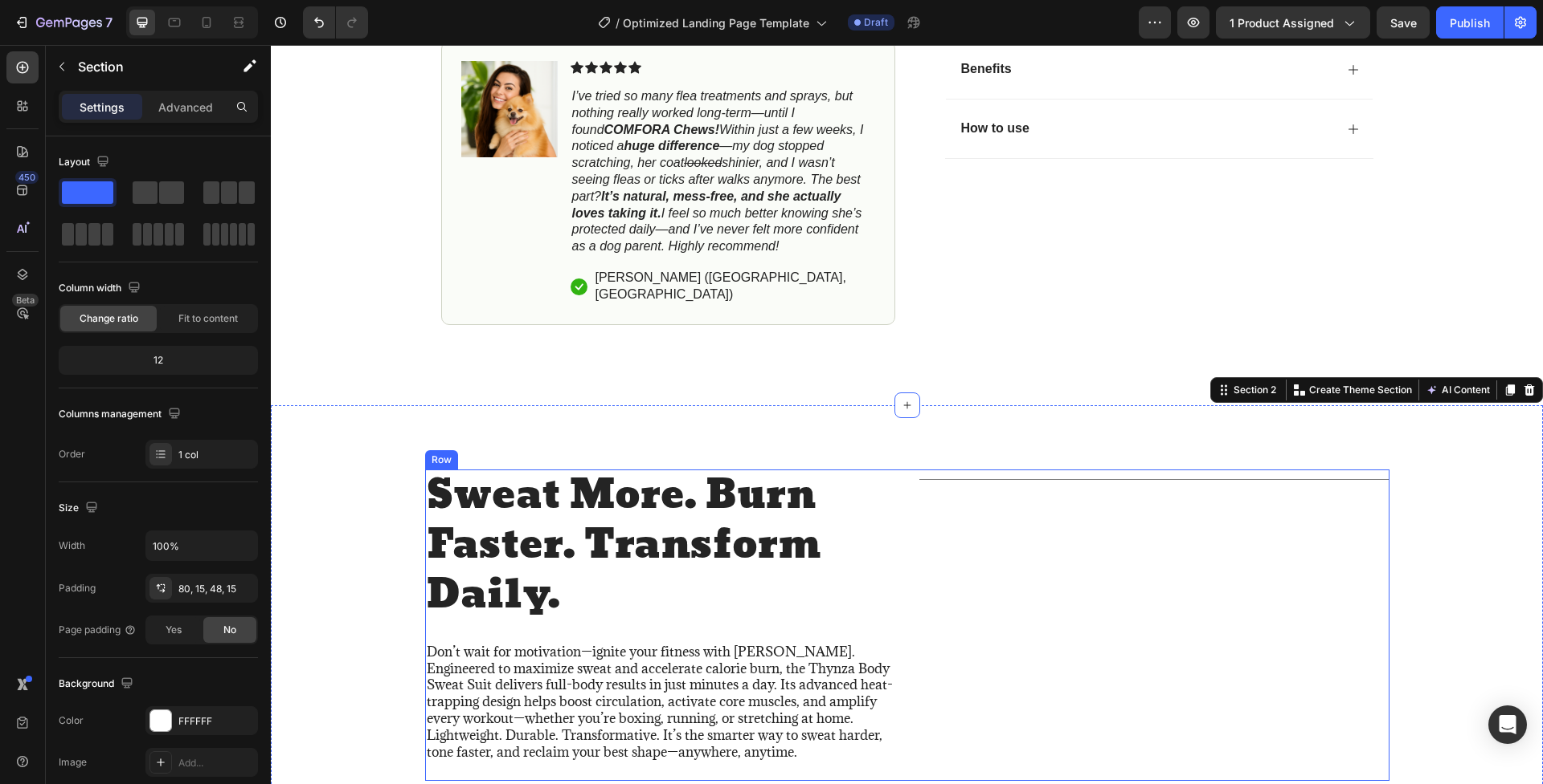
click at [1128, 569] on div "Title Line" at bounding box center [1154, 627] width 470 height 313
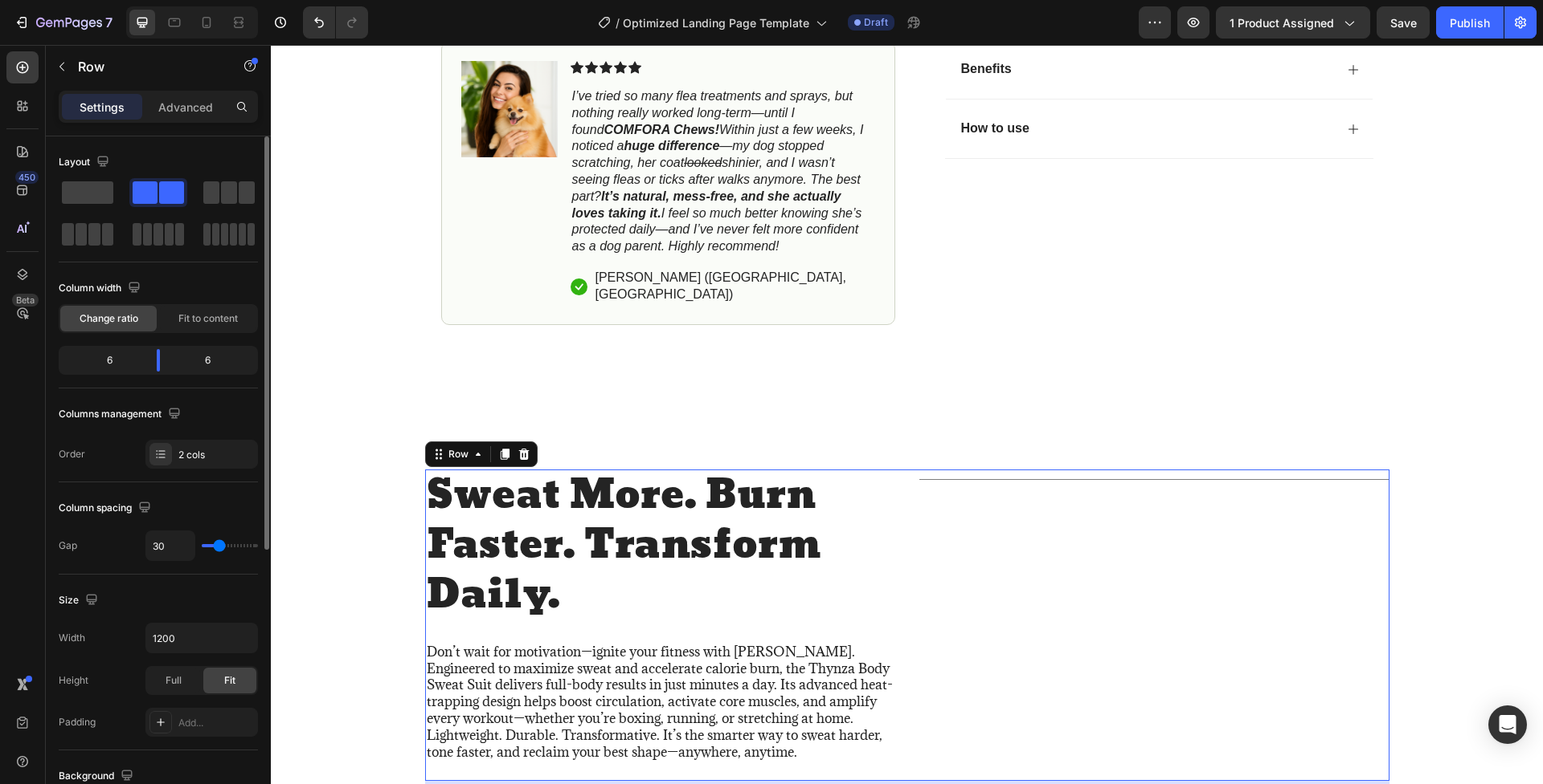
click at [159, 194] on span at bounding box center [171, 192] width 25 height 23
click at [89, 191] on span at bounding box center [88, 192] width 52 height 23
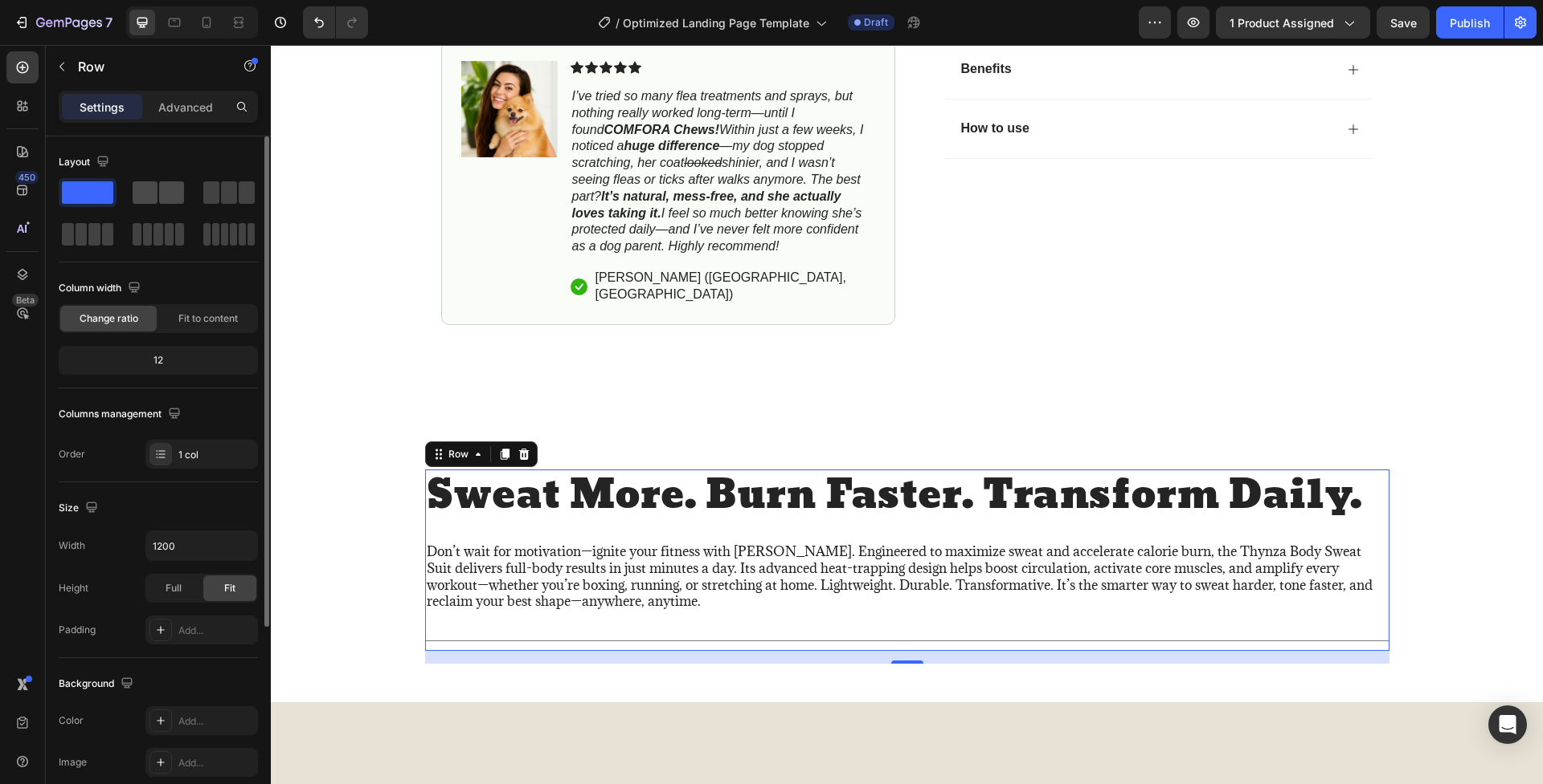
click at [152, 191] on span at bounding box center [145, 192] width 25 height 23
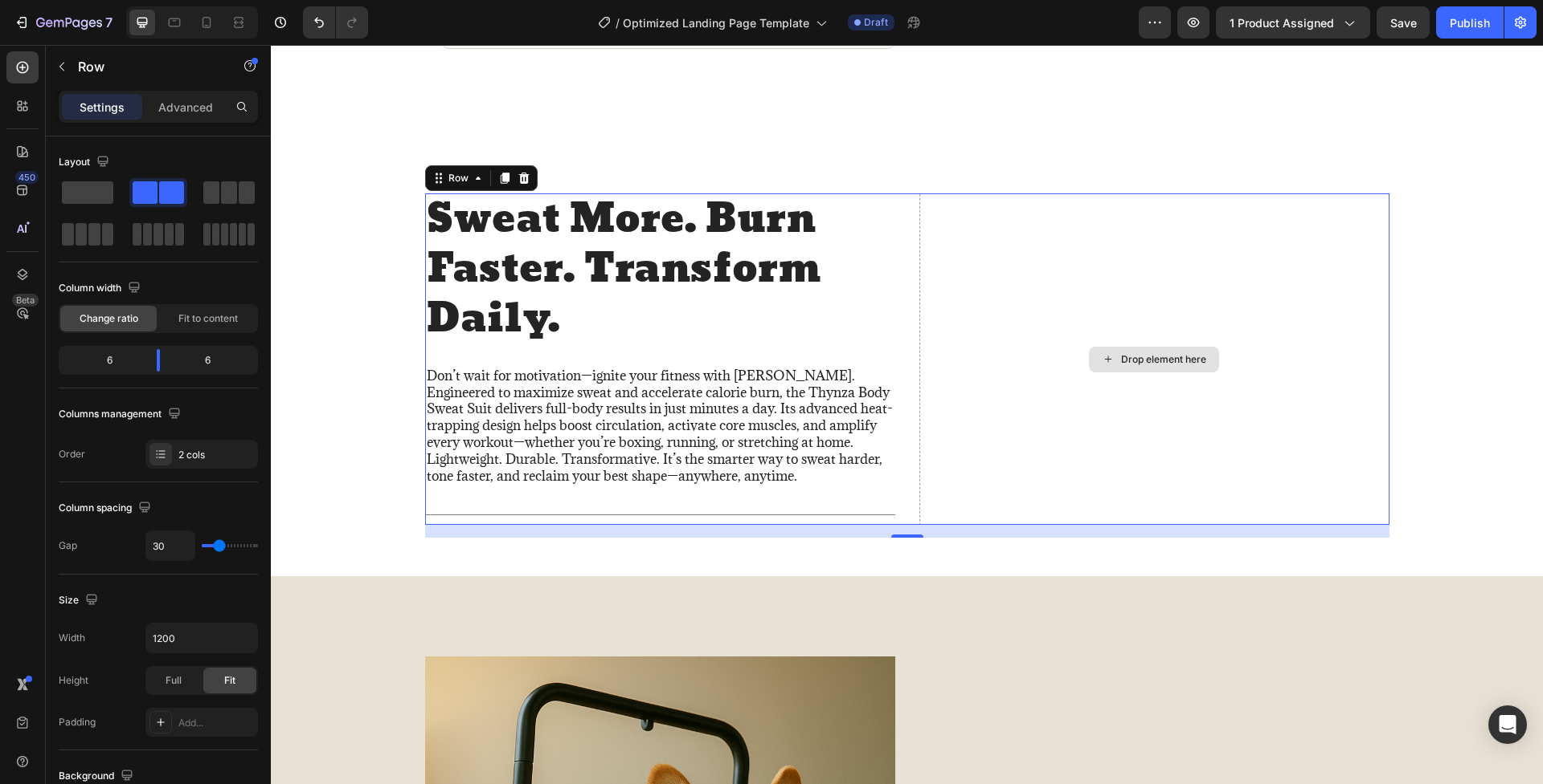
scroll to position [935, 0]
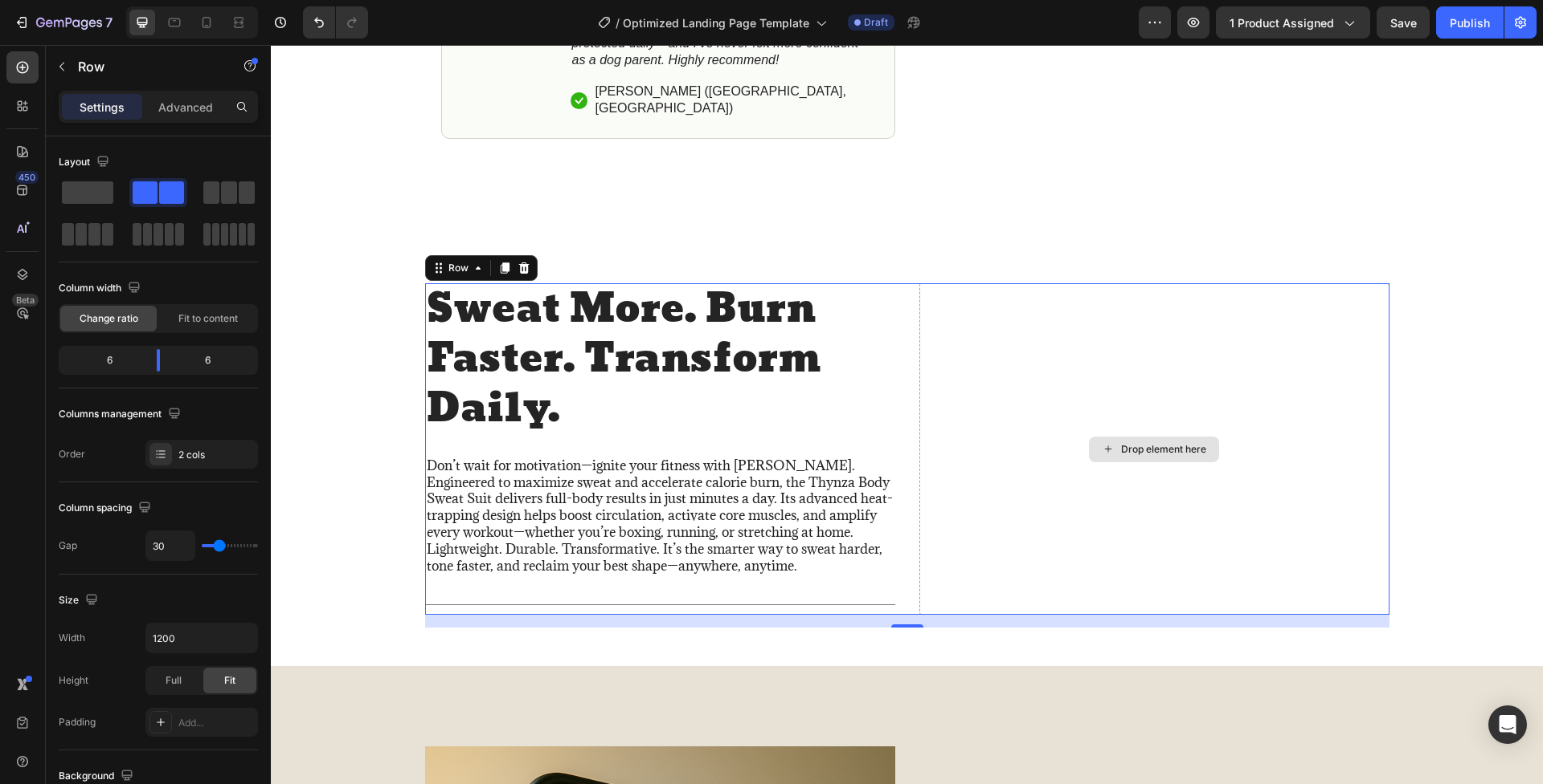
click at [1082, 487] on div "Drop element here" at bounding box center [1154, 450] width 470 height 333
click at [1166, 443] on div "Drop element here" at bounding box center [1162, 449] width 85 height 13
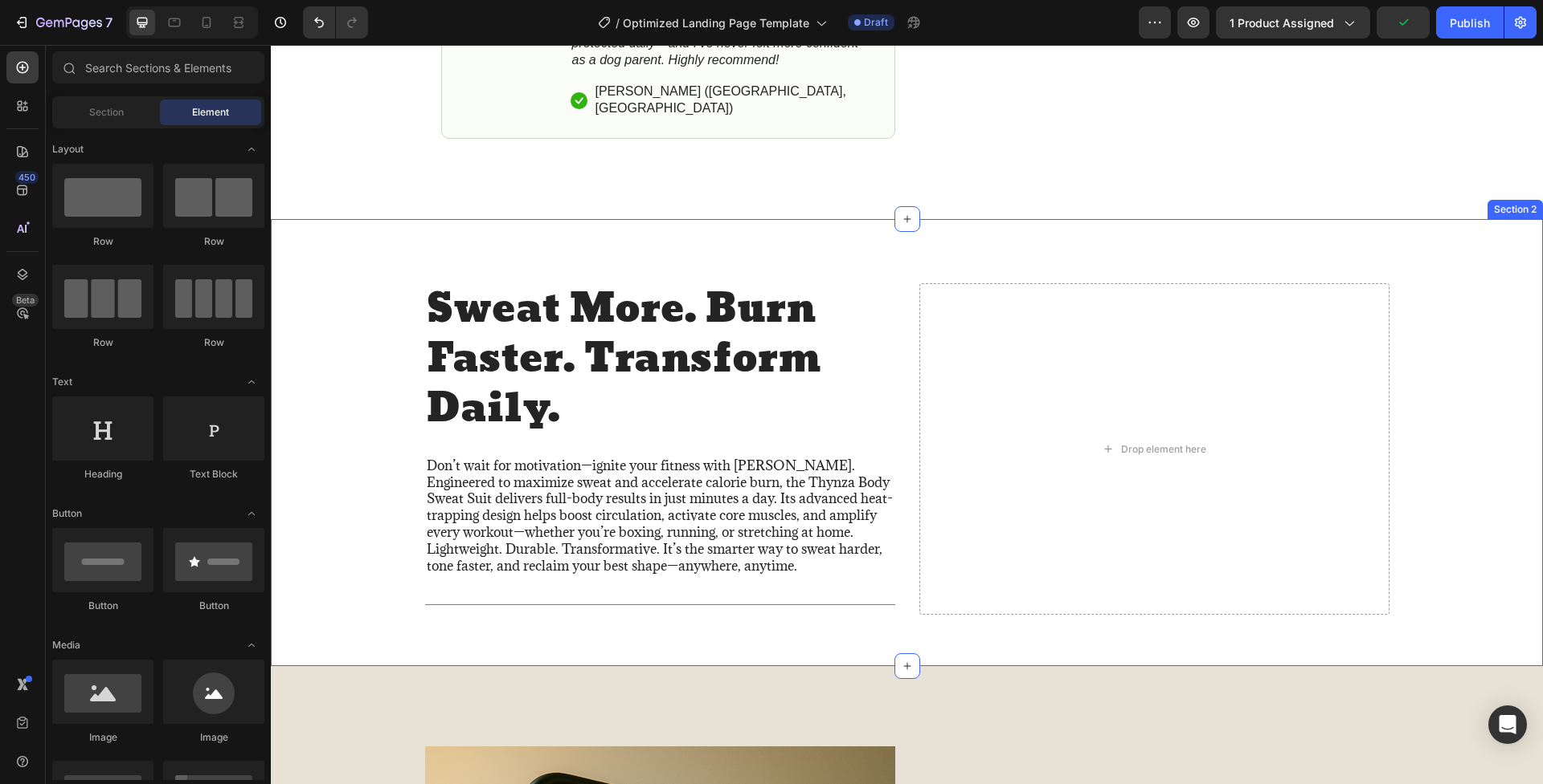
scroll to position [932, 0]
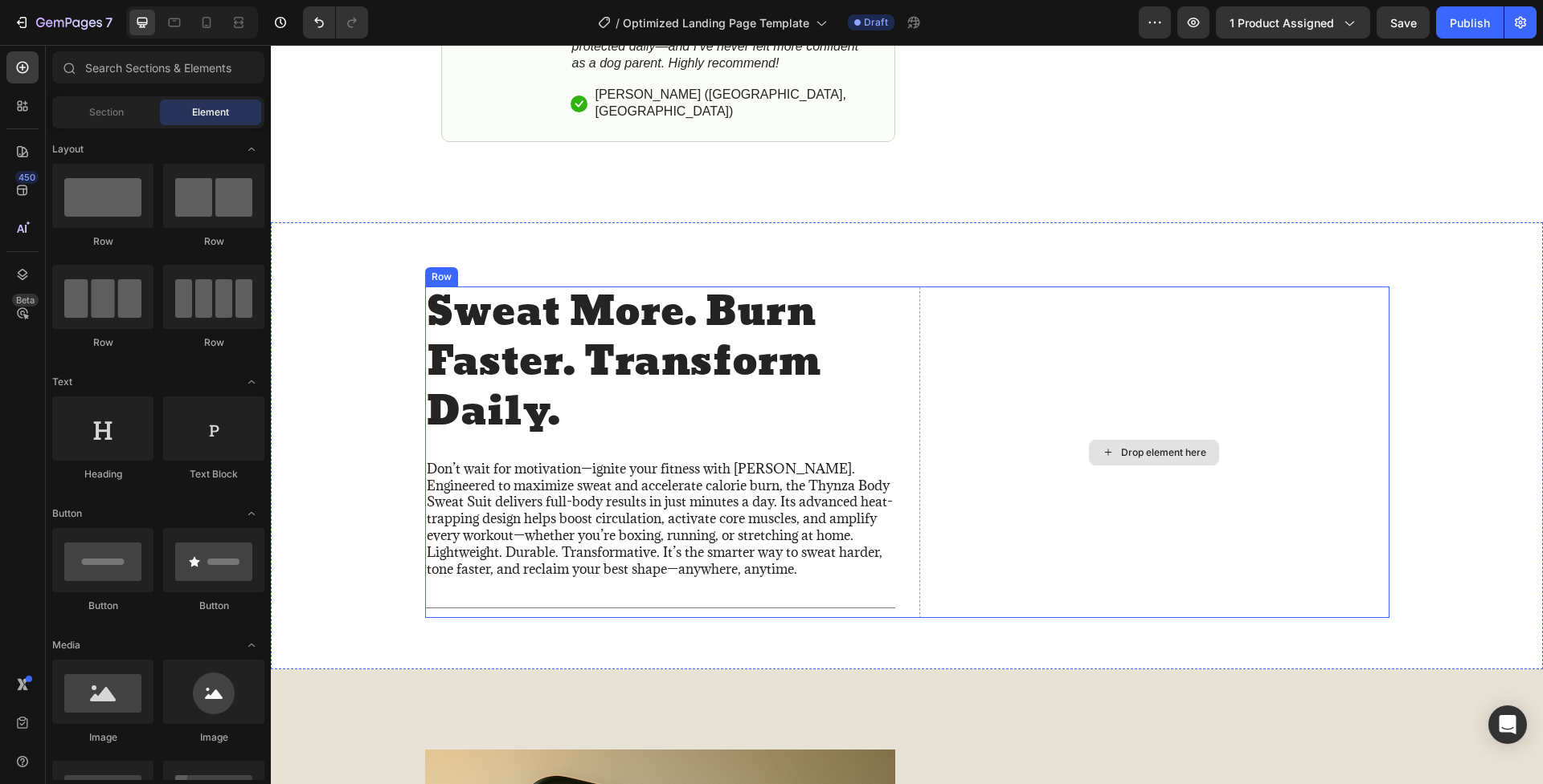
click at [1148, 446] on div "Drop element here" at bounding box center [1162, 452] width 85 height 13
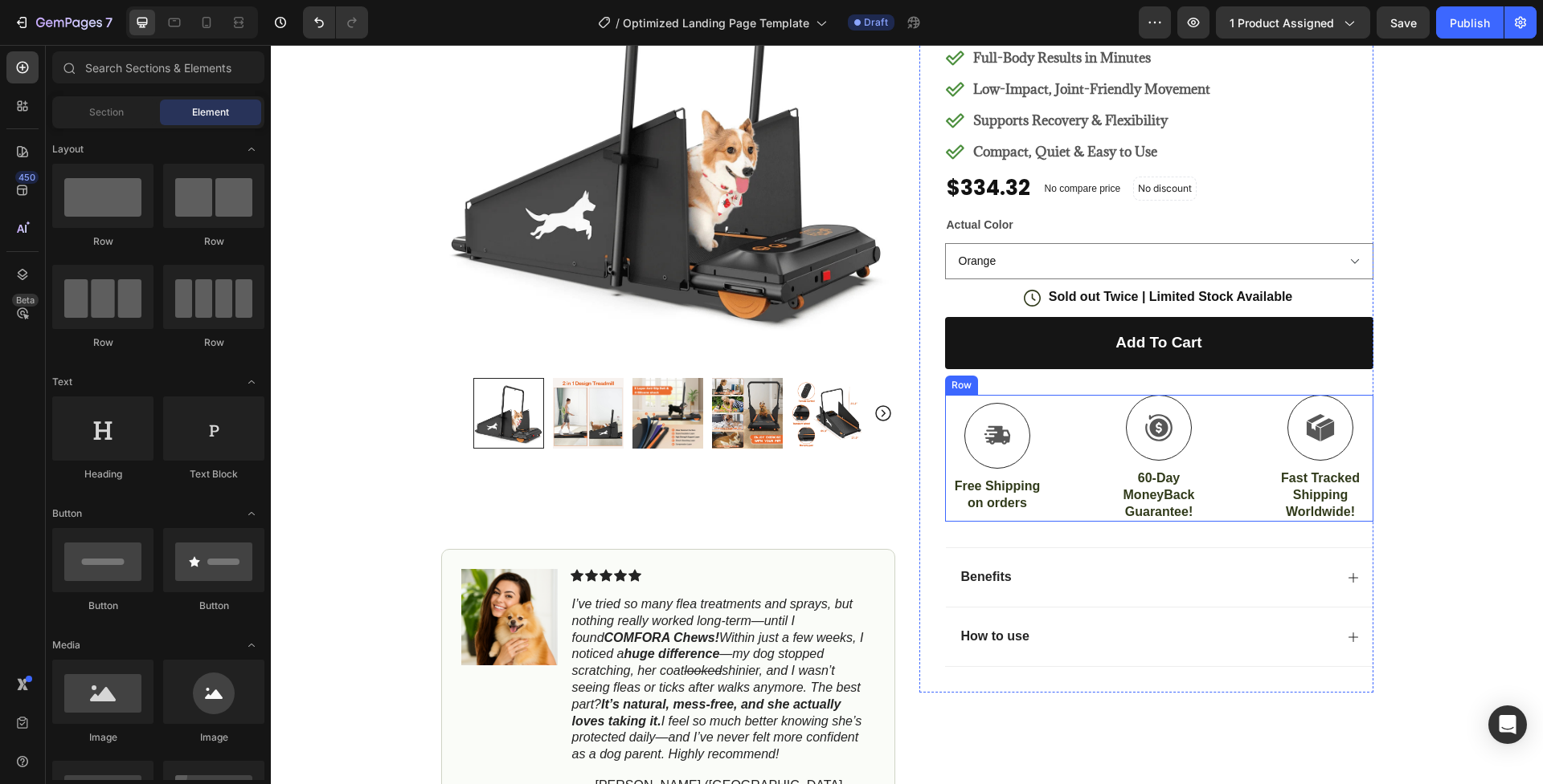
scroll to position [134, 0]
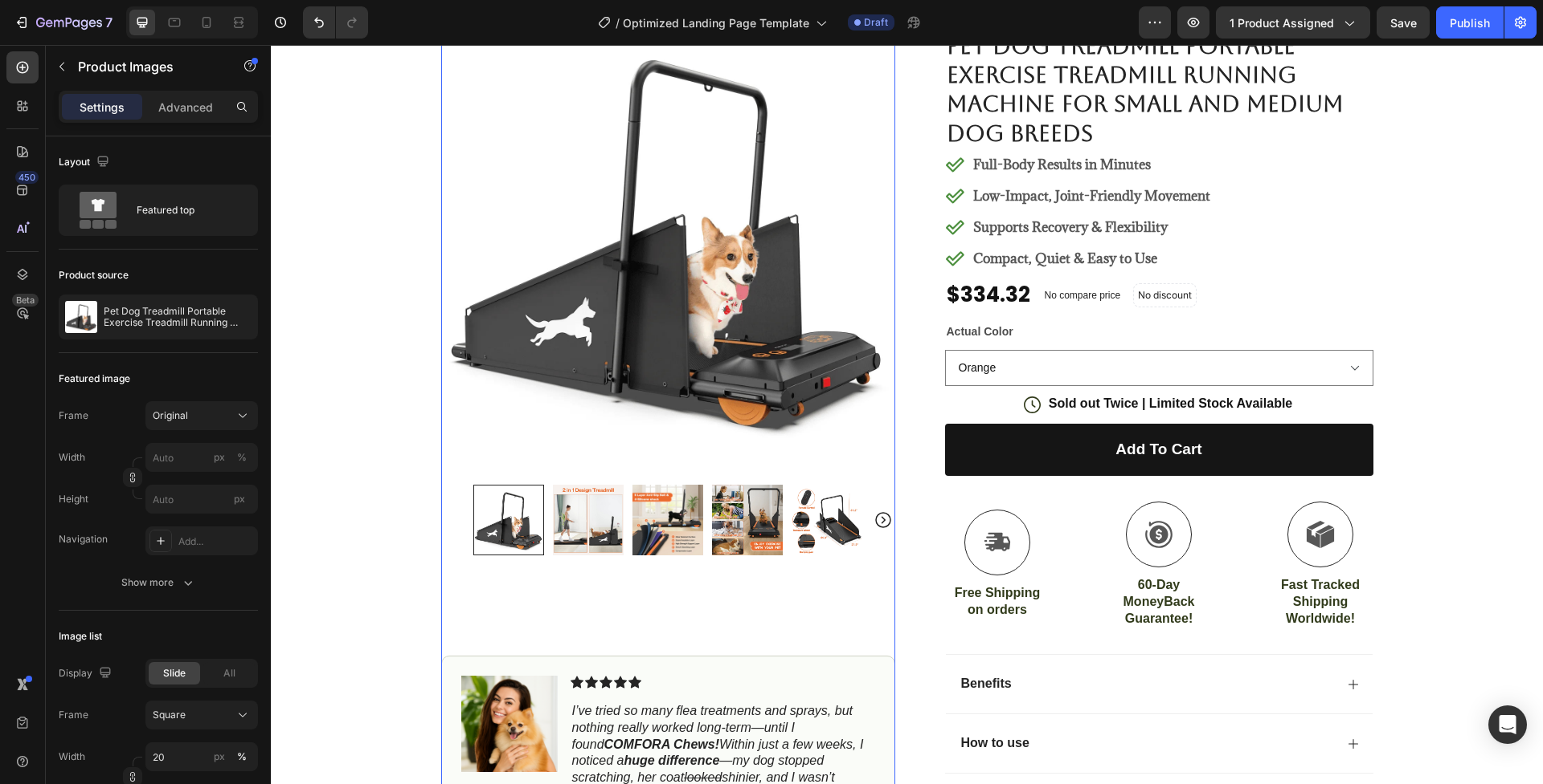
click at [583, 533] on img at bounding box center [588, 520] width 71 height 71
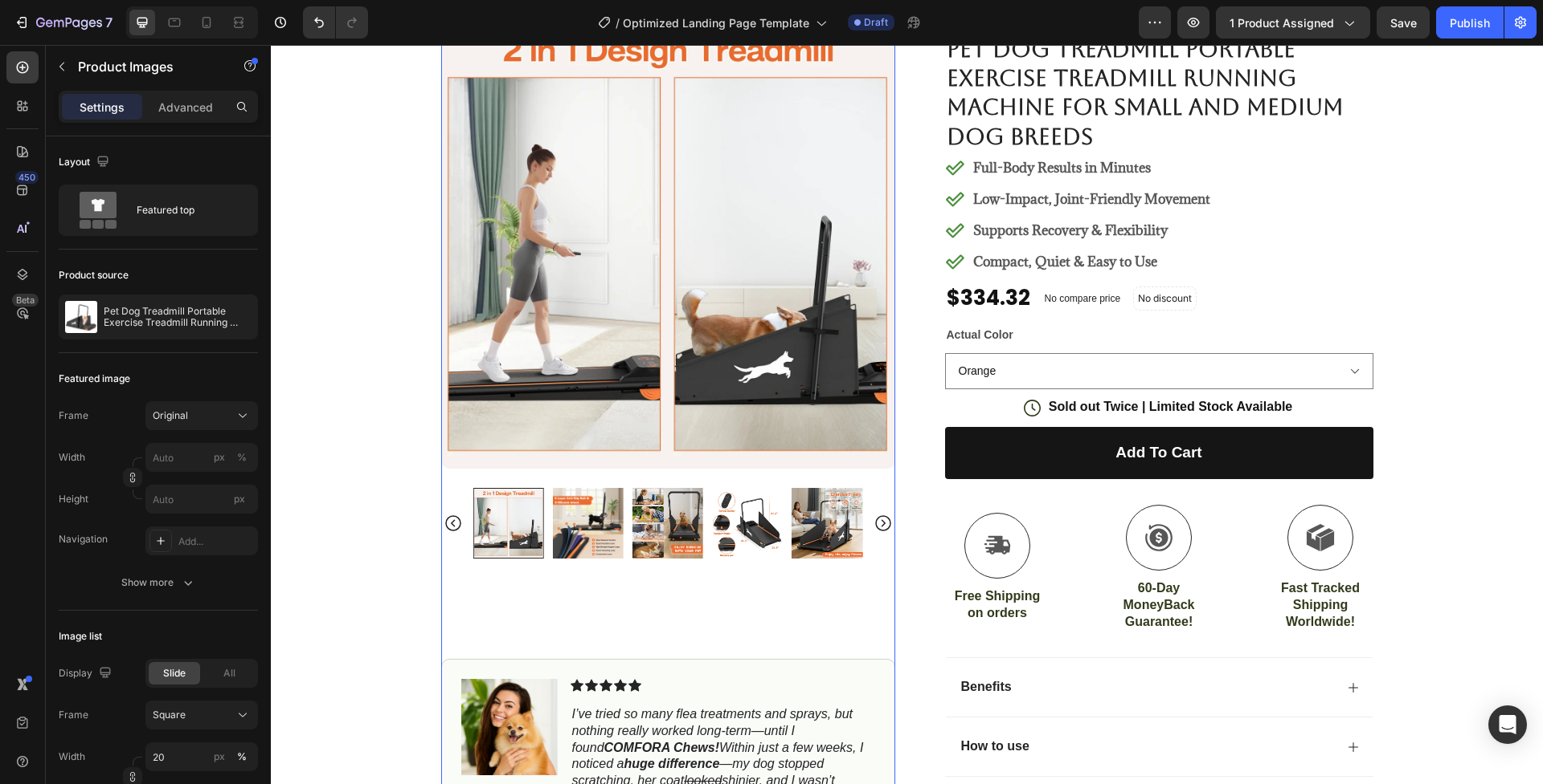
scroll to position [19, 0]
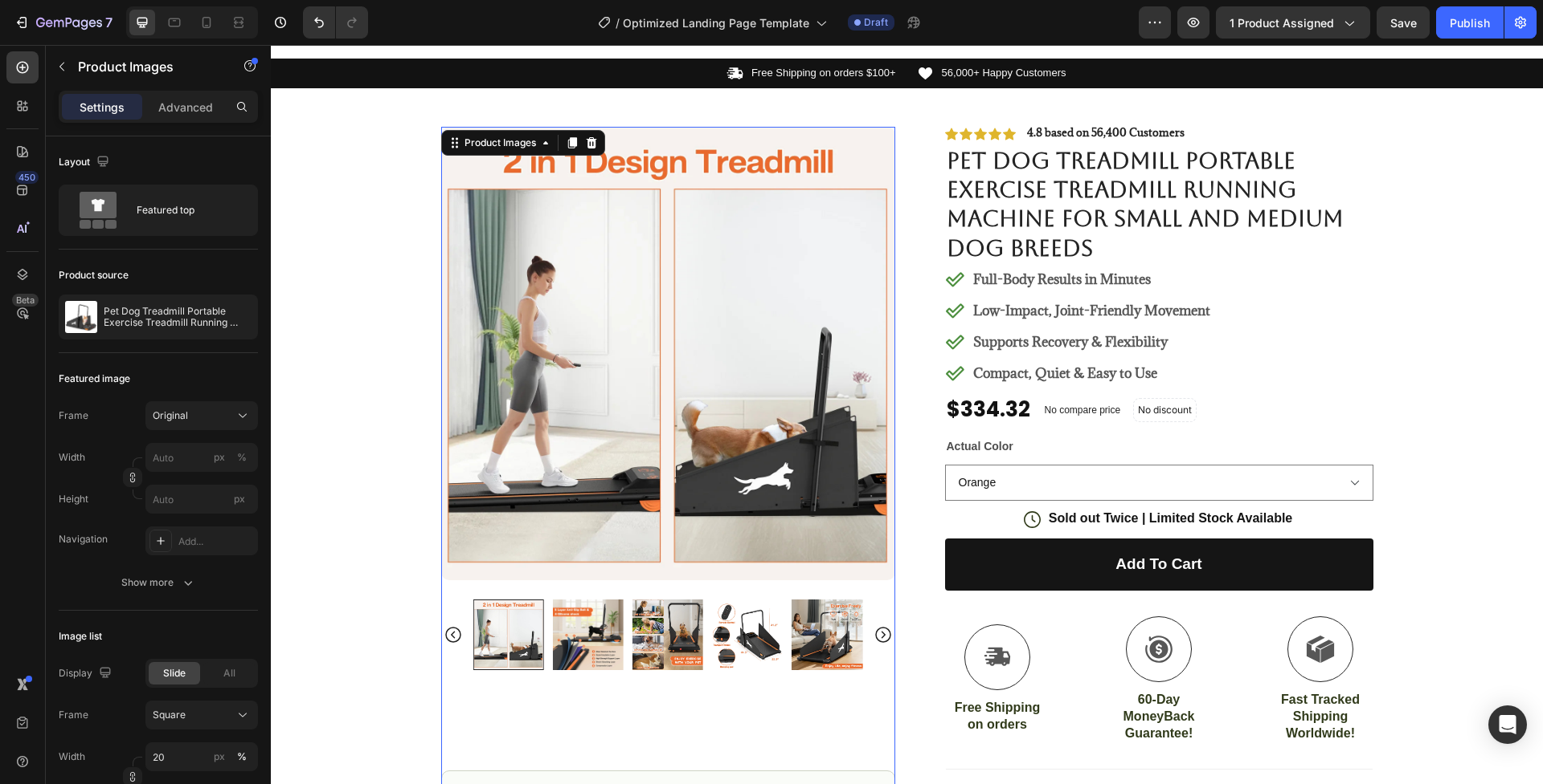
click at [579, 626] on img at bounding box center [588, 635] width 71 height 71
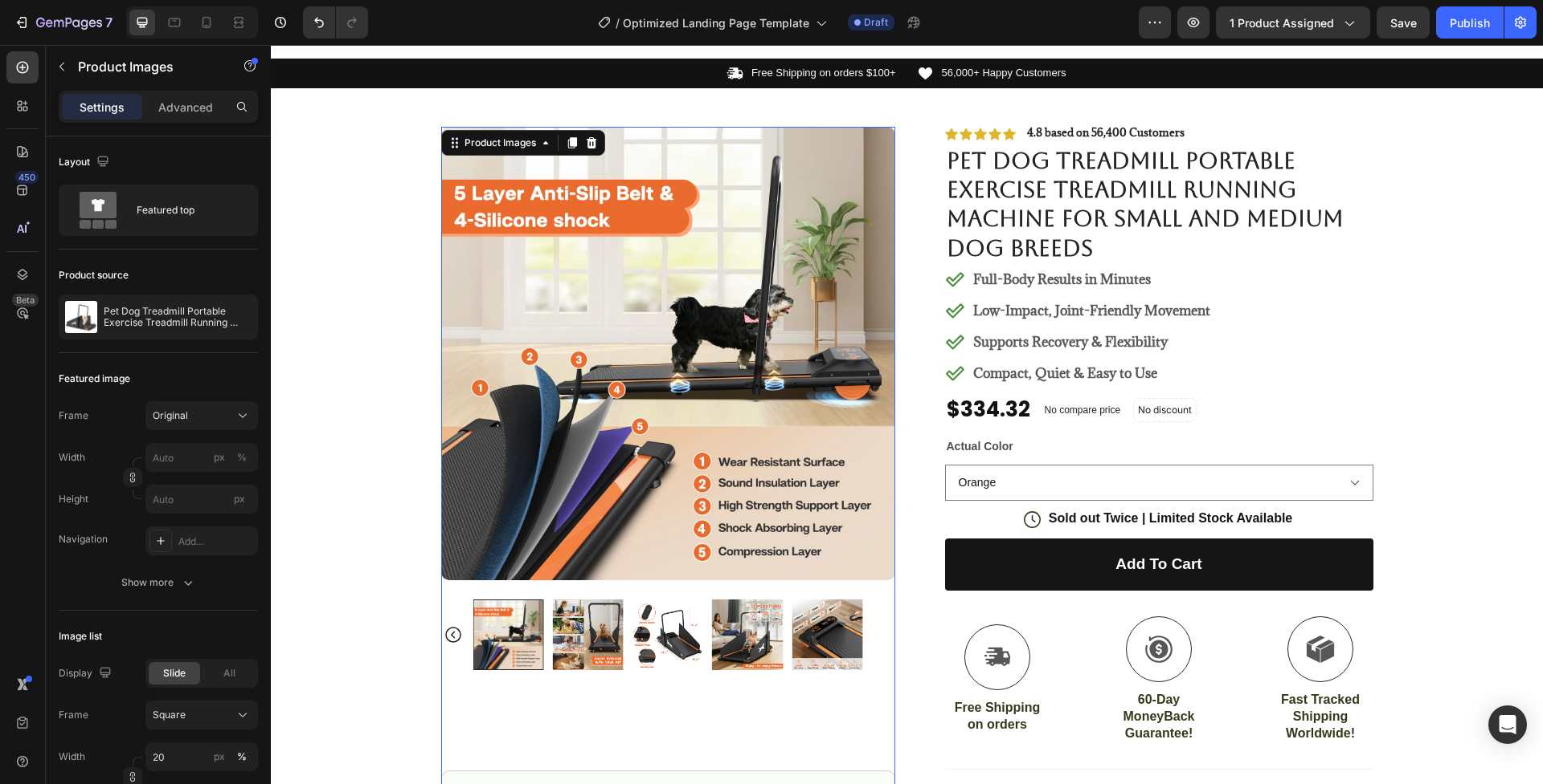
click at [576, 637] on img at bounding box center [588, 635] width 71 height 71
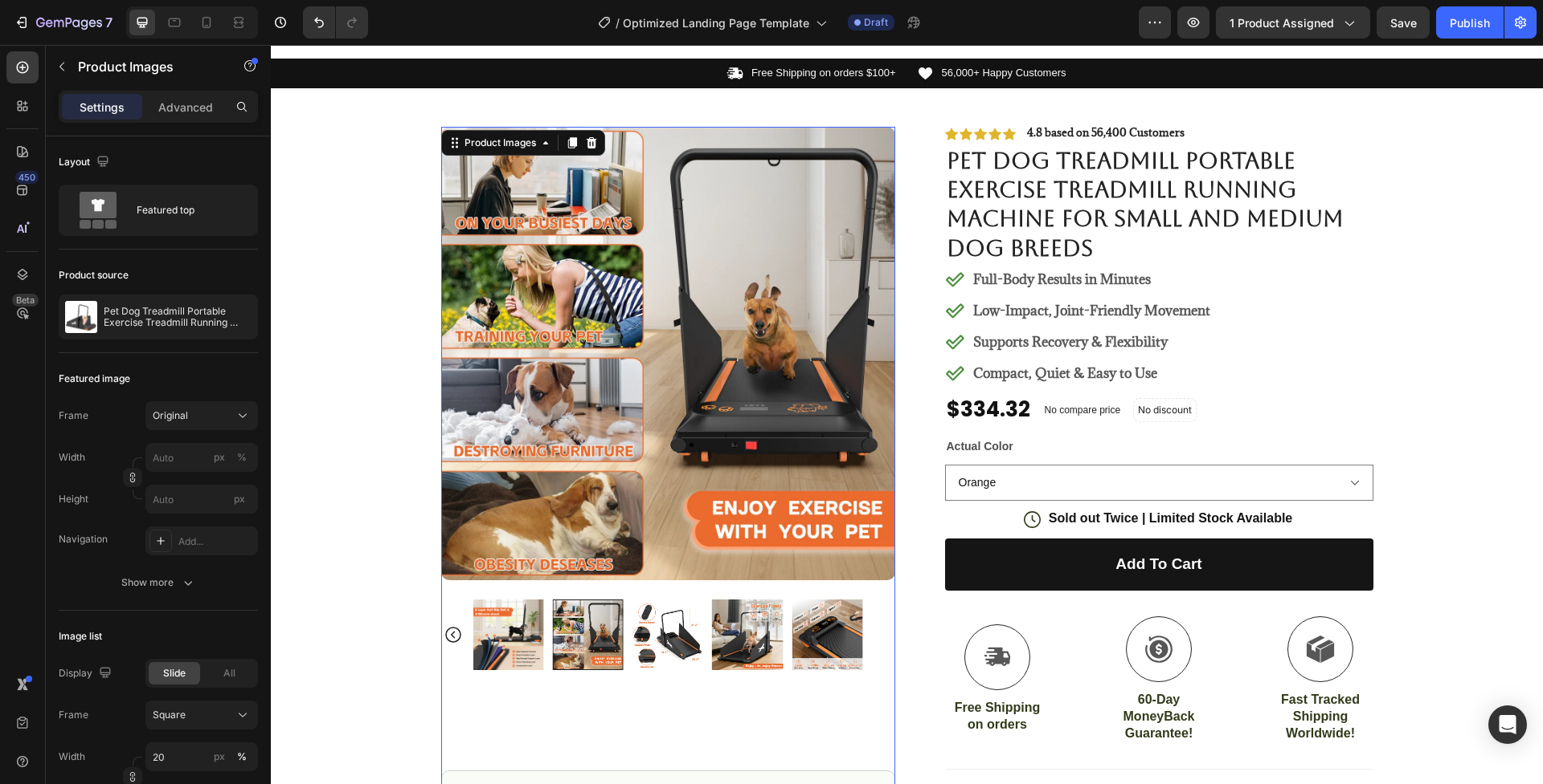
scroll to position [0, 0]
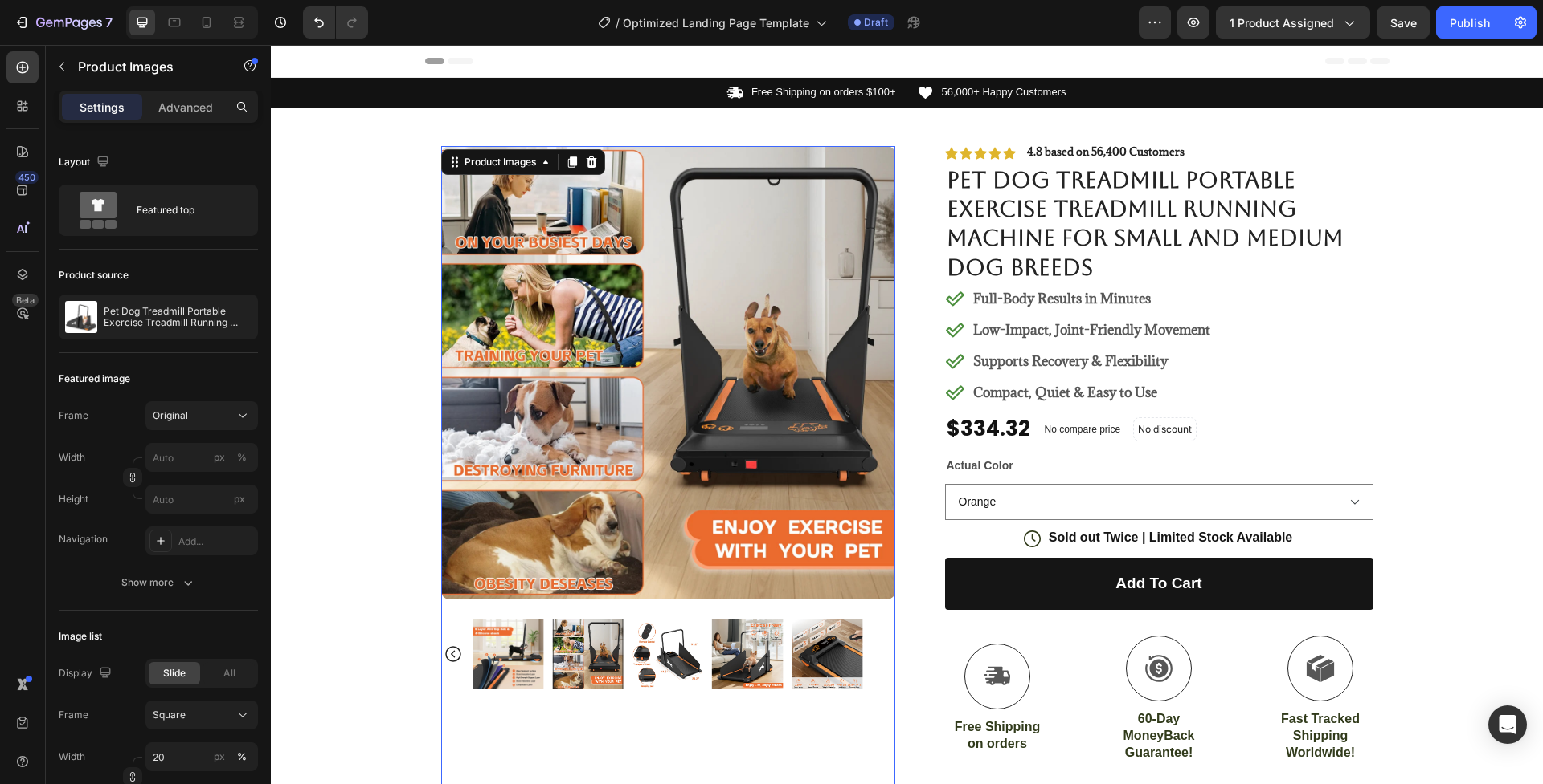
click at [519, 664] on img at bounding box center [507, 653] width 71 height 71
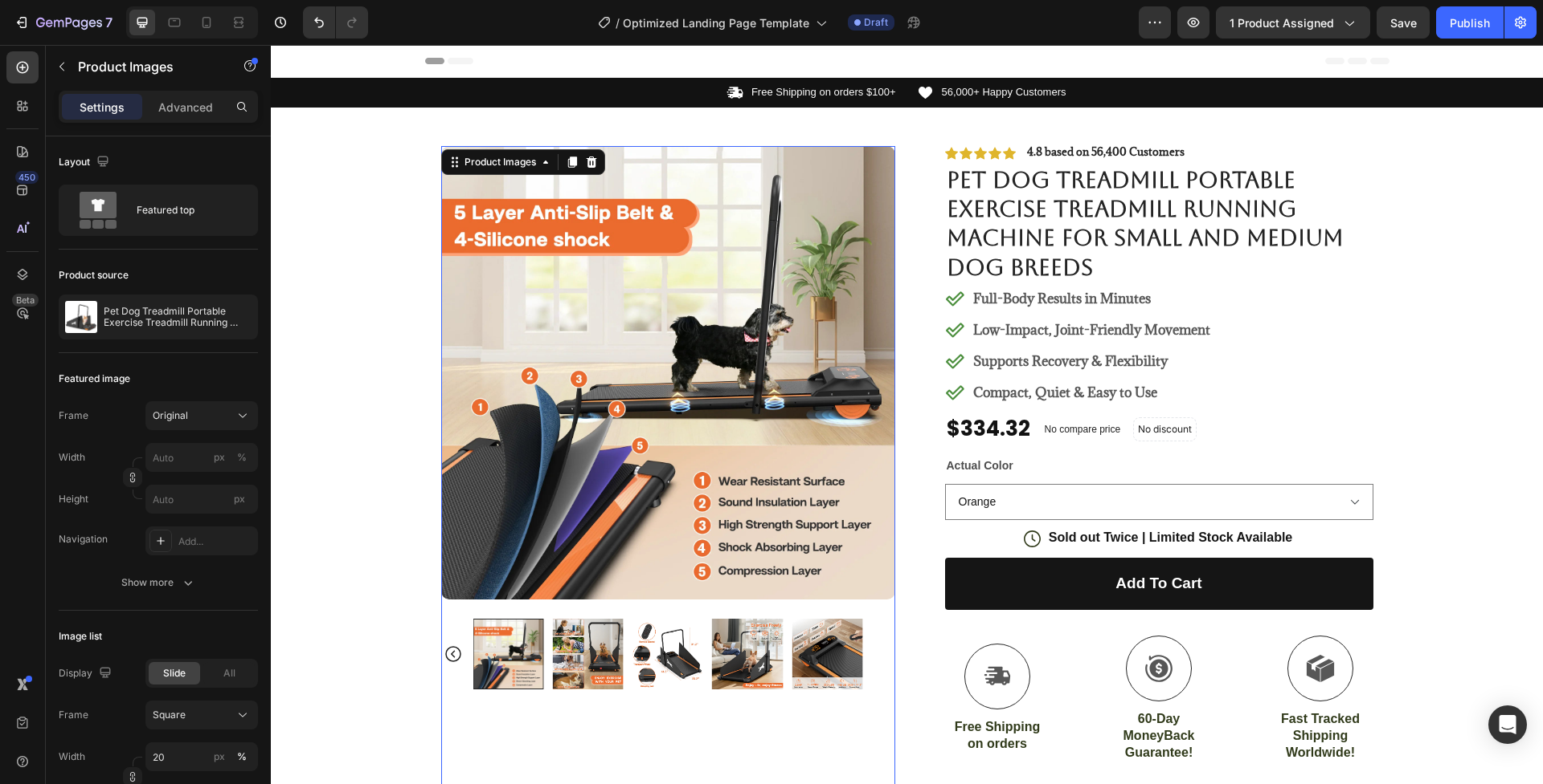
click at [580, 645] on img at bounding box center [588, 653] width 71 height 71
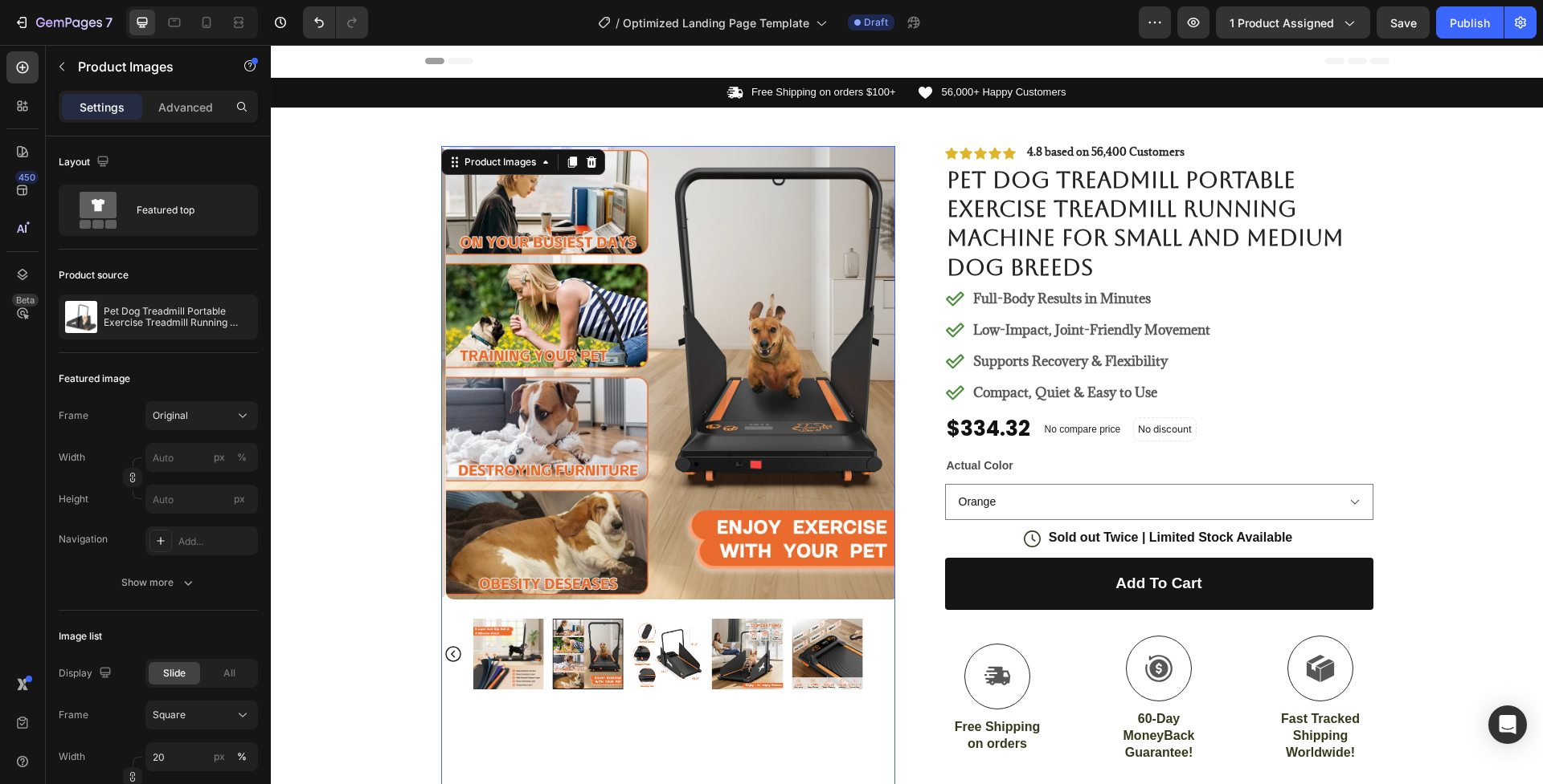
click at [654, 650] on img at bounding box center [667, 653] width 71 height 71
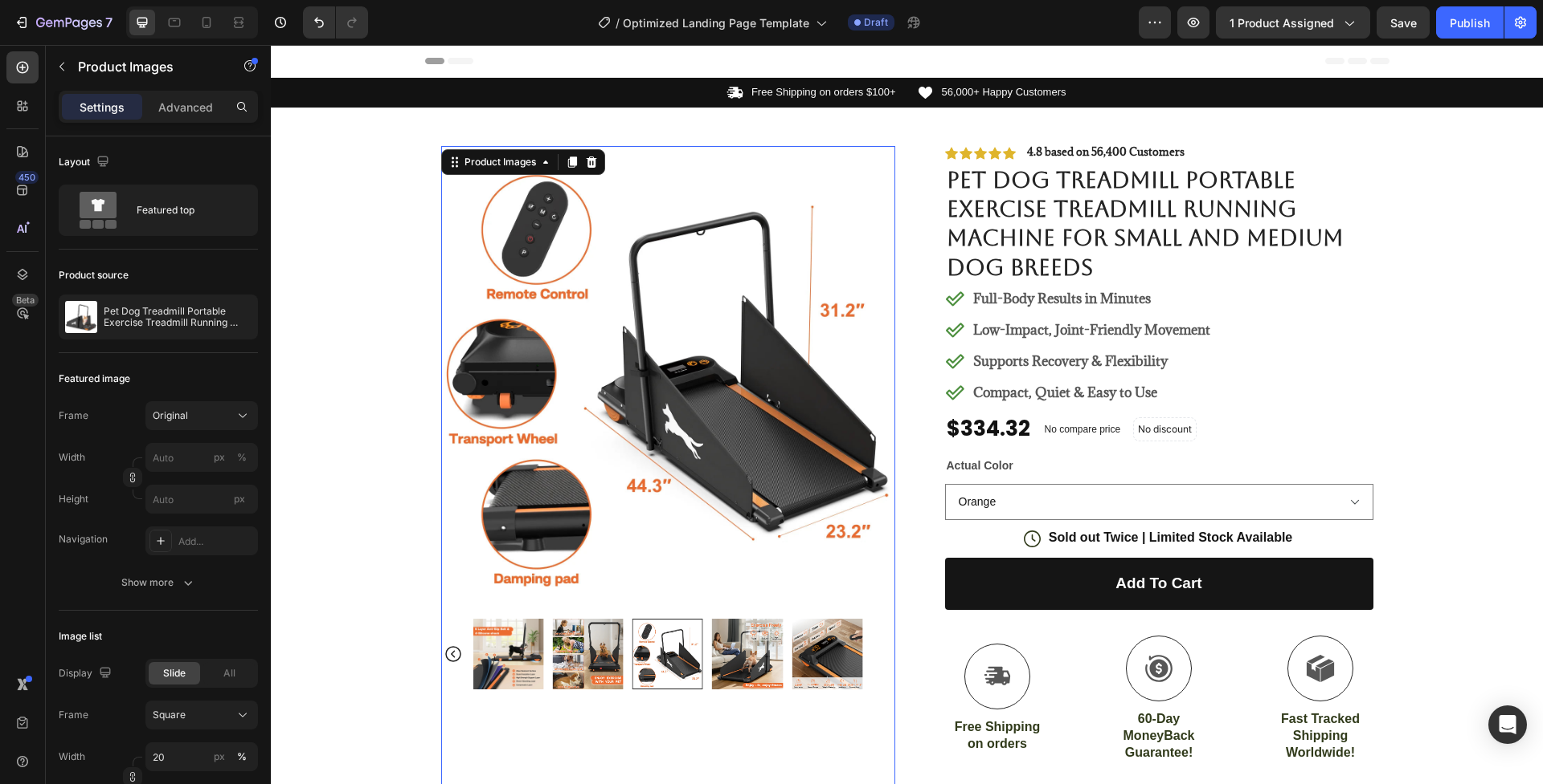
click at [759, 653] on img at bounding box center [747, 653] width 71 height 71
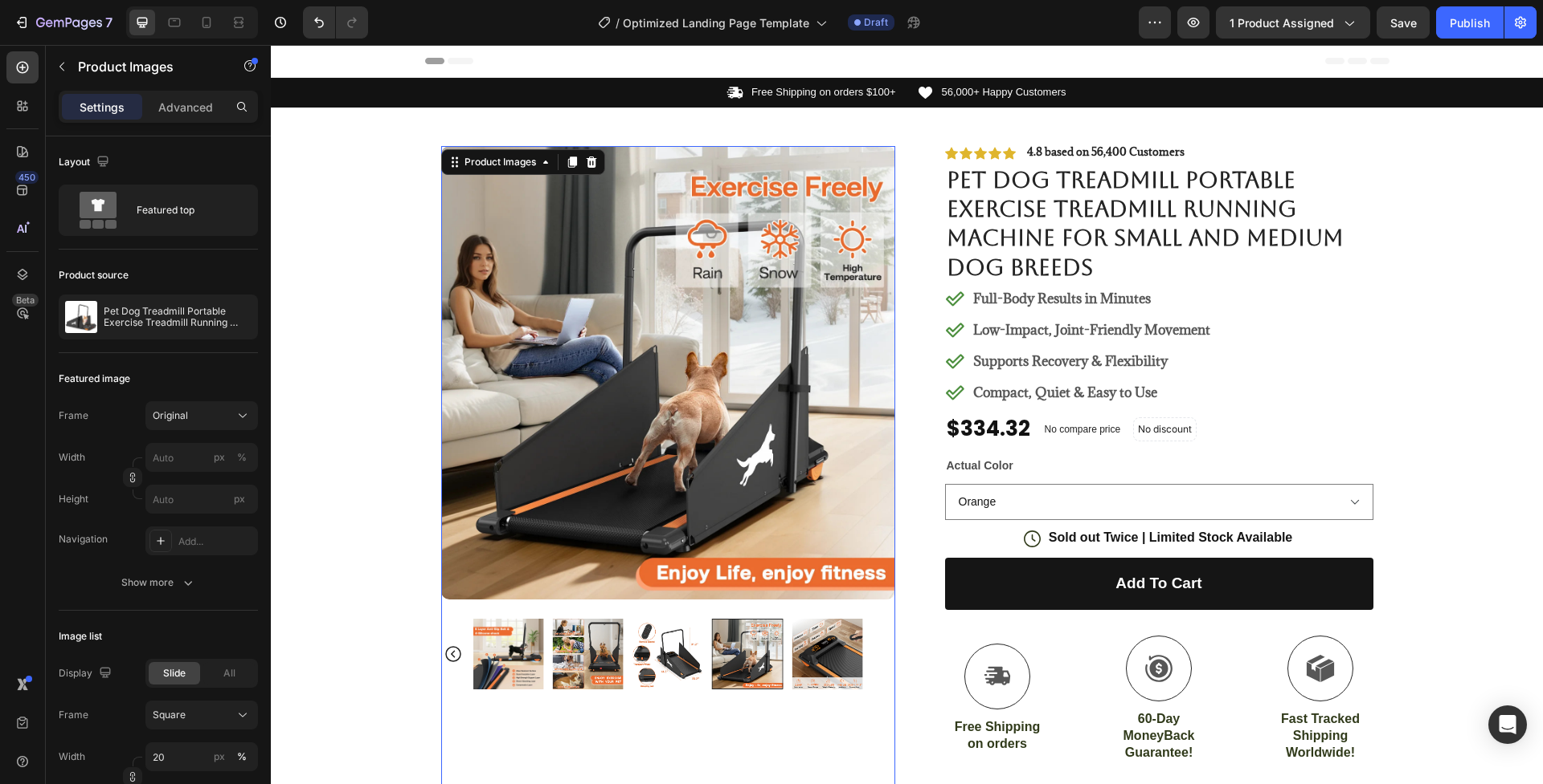
click at [797, 653] on img at bounding box center [826, 653] width 71 height 71
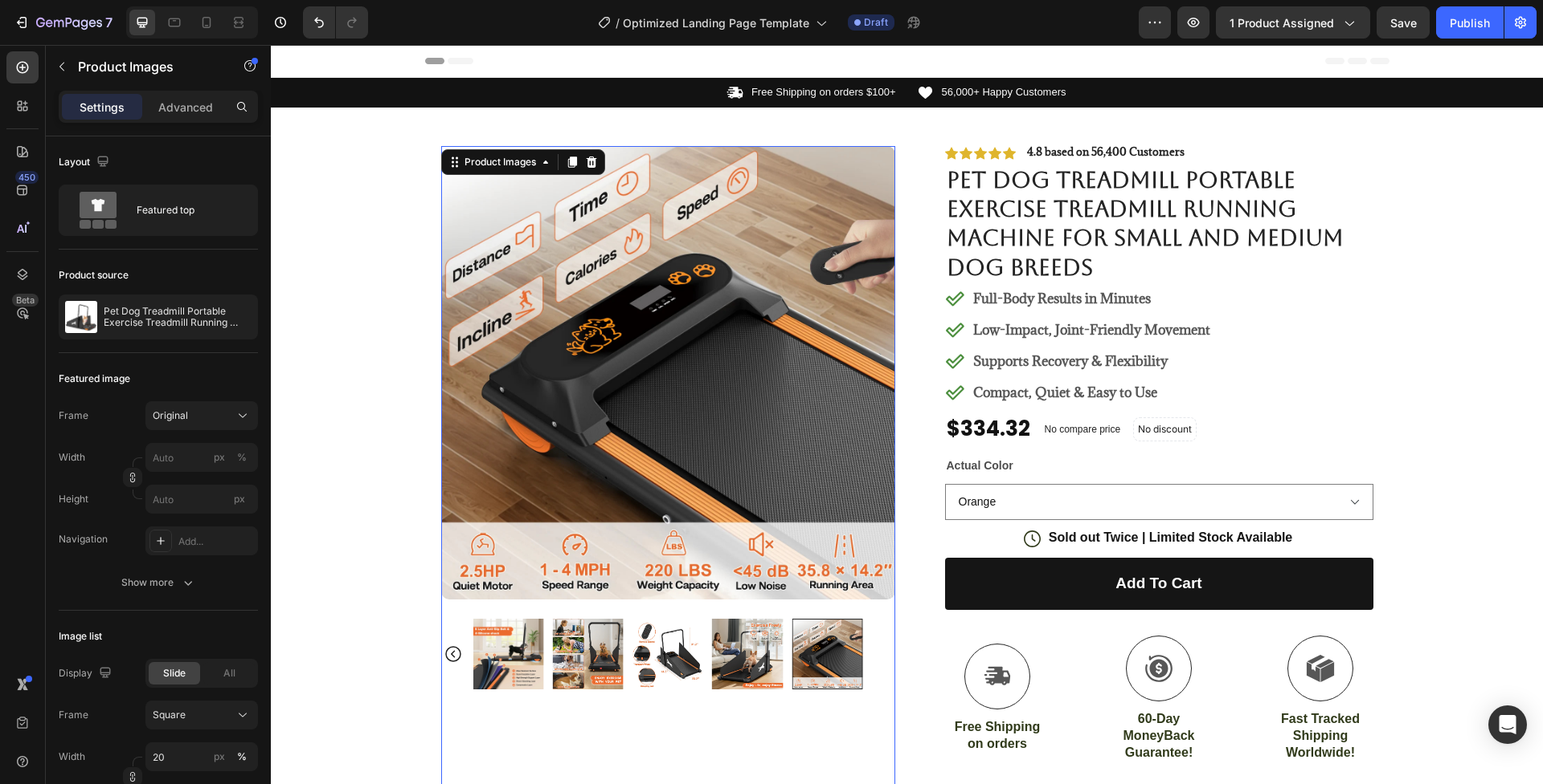
click at [719, 645] on img at bounding box center [747, 653] width 71 height 71
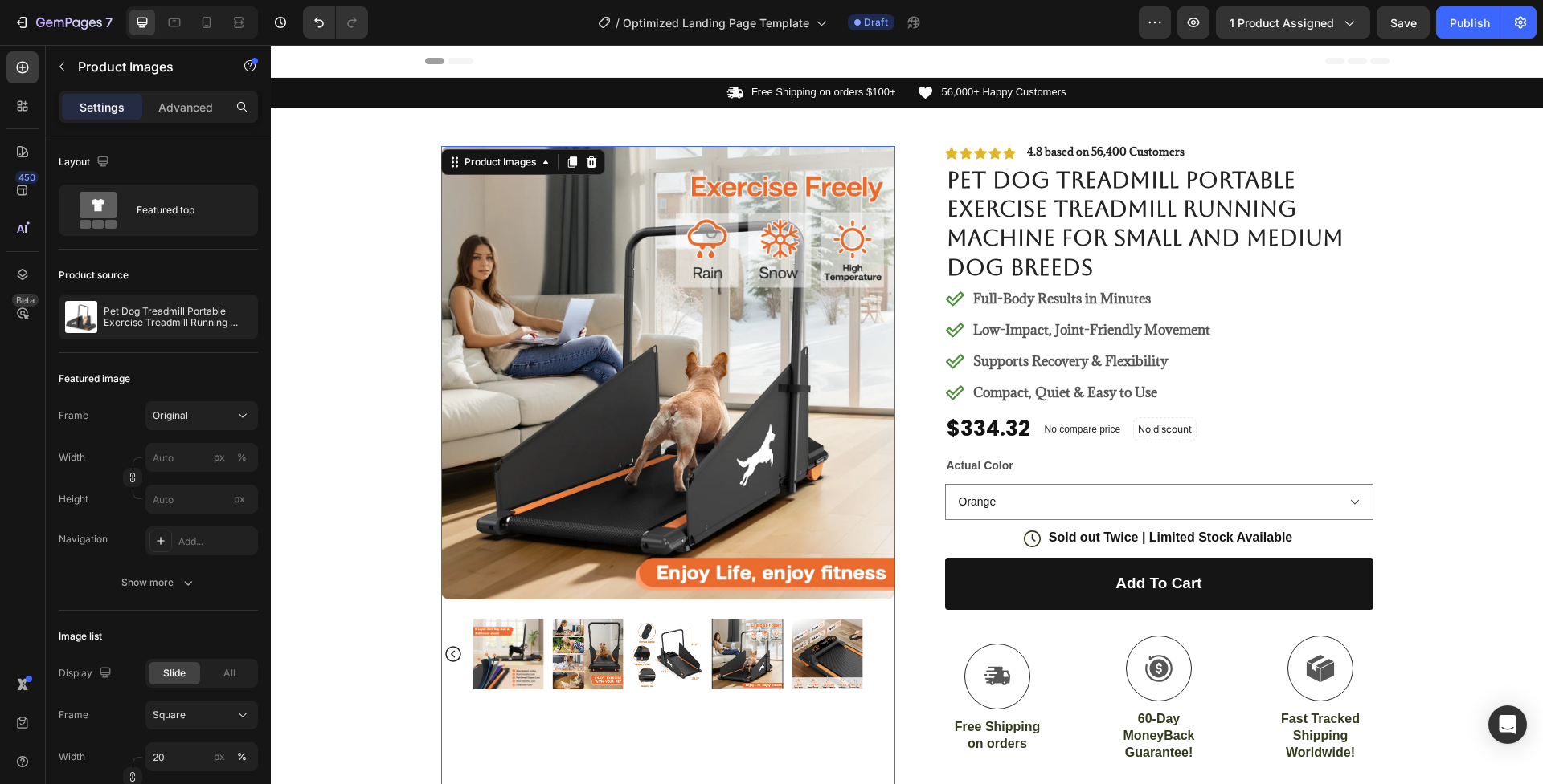
click at [644, 647] on img at bounding box center [667, 653] width 71 height 71
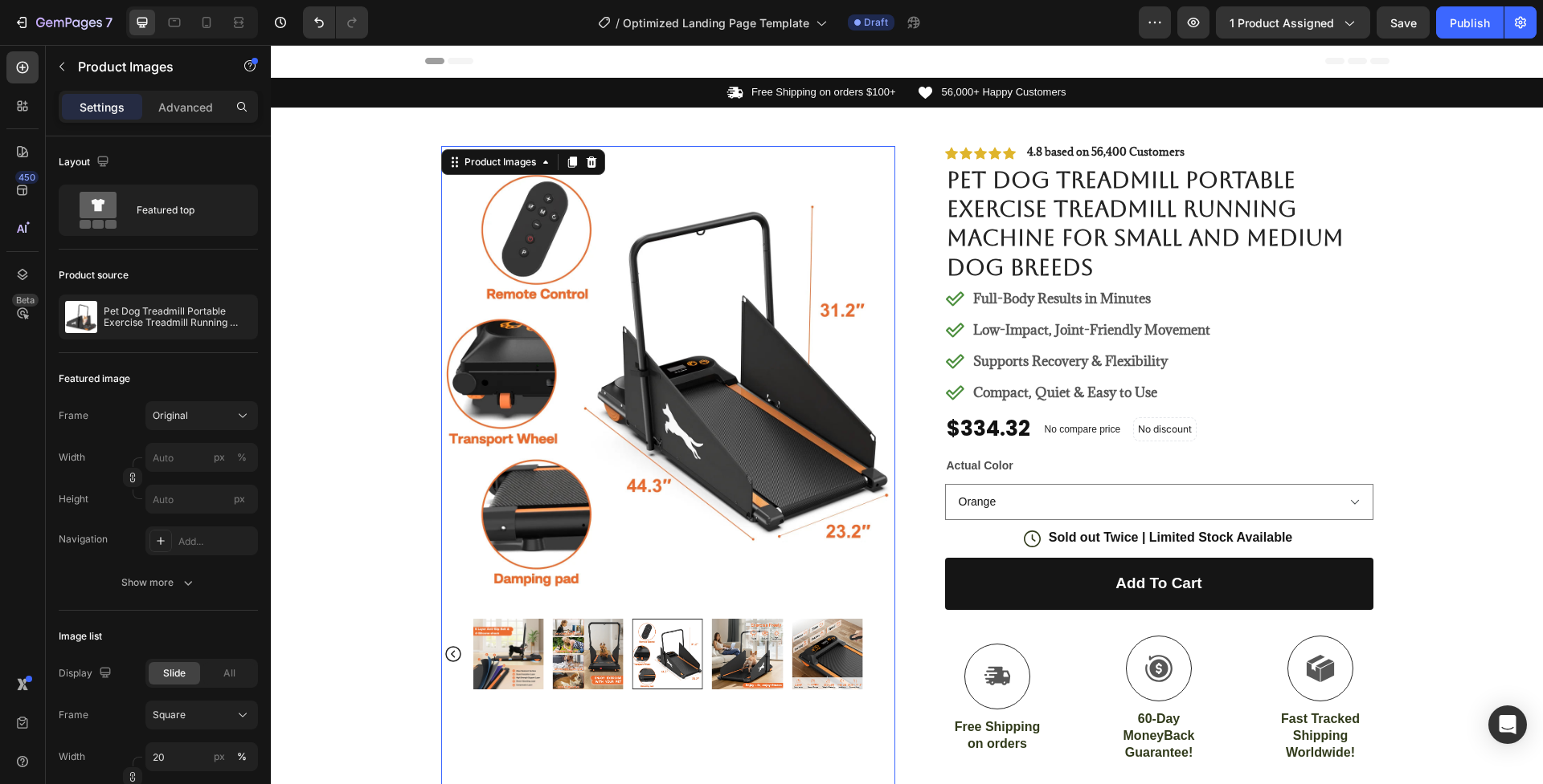
click at [584, 652] on img at bounding box center [588, 653] width 71 height 71
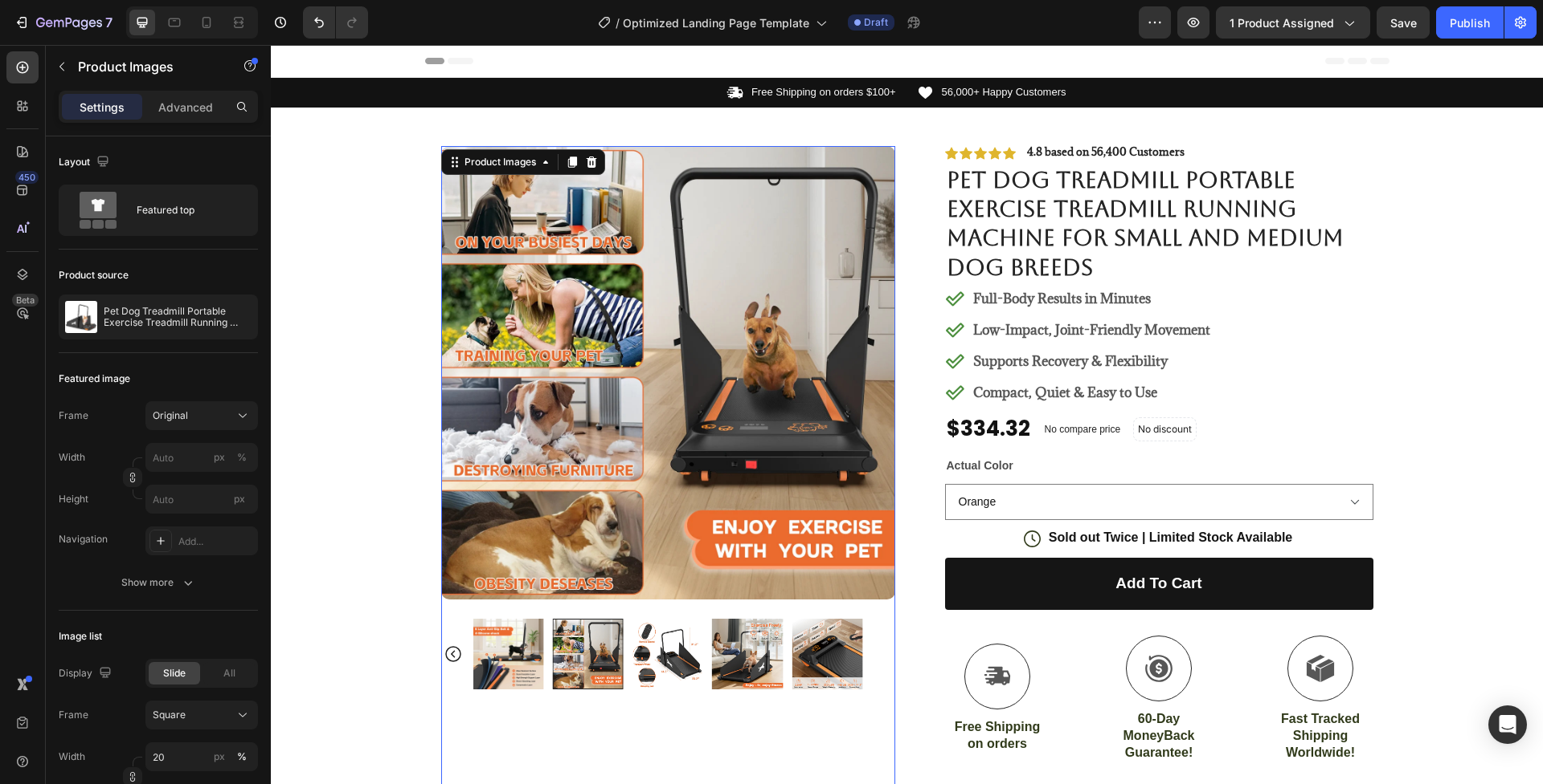
click at [497, 664] on img at bounding box center [507, 653] width 71 height 71
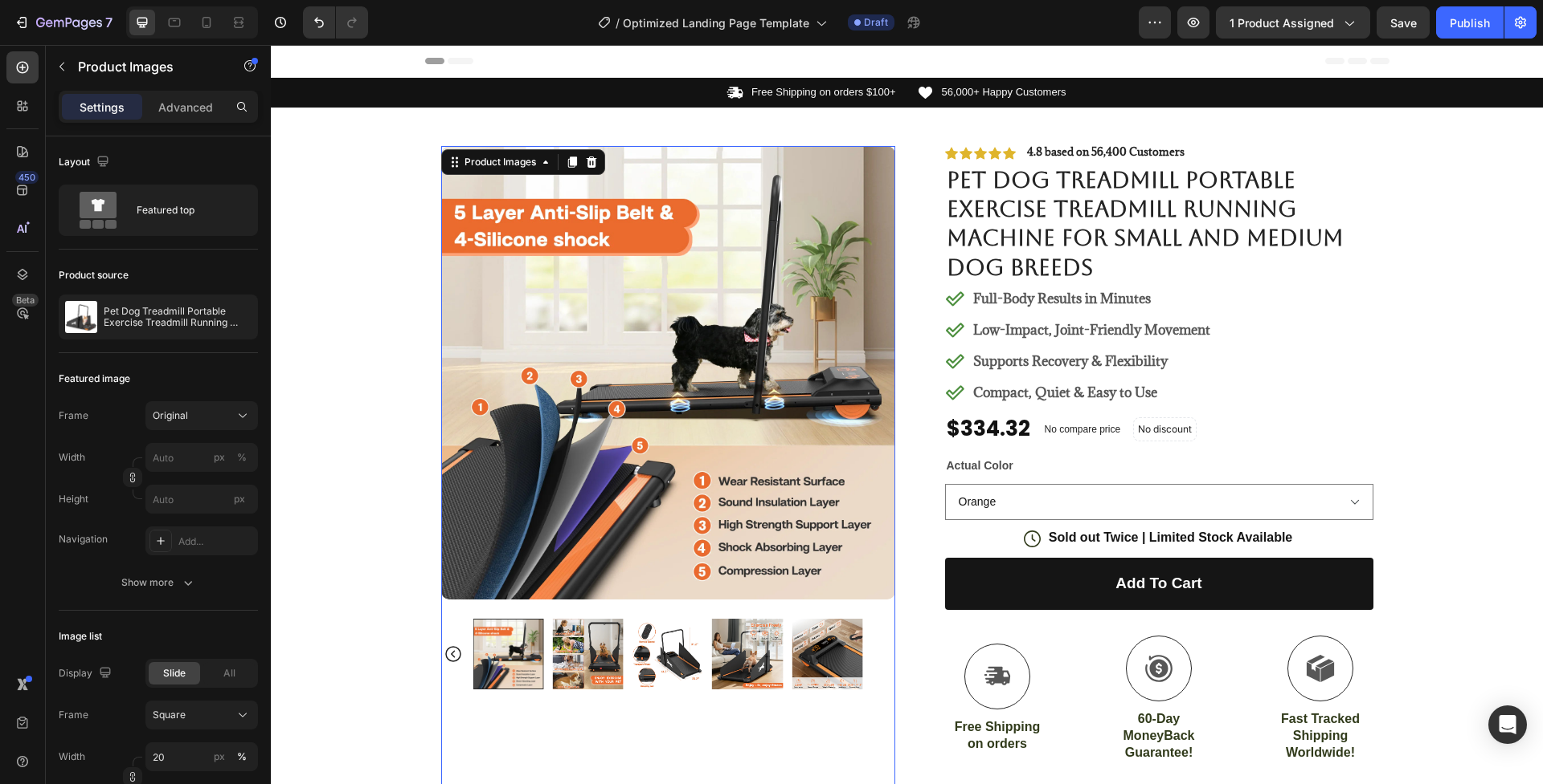
click at [451, 655] on icon "Carousel Back Arrow" at bounding box center [453, 653] width 19 height 19
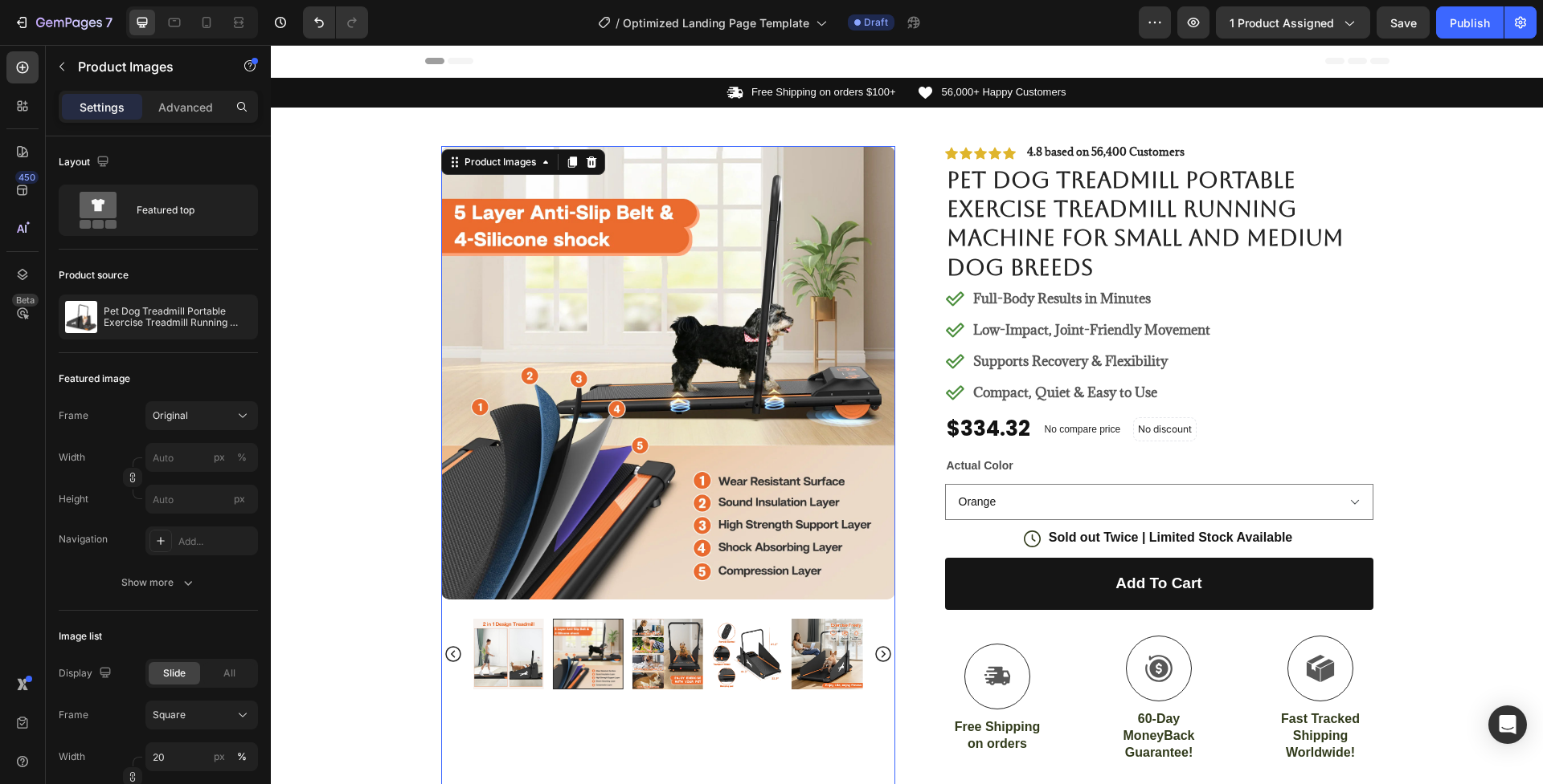
click at [490, 652] on img at bounding box center [507, 653] width 71 height 71
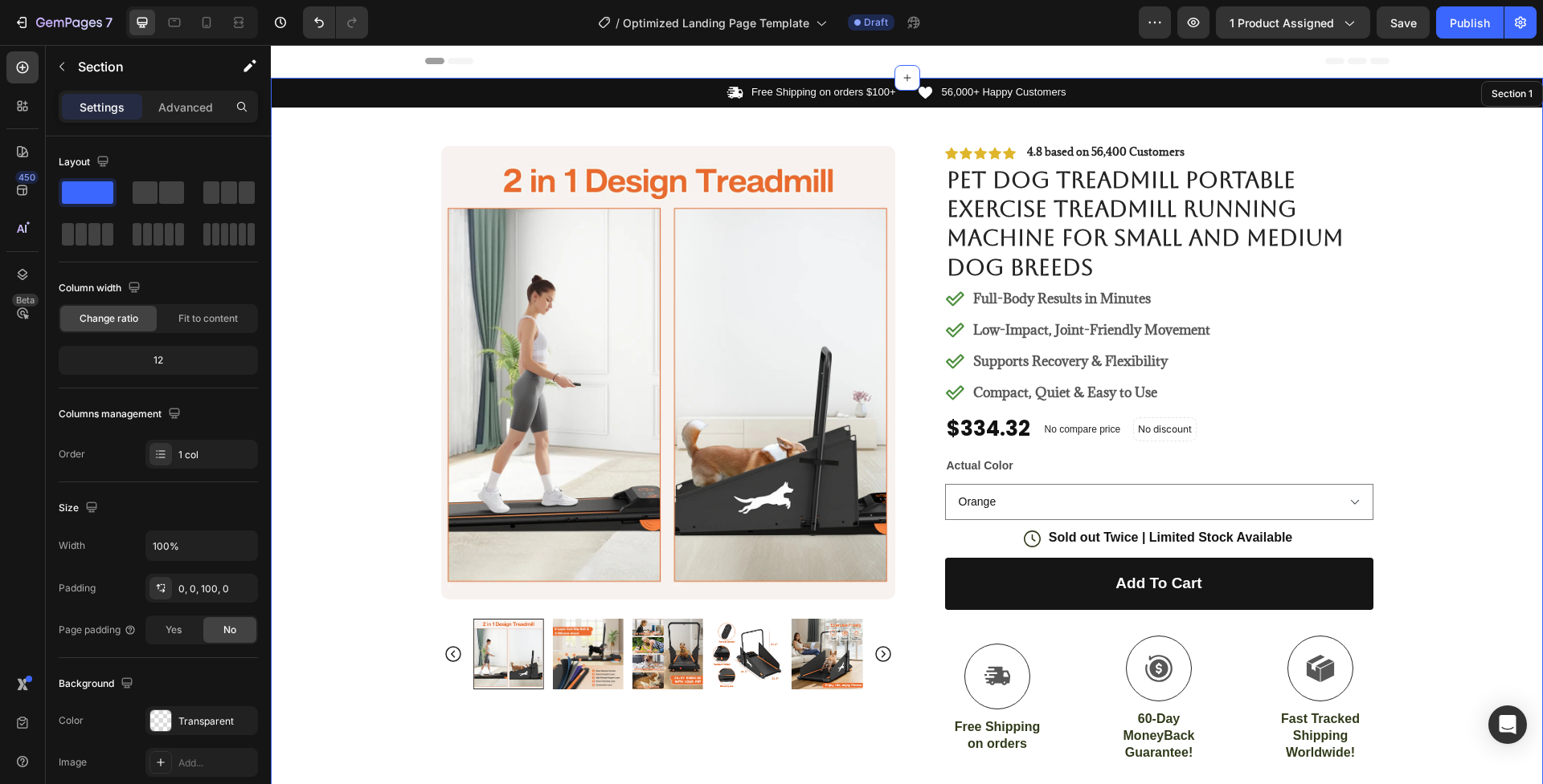
click at [400, 632] on div "Icon Free Shipping on orders $100+ Text Block Row Icon 56,000+ Happy Customers …" at bounding box center [907, 576] width 1272 height 996
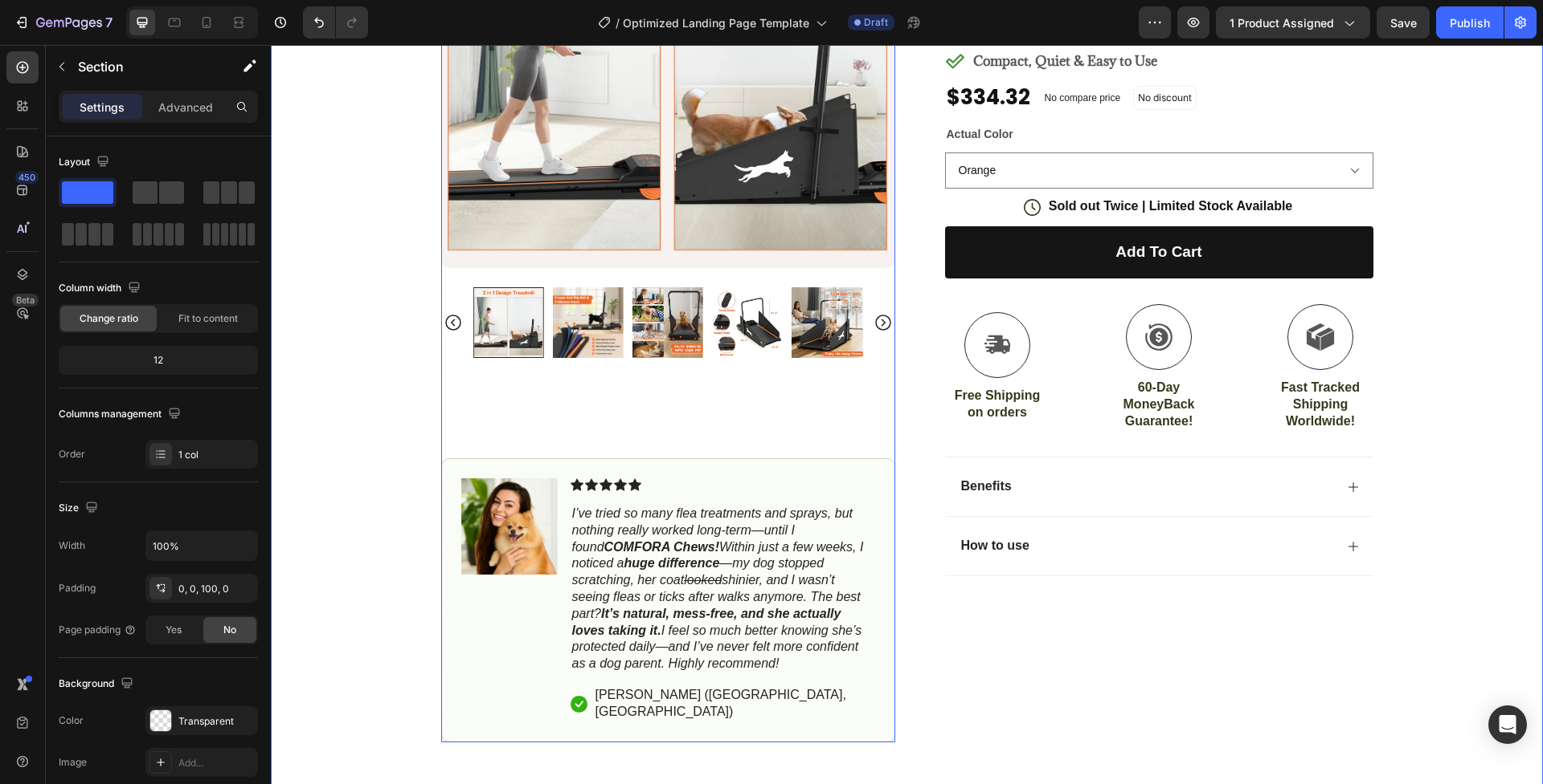
scroll to position [519, 0]
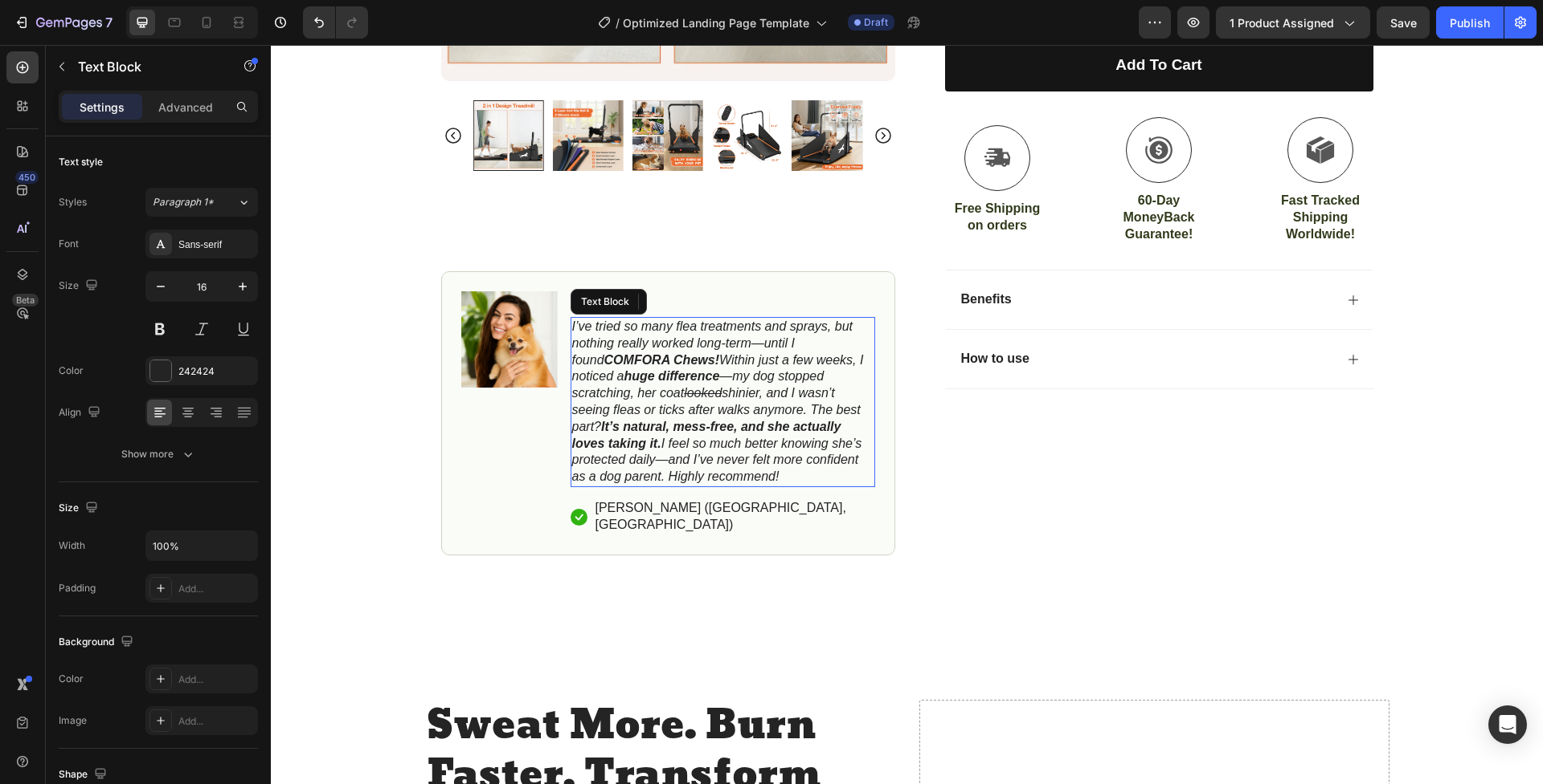
click at [656, 406] on icon "I’ve tried so many flea treatments and sprays, but nothing really worked long-t…" at bounding box center [718, 401] width 292 height 163
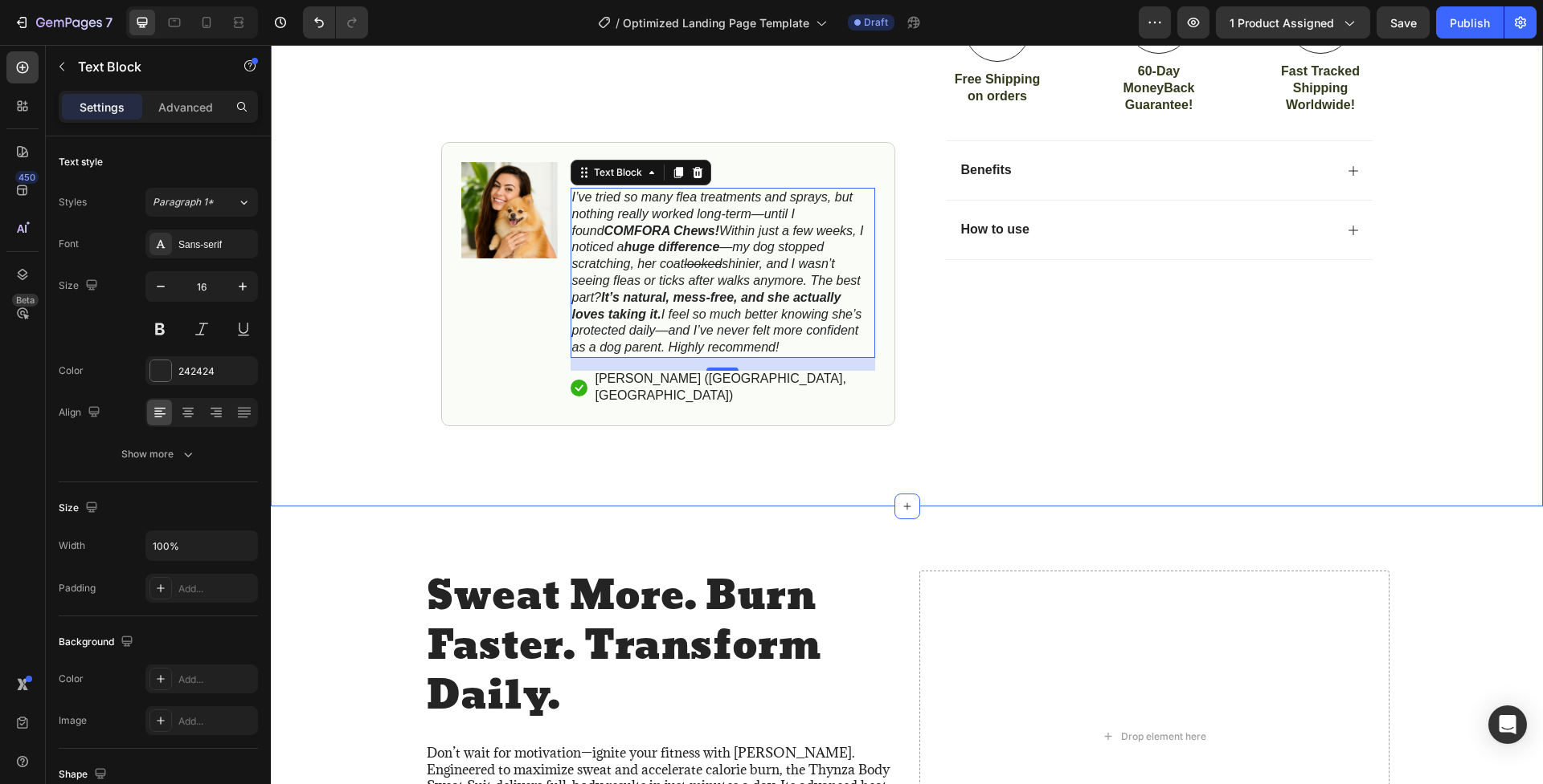
scroll to position [351, 0]
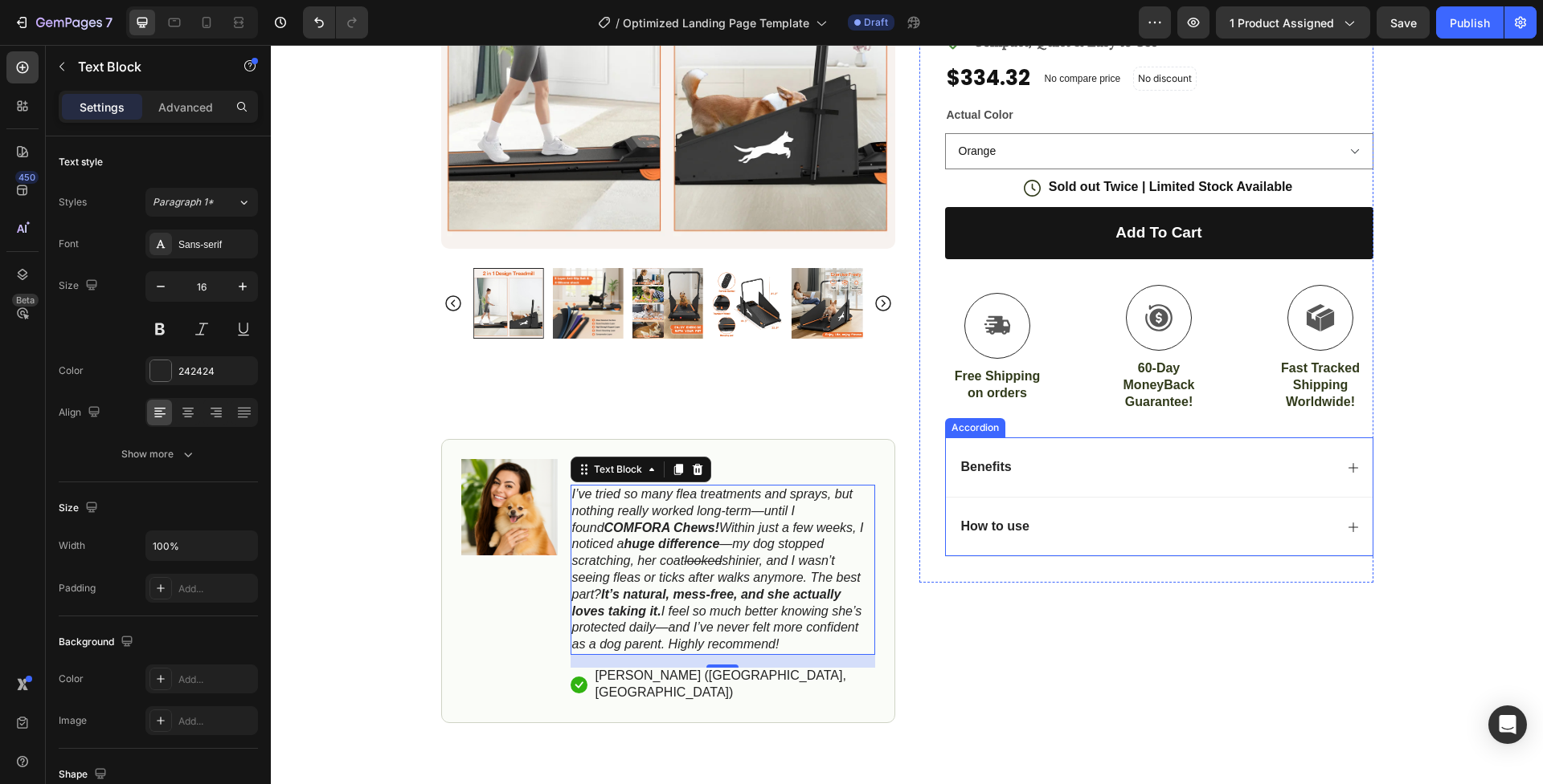
click at [1217, 472] on div "Benefits" at bounding box center [1146, 468] width 375 height 22
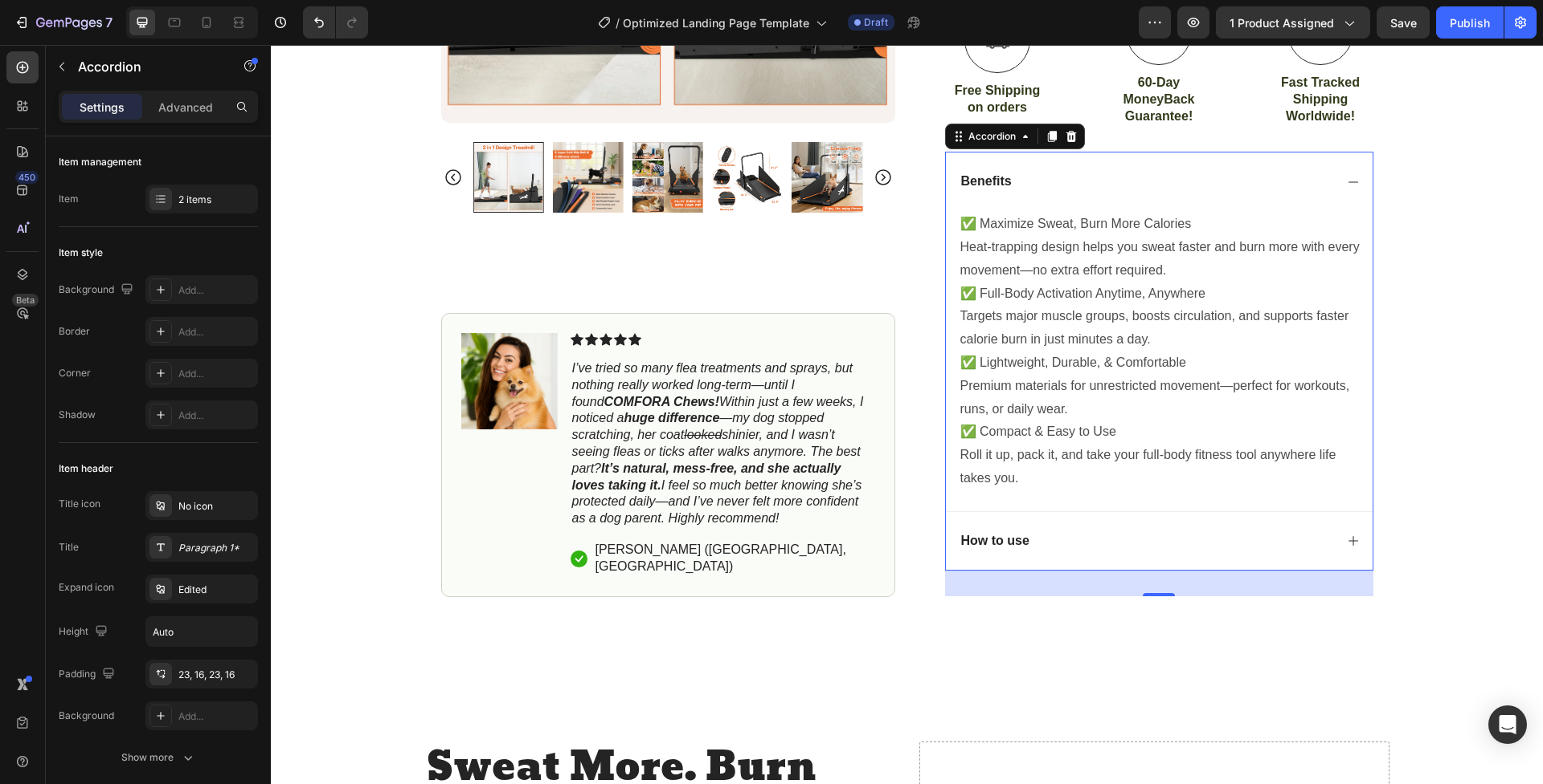
scroll to position [640, 0]
